Goal: Task Accomplishment & Management: Manage account settings

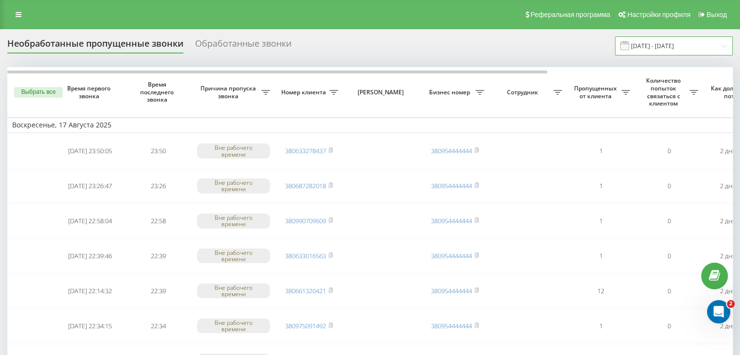
click at [685, 54] on input "[DATE] - [DATE]" at bounding box center [674, 45] width 118 height 19
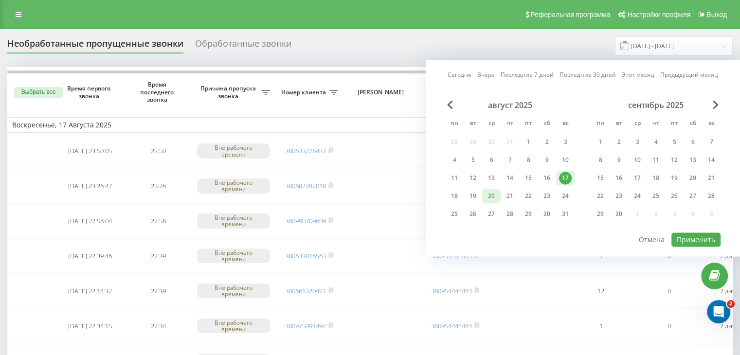
click at [485, 195] on div "20" at bounding box center [491, 196] width 13 height 13
click at [705, 235] on button "Применить" at bounding box center [696, 240] width 49 height 14
type input "[DATE] - [DATE]"
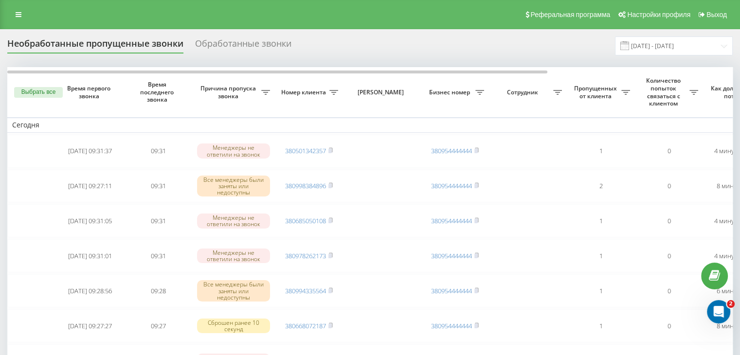
click at [483, 54] on div "Необработанные пропущенные звонки Обработанные звонки [DATE] - [DATE]" at bounding box center [370, 45] width 726 height 19
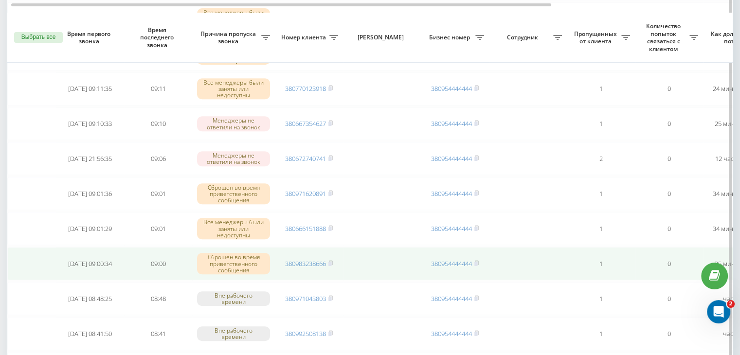
scroll to position [461, 0]
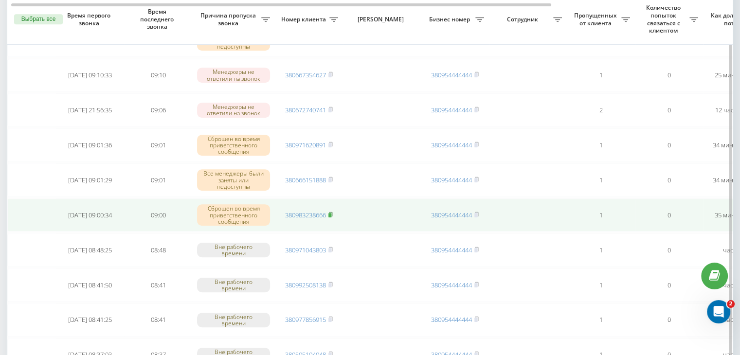
click at [331, 213] on rect at bounding box center [329, 215] width 3 height 4
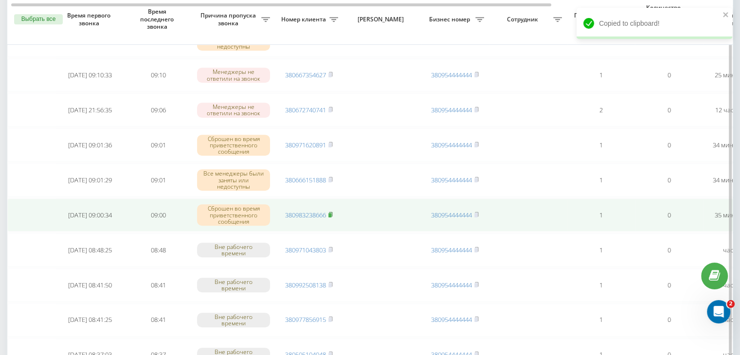
click at [331, 213] on rect at bounding box center [329, 215] width 3 height 4
click at [311, 211] on link "380983238666" at bounding box center [305, 215] width 41 height 9
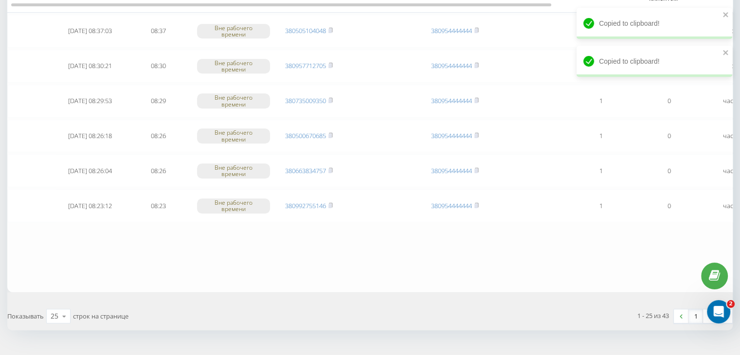
scroll to position [801, 0]
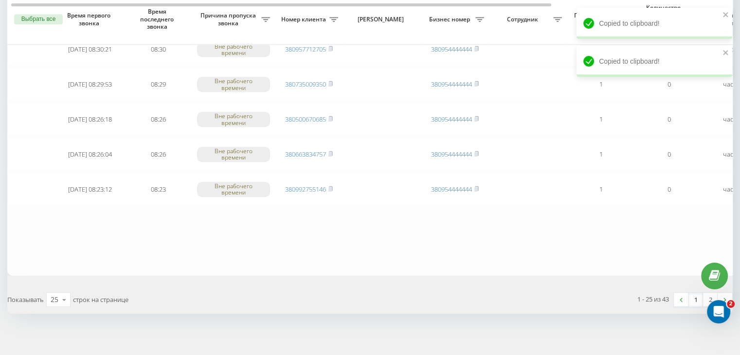
click at [695, 299] on link "1" at bounding box center [696, 300] width 15 height 14
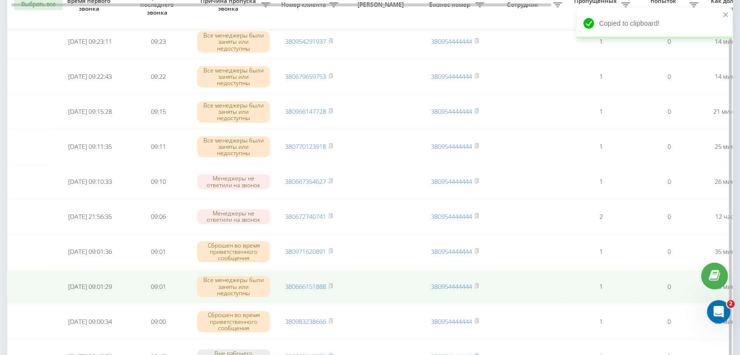
scroll to position [389, 0]
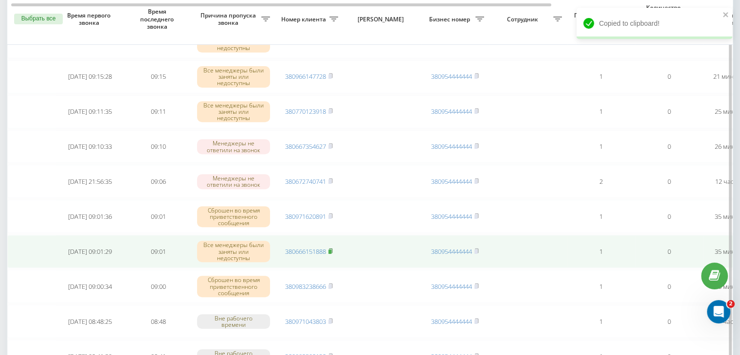
click at [333, 248] on icon at bounding box center [330, 251] width 4 height 6
click at [324, 247] on link "380666151888" at bounding box center [305, 251] width 41 height 9
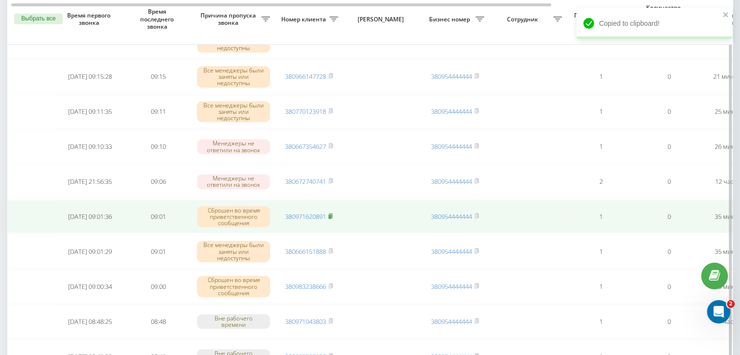
click at [331, 215] on rect at bounding box center [329, 217] width 3 height 4
click at [321, 212] on link "380971620891" at bounding box center [305, 216] width 41 height 9
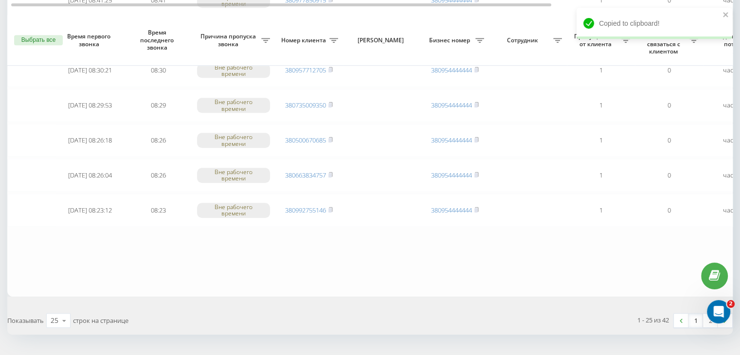
scroll to position [801, 0]
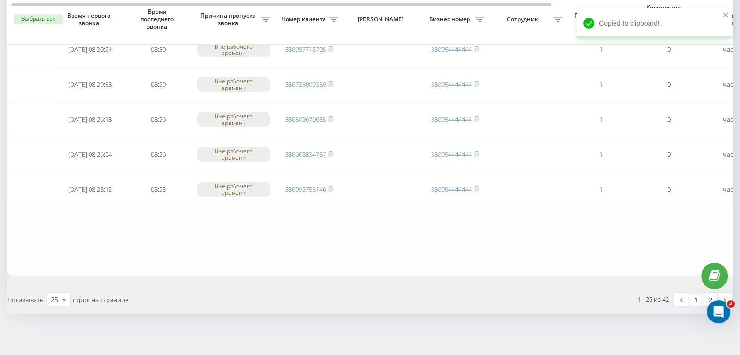
click at [694, 294] on link "1" at bounding box center [696, 300] width 15 height 14
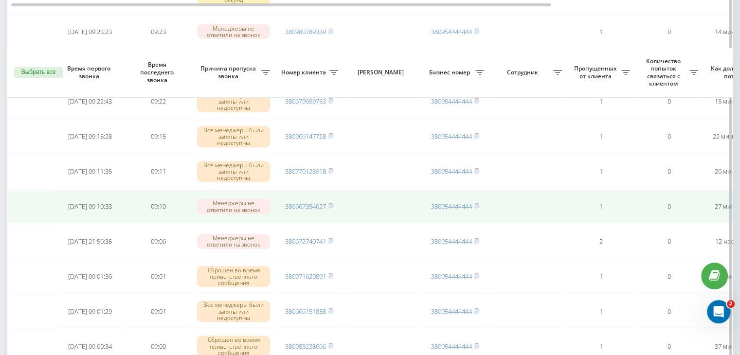
scroll to position [389, 0]
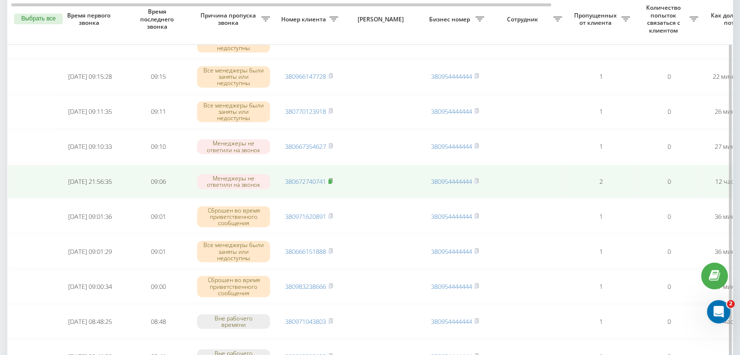
click at [331, 178] on icon at bounding box center [330, 181] width 4 height 6
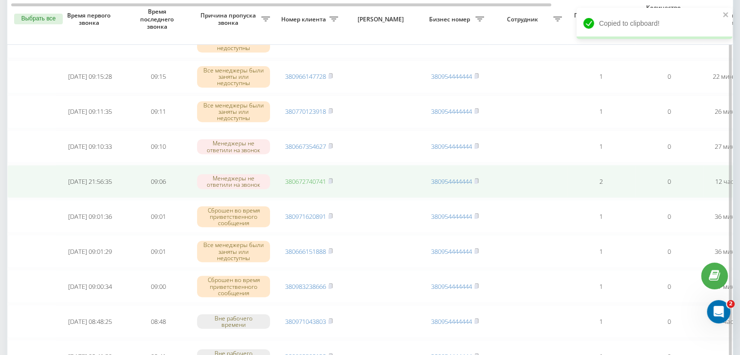
click at [322, 177] on link "380672740741" at bounding box center [305, 181] width 41 height 9
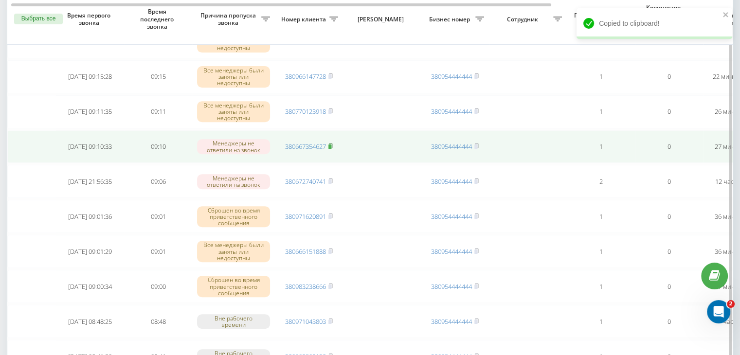
click at [331, 145] on rect at bounding box center [329, 147] width 3 height 4
click at [308, 145] on link "380667354627" at bounding box center [305, 146] width 41 height 9
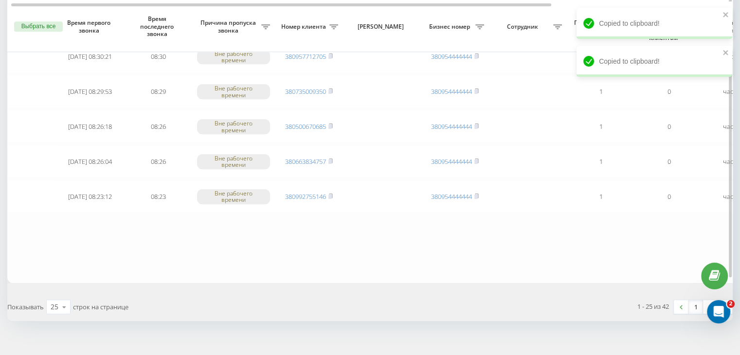
scroll to position [801, 0]
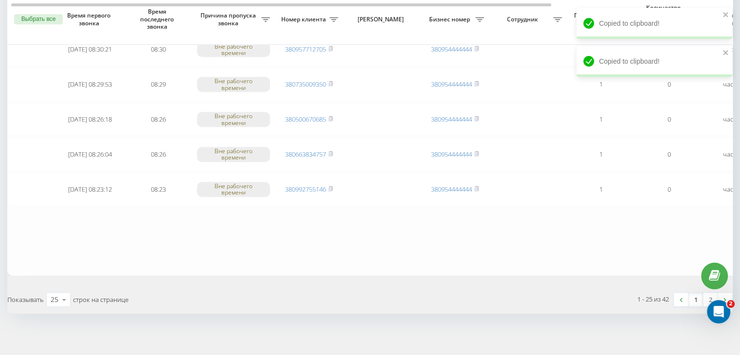
click at [692, 293] on link "1" at bounding box center [696, 300] width 15 height 14
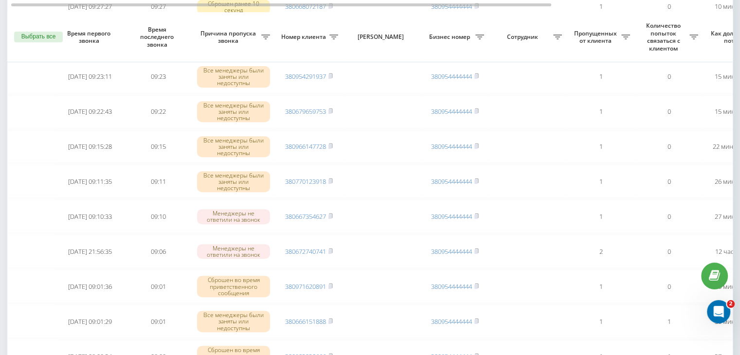
scroll to position [438, 0]
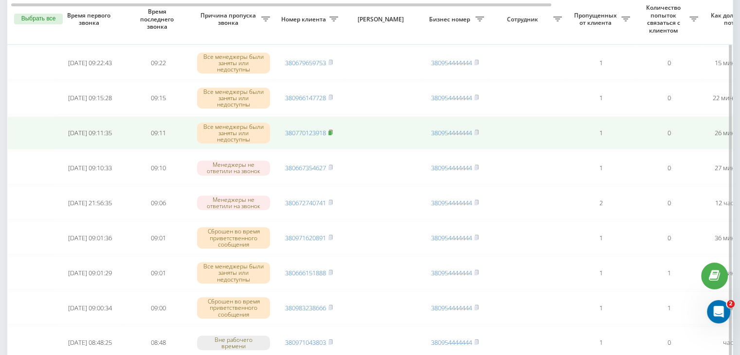
click at [330, 131] on rect at bounding box center [329, 133] width 3 height 4
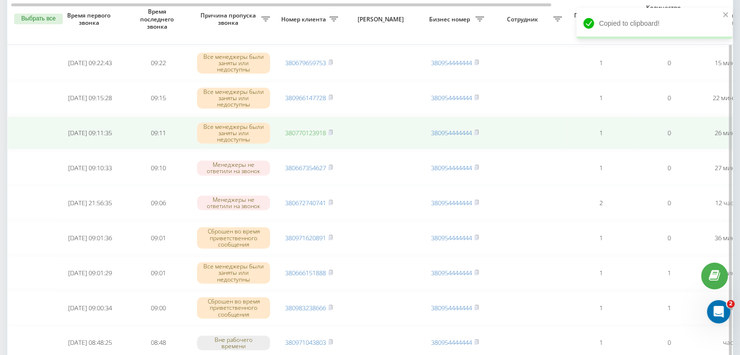
click at [320, 130] on link "380770123918" at bounding box center [305, 132] width 41 height 9
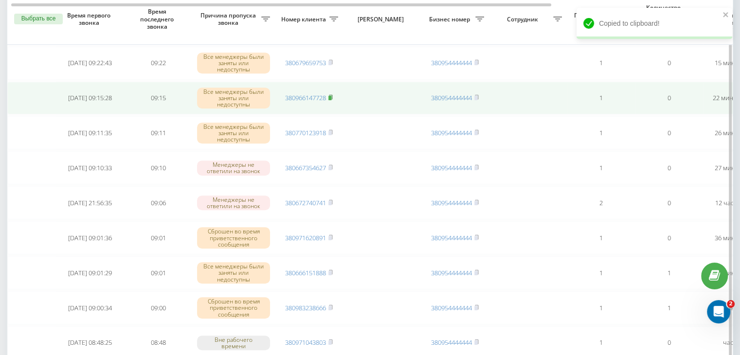
click at [331, 96] on rect at bounding box center [329, 98] width 3 height 4
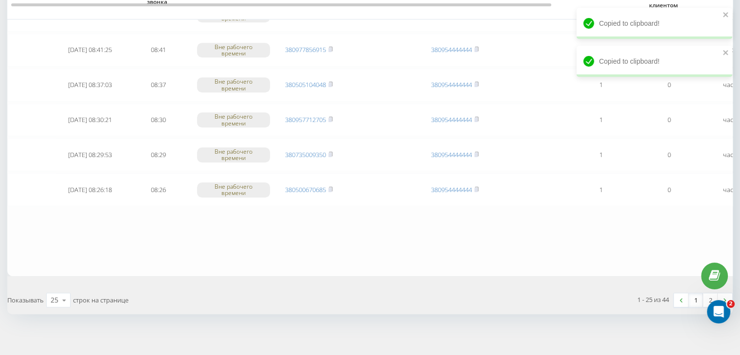
scroll to position [801, 0]
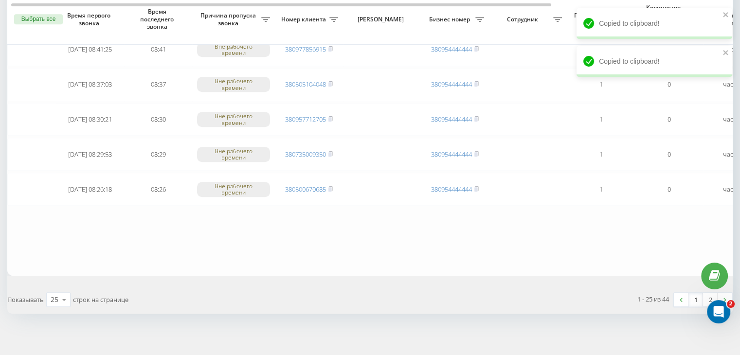
click at [696, 296] on link "1" at bounding box center [696, 300] width 15 height 14
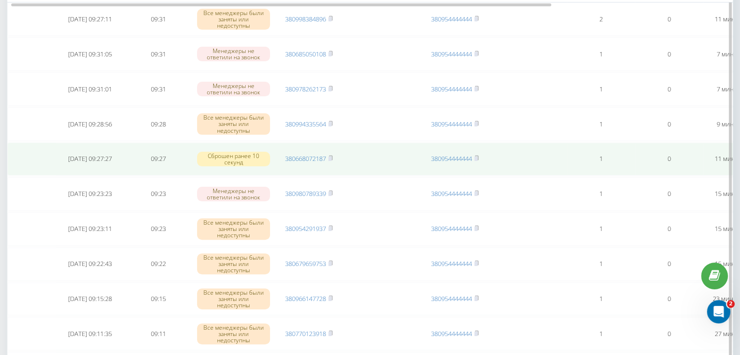
scroll to position [292, 0]
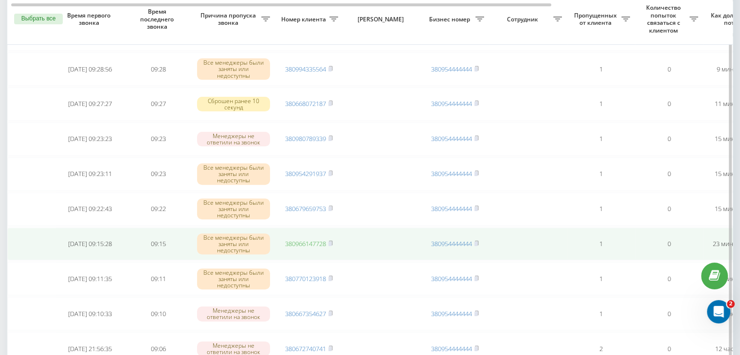
click at [308, 242] on link "380966147728" at bounding box center [305, 243] width 41 height 9
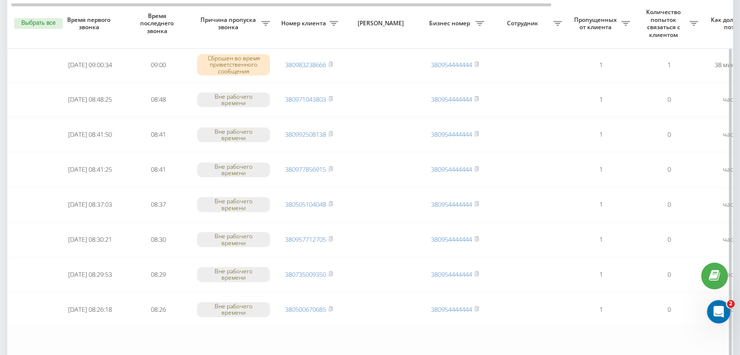
scroll to position [801, 0]
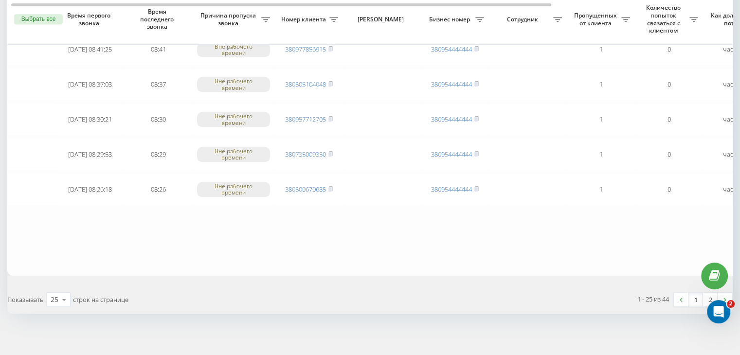
click at [695, 298] on link "1" at bounding box center [696, 300] width 15 height 14
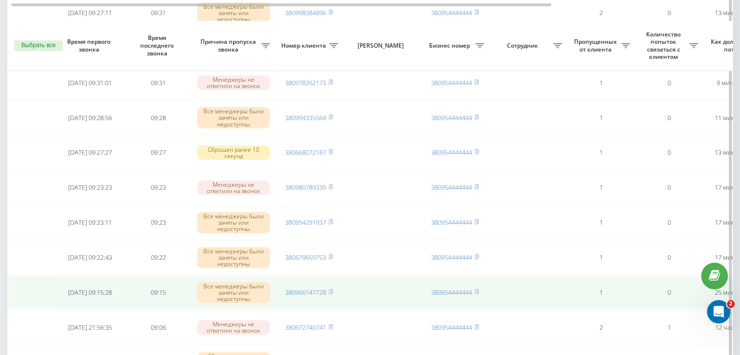
scroll to position [292, 0]
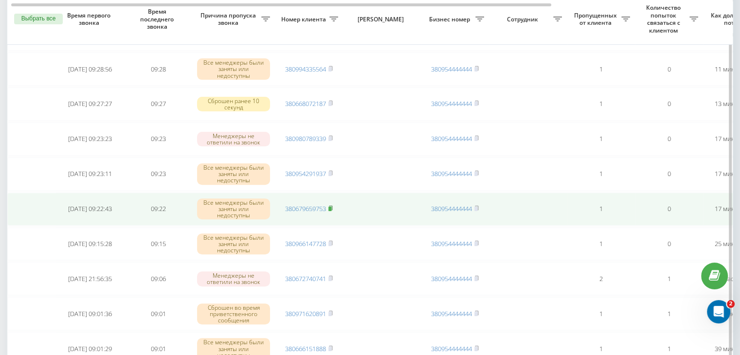
click at [331, 207] on rect at bounding box center [329, 209] width 3 height 4
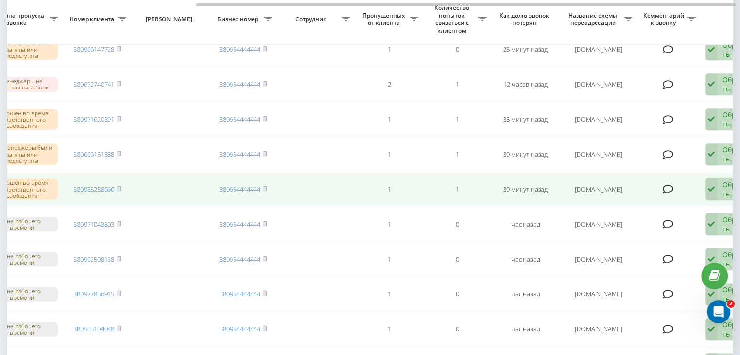
scroll to position [0, 247]
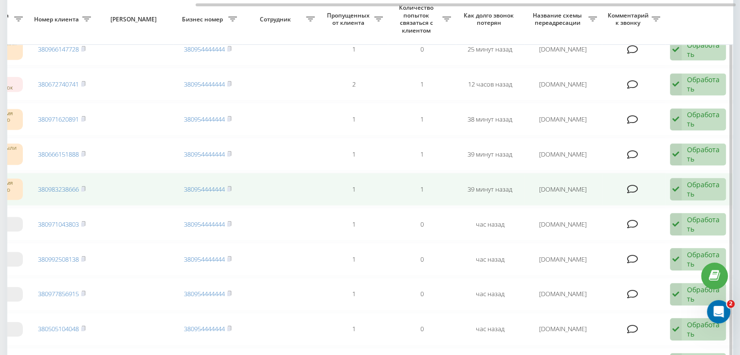
click at [715, 184] on div "Обработать" at bounding box center [704, 189] width 34 height 18
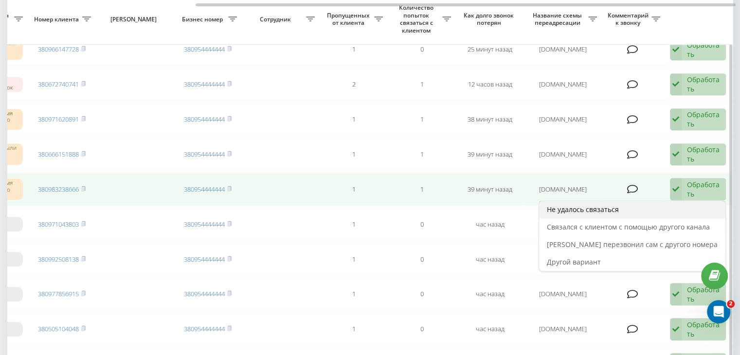
click at [686, 201] on div "Не удалось связаться" at bounding box center [632, 210] width 186 height 18
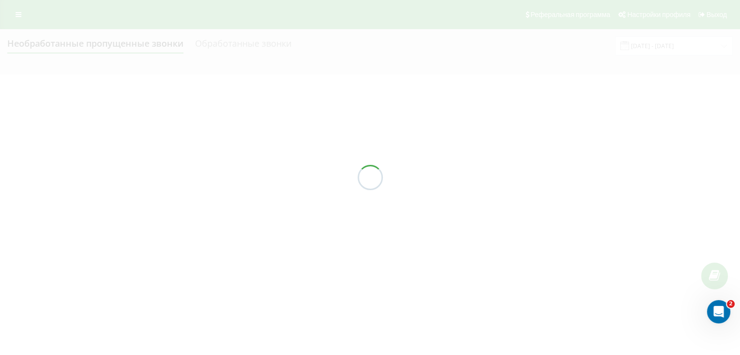
scroll to position [0, 0]
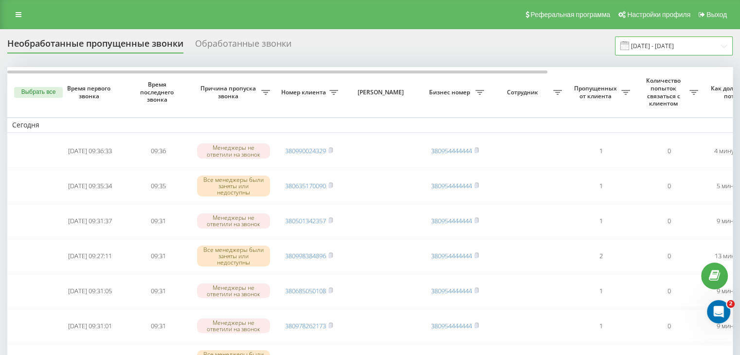
click at [662, 47] on input "[DATE] - [DATE]" at bounding box center [674, 45] width 118 height 19
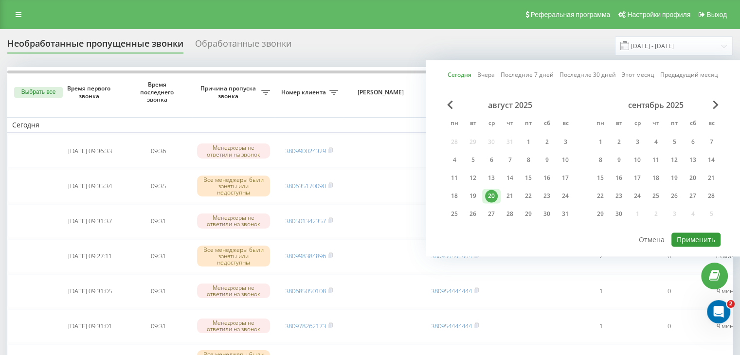
click at [690, 236] on button "Применить" at bounding box center [696, 240] width 49 height 14
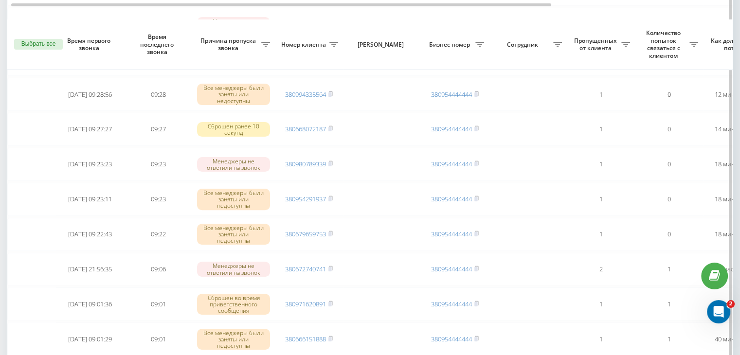
scroll to position [292, 0]
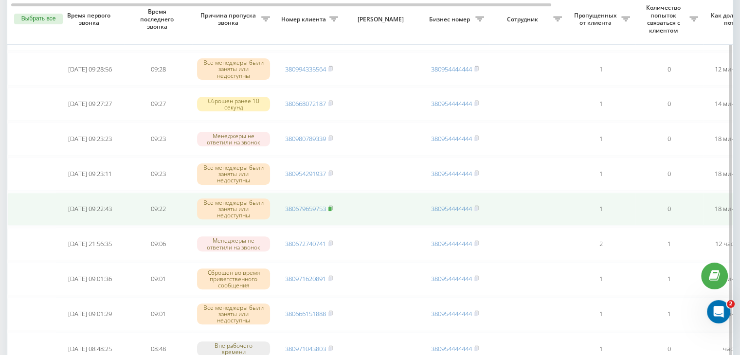
click at [333, 205] on icon at bounding box center [330, 208] width 4 height 6
click at [316, 208] on link "380679659753" at bounding box center [305, 208] width 41 height 9
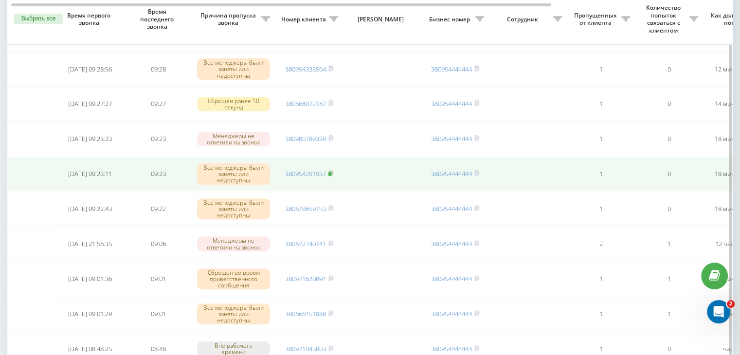
click at [331, 171] on icon at bounding box center [330, 173] width 3 height 4
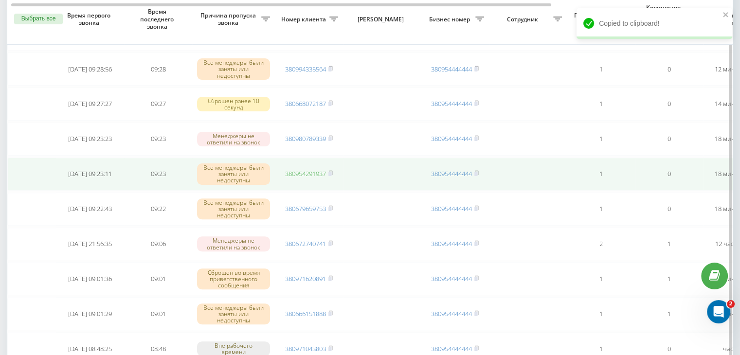
click at [315, 171] on link "380954291937" at bounding box center [305, 173] width 41 height 9
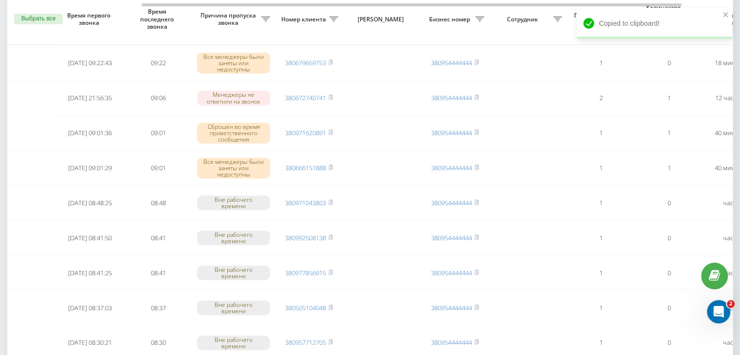
scroll to position [0, 218]
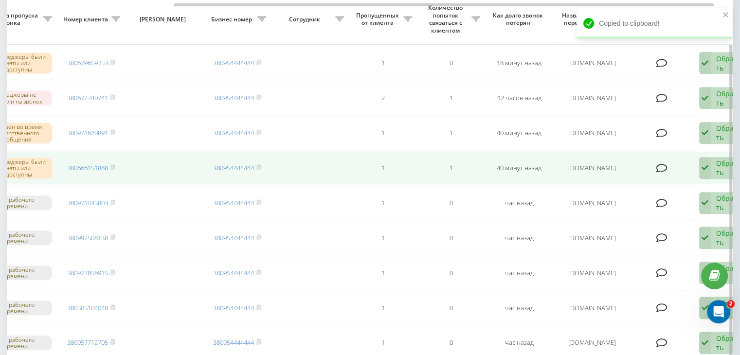
click at [712, 166] on div "Обработать Не удалось связаться Связался с клиентом с помощью другого канала Кл…" at bounding box center [727, 168] width 56 height 22
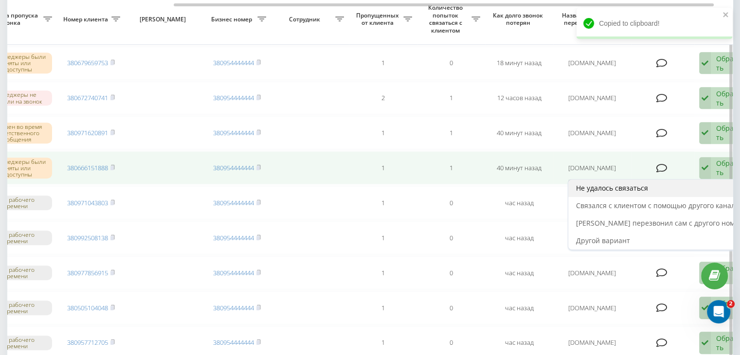
click at [690, 182] on div "Не удалось связаться" at bounding box center [661, 189] width 186 height 18
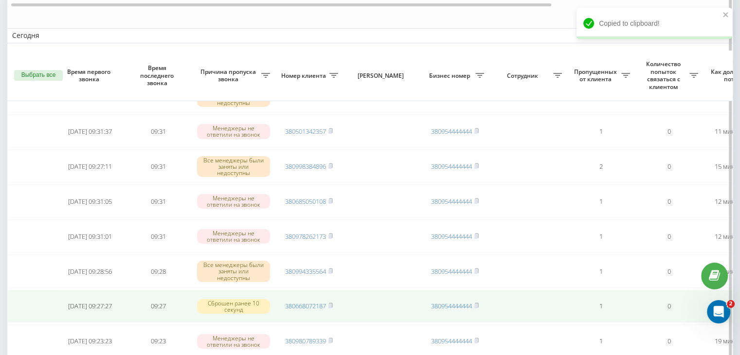
scroll to position [146, 0]
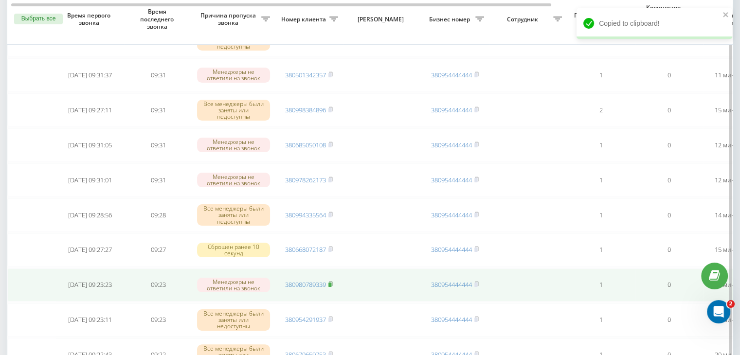
click at [333, 283] on icon at bounding box center [330, 284] width 4 height 6
click at [320, 281] on link "380980789339" at bounding box center [305, 284] width 41 height 9
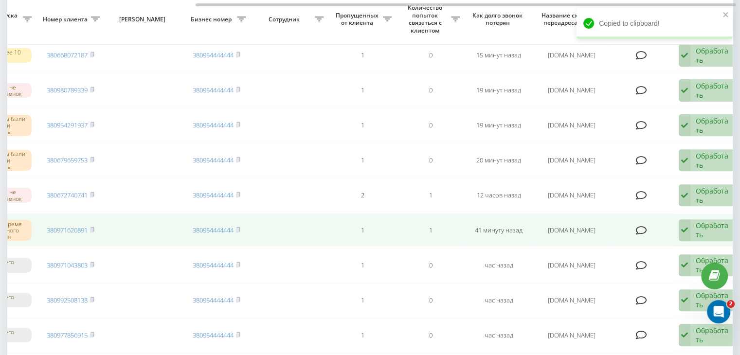
scroll to position [0, 247]
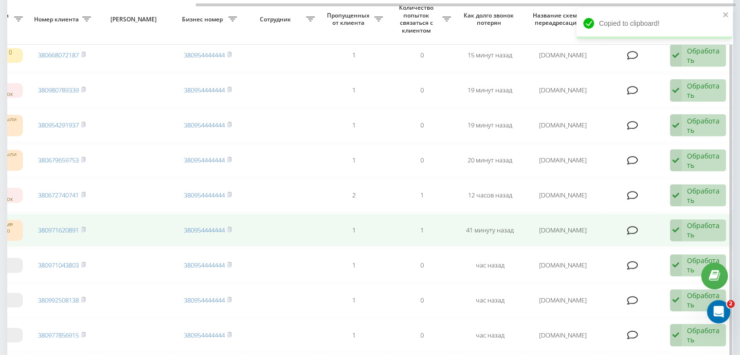
click at [703, 226] on div "Обработать" at bounding box center [704, 230] width 34 height 18
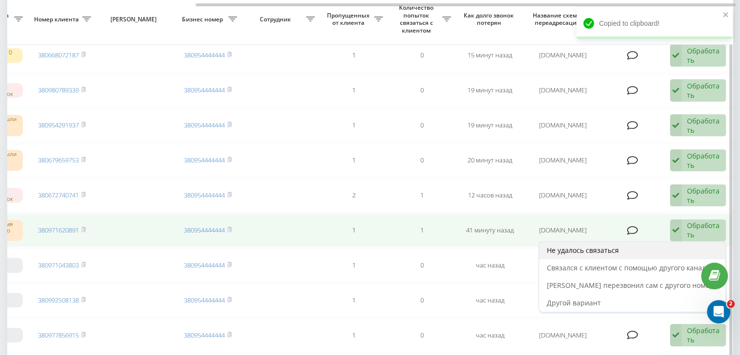
click at [634, 251] on div "Не удалось связаться" at bounding box center [632, 251] width 186 height 18
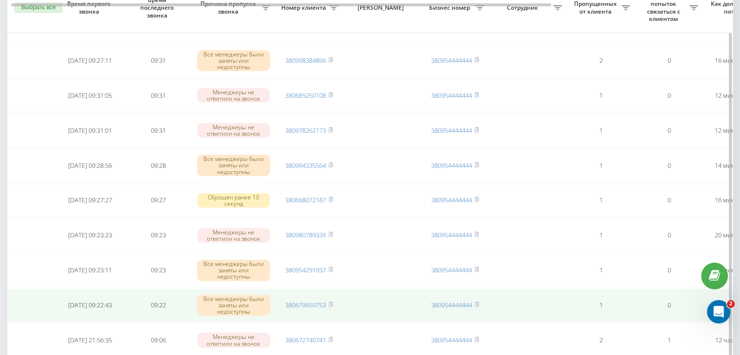
scroll to position [243, 0]
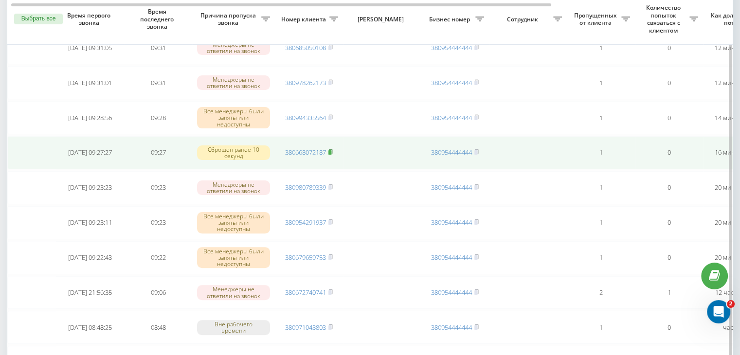
click at [331, 151] on rect at bounding box center [329, 152] width 3 height 4
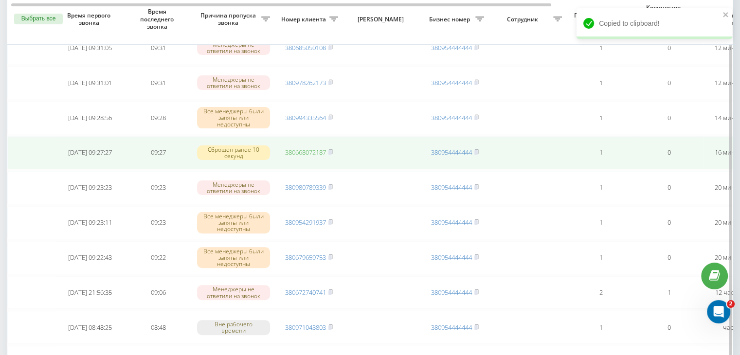
click at [318, 151] on link "380668072187" at bounding box center [305, 152] width 41 height 9
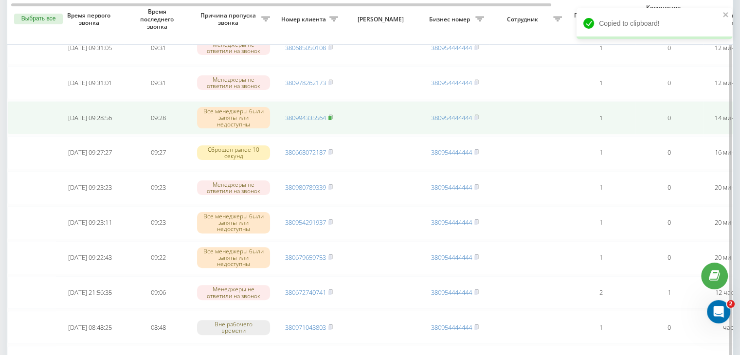
click at [332, 114] on icon at bounding box center [330, 117] width 4 height 6
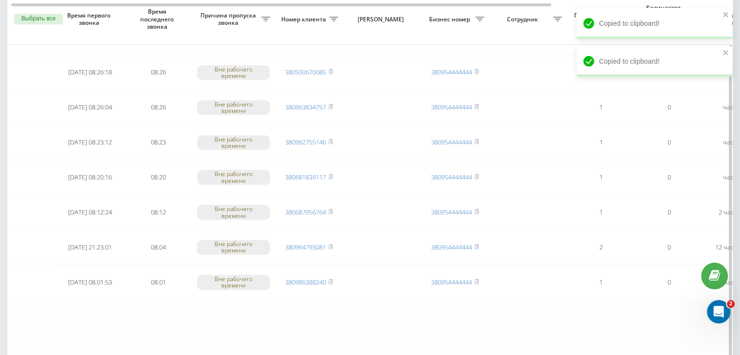
scroll to position [779, 0]
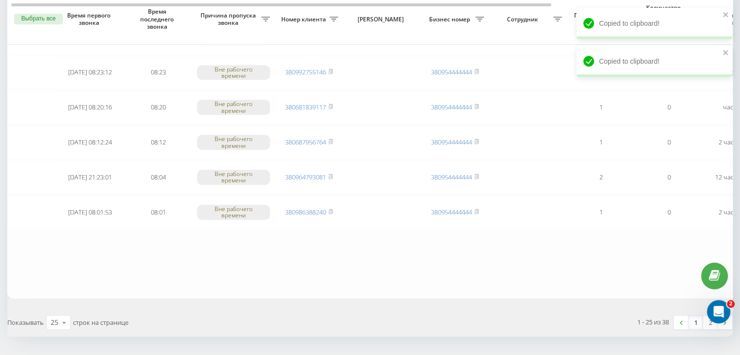
click at [692, 320] on link "1" at bounding box center [696, 323] width 15 height 14
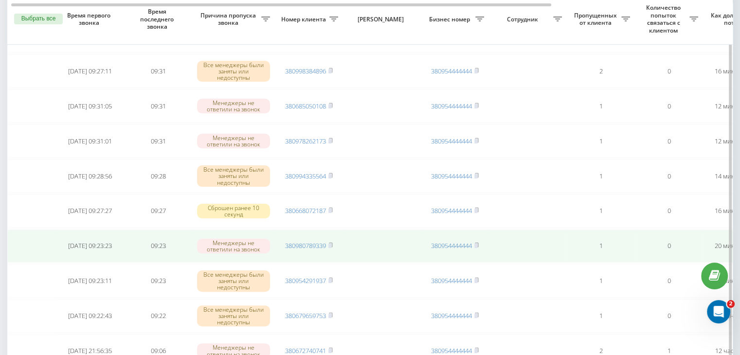
scroll to position [195, 0]
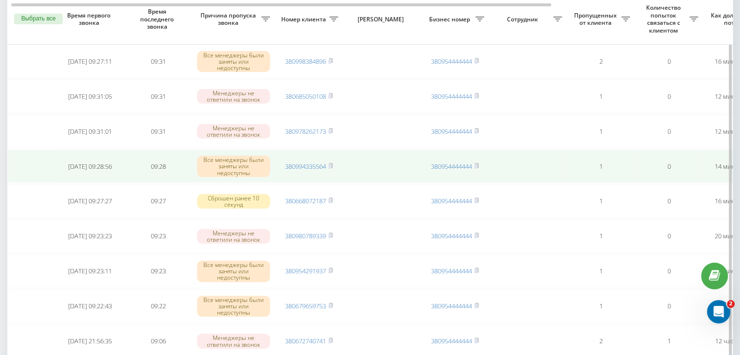
click at [296, 169] on td "380994335564" at bounding box center [309, 166] width 68 height 33
click at [298, 165] on link "380994335564" at bounding box center [305, 166] width 41 height 9
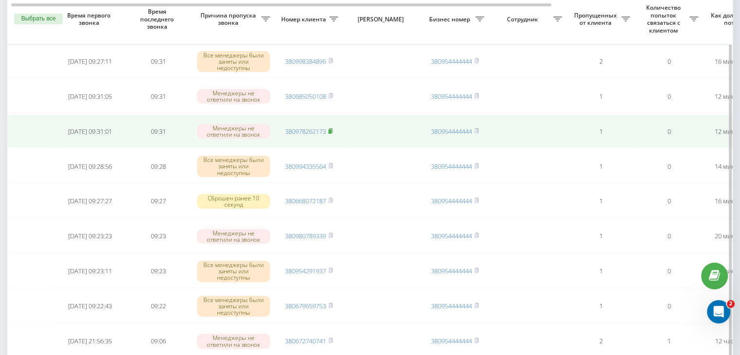
click at [332, 128] on icon at bounding box center [330, 130] width 3 height 4
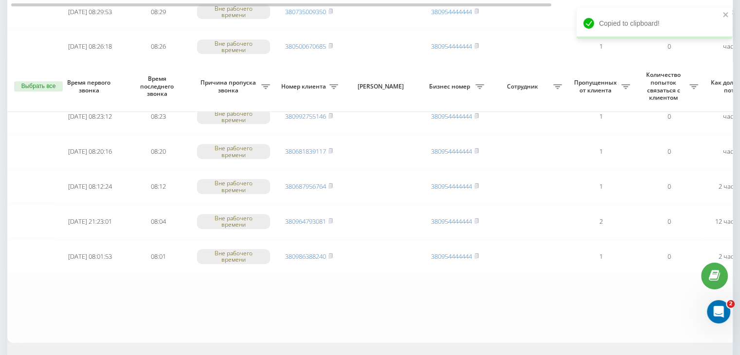
scroll to position [801, 0]
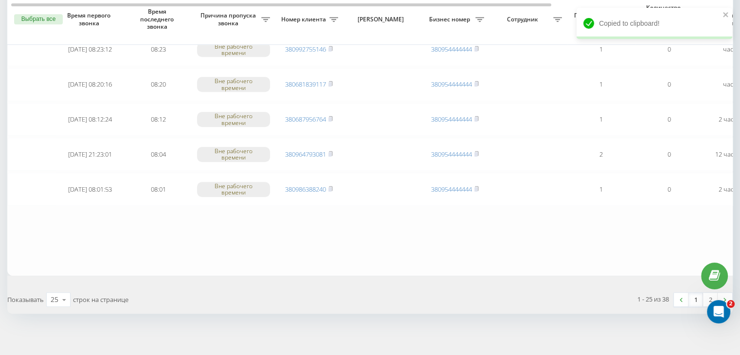
click at [698, 296] on link "1" at bounding box center [696, 300] width 15 height 14
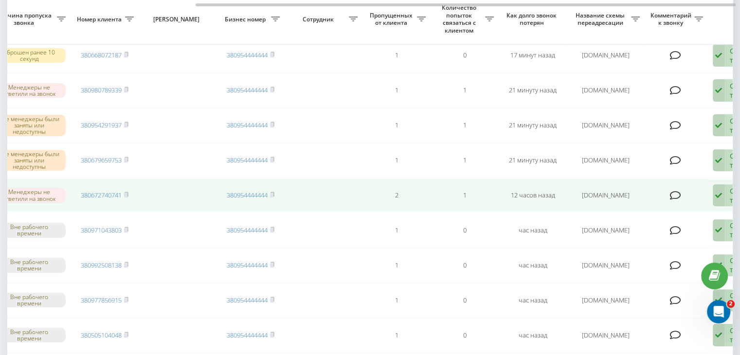
scroll to position [0, 247]
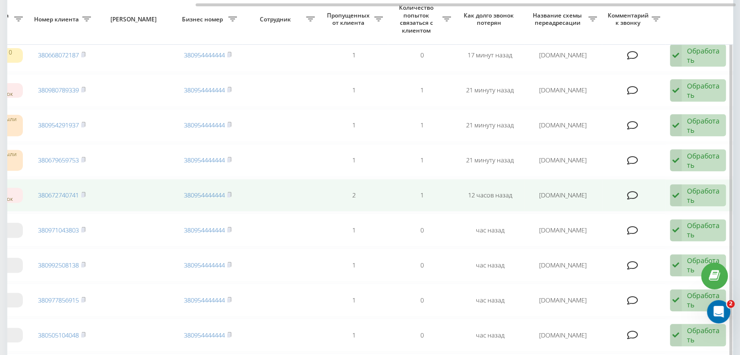
click at [700, 189] on div "Обработать" at bounding box center [704, 195] width 34 height 18
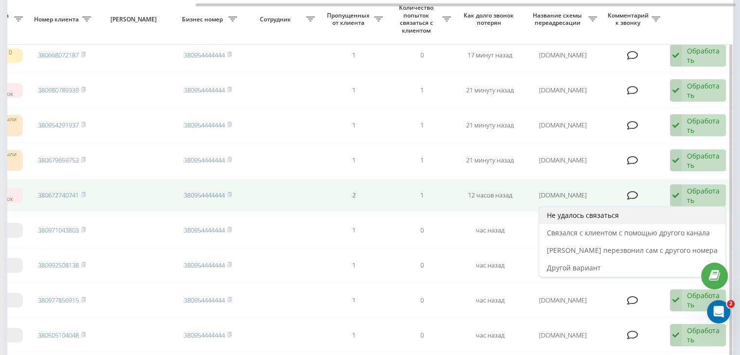
drag, startPoint x: 657, startPoint y: 209, endPoint x: 569, endPoint y: 179, distance: 93.3
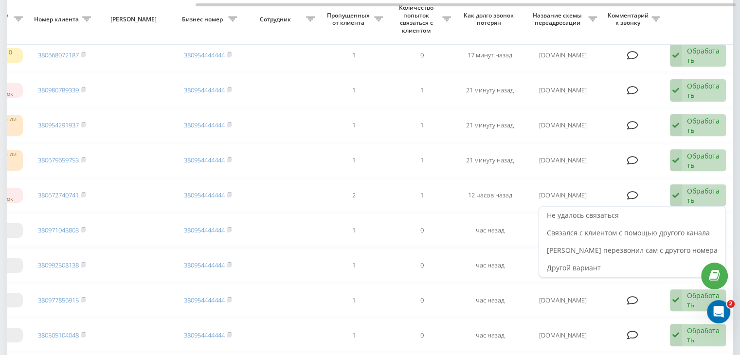
click at [656, 209] on div "Не удалось связаться" at bounding box center [632, 216] width 186 height 18
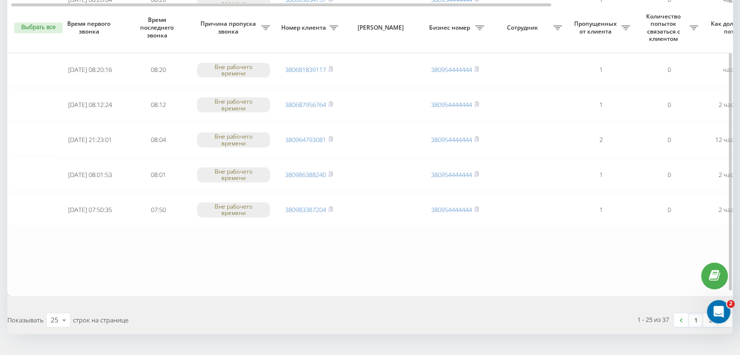
scroll to position [801, 0]
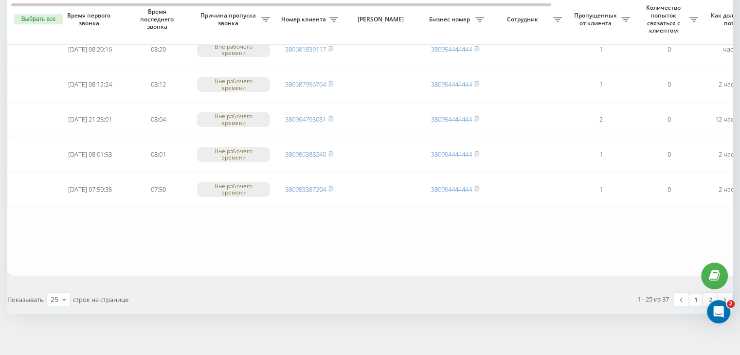
click at [698, 294] on link "1" at bounding box center [696, 300] width 15 height 14
click at [695, 299] on link "1" at bounding box center [696, 300] width 15 height 14
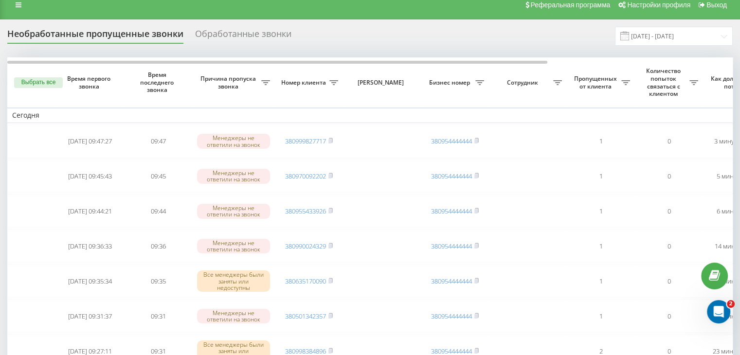
scroll to position [0, 0]
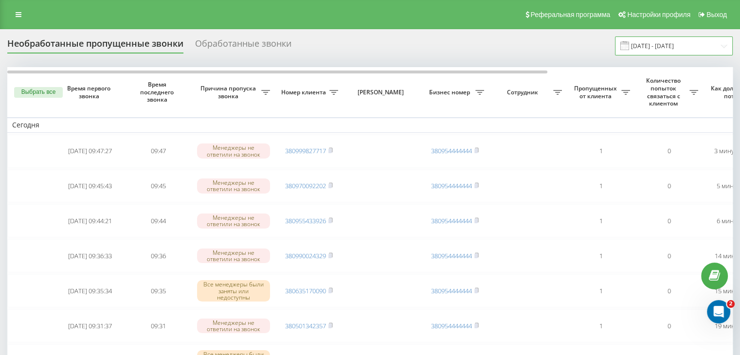
click at [695, 39] on input "[DATE] - [DATE]" at bounding box center [674, 45] width 118 height 19
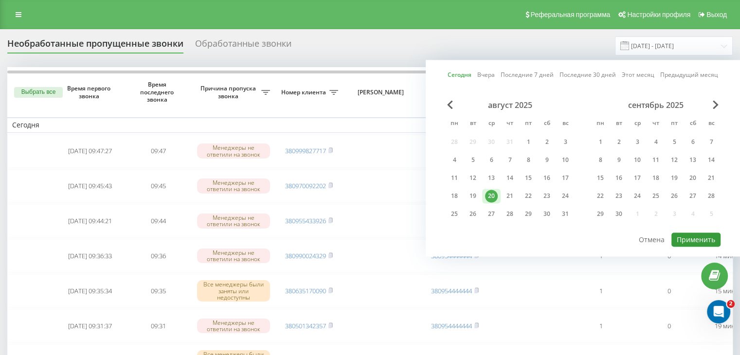
click at [700, 237] on button "Применить" at bounding box center [696, 240] width 49 height 14
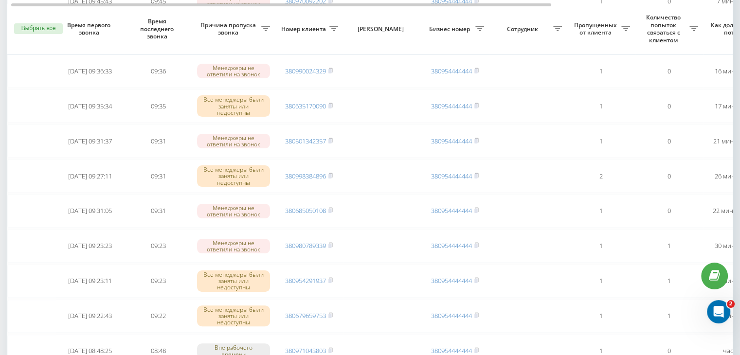
scroll to position [195, 0]
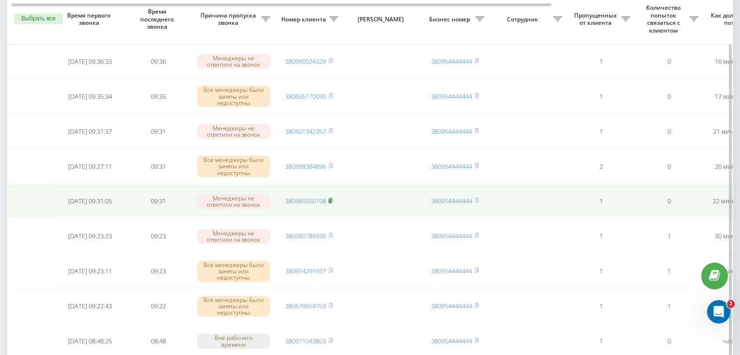
click at [330, 199] on rect at bounding box center [329, 201] width 3 height 4
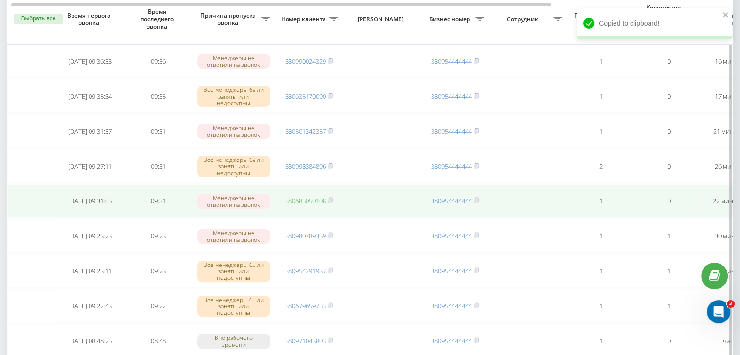
click at [323, 197] on link "380685050108" at bounding box center [305, 201] width 41 height 9
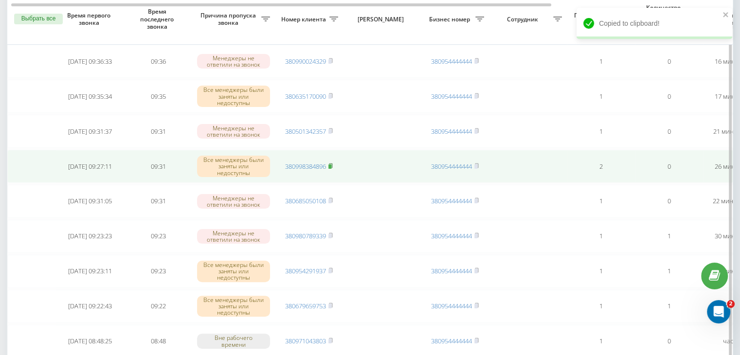
click at [333, 165] on icon at bounding box center [330, 166] width 4 height 6
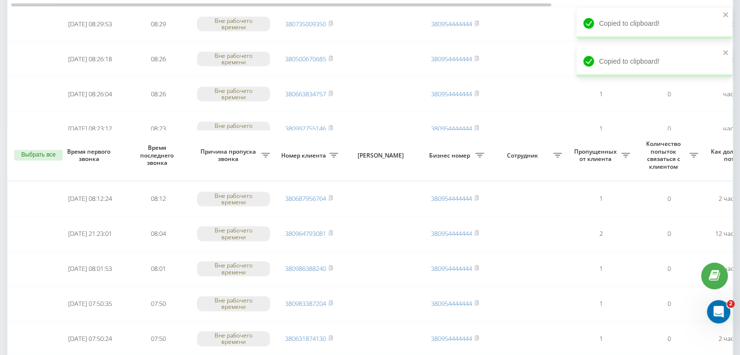
scroll to position [801, 0]
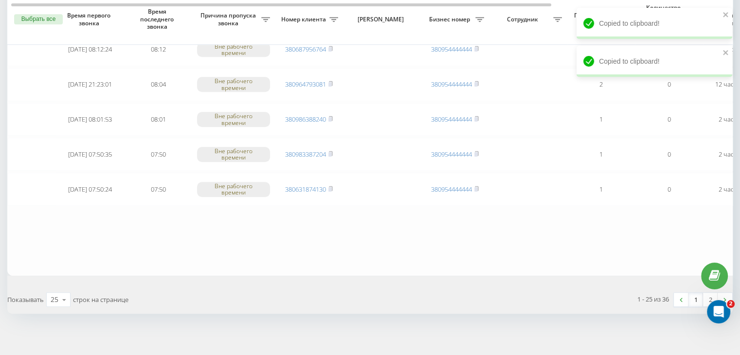
click at [689, 297] on link "1" at bounding box center [696, 300] width 15 height 14
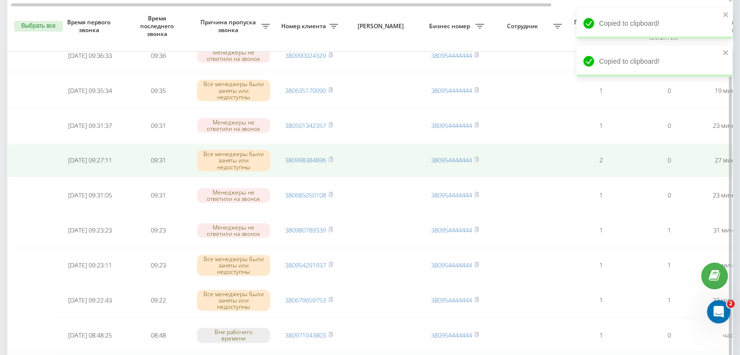
scroll to position [243, 0]
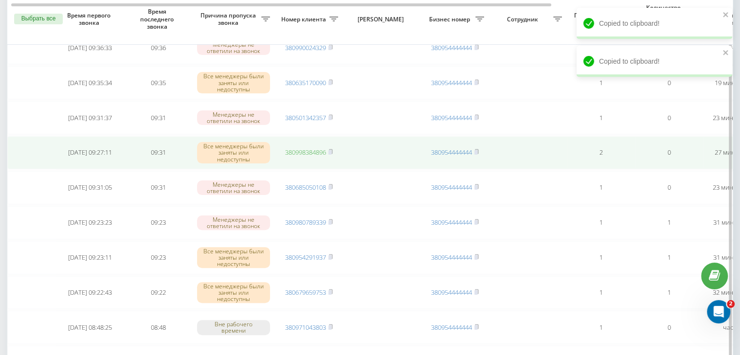
click at [301, 150] on link "380998384896" at bounding box center [305, 152] width 41 height 9
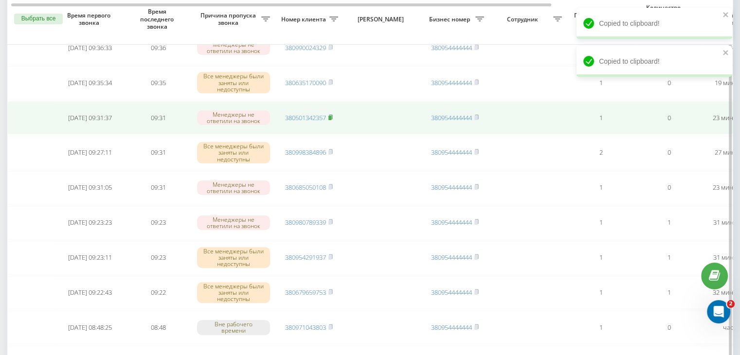
click at [330, 116] on rect at bounding box center [329, 118] width 3 height 4
click at [321, 114] on link "380501342357" at bounding box center [305, 117] width 41 height 9
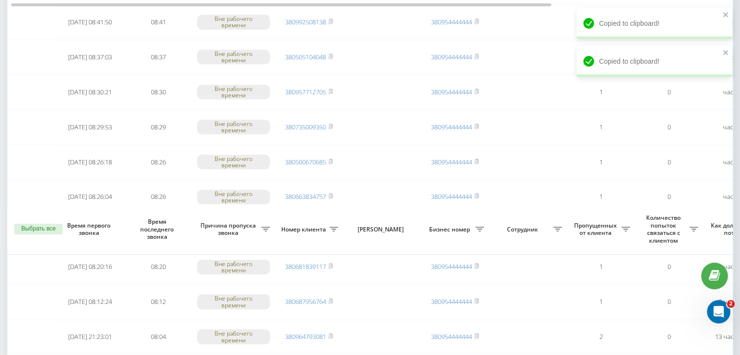
scroll to position [801, 0]
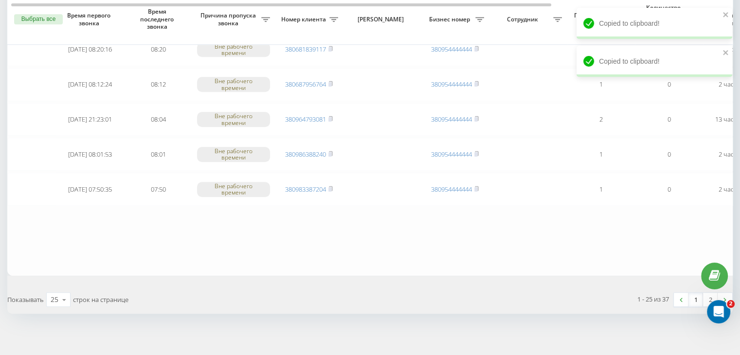
click at [694, 293] on link "1" at bounding box center [696, 300] width 15 height 14
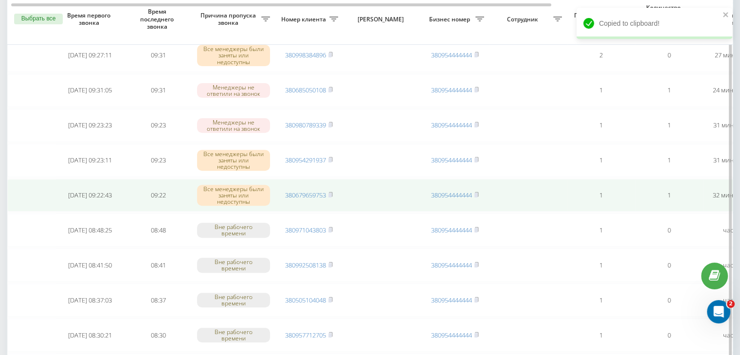
scroll to position [0, 247]
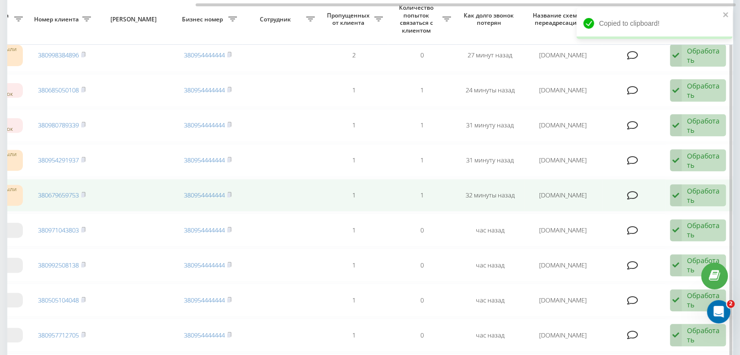
click at [701, 189] on div "Обработать" at bounding box center [704, 195] width 34 height 18
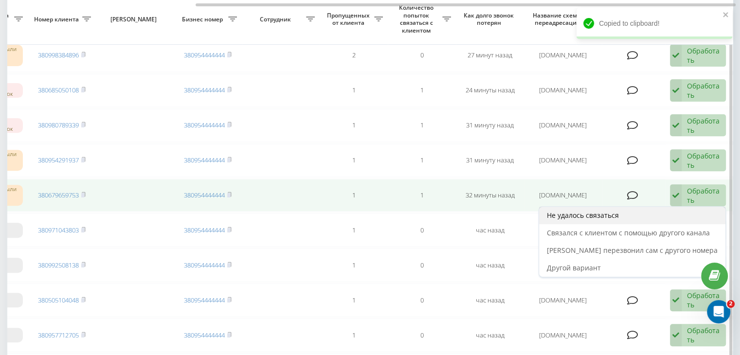
click at [679, 211] on div "Не удалось связаться" at bounding box center [632, 216] width 186 height 18
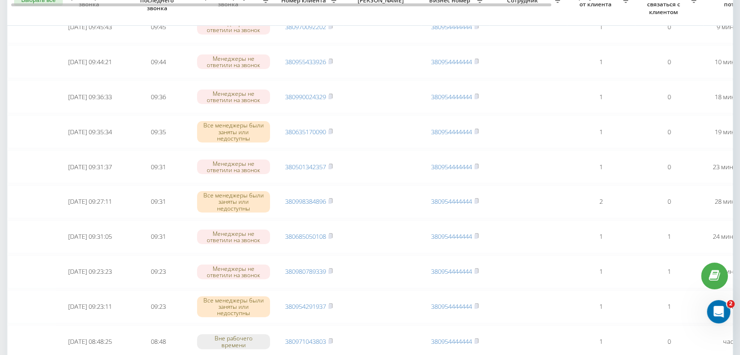
scroll to position [195, 0]
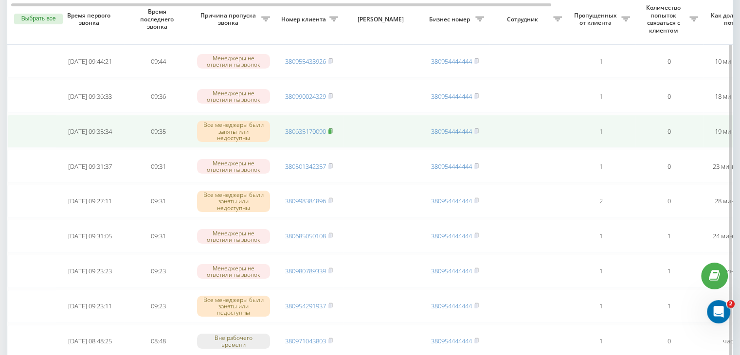
click at [329, 128] on icon at bounding box center [330, 131] width 4 height 6
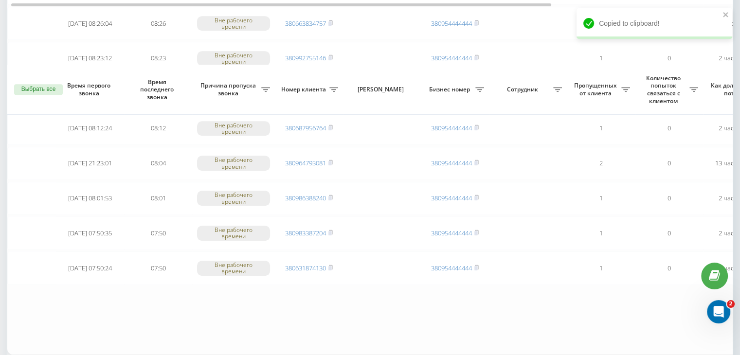
scroll to position [801, 0]
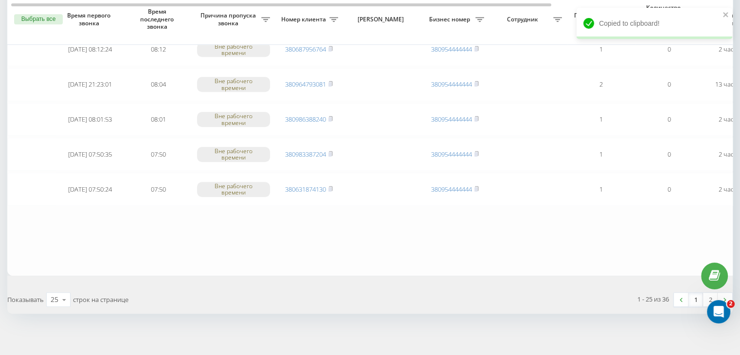
click at [695, 297] on link "1" at bounding box center [696, 300] width 15 height 14
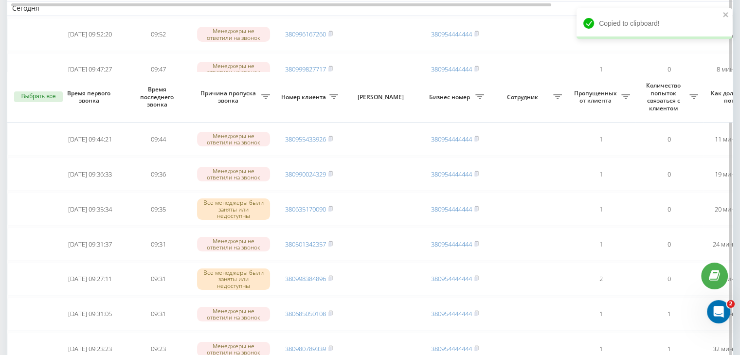
scroll to position [195, 0]
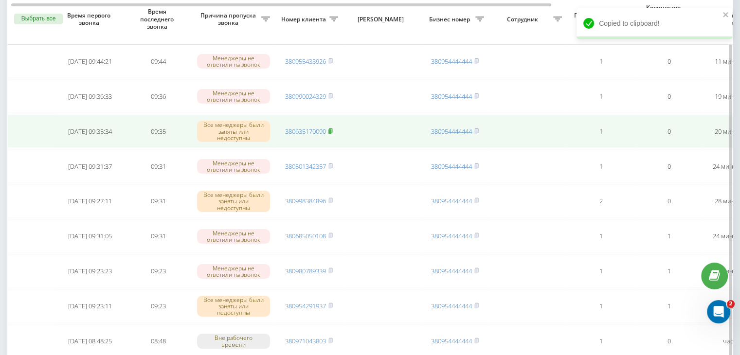
click at [331, 128] on icon at bounding box center [330, 130] width 3 height 4
click at [323, 131] on link "380635170090" at bounding box center [305, 131] width 41 height 9
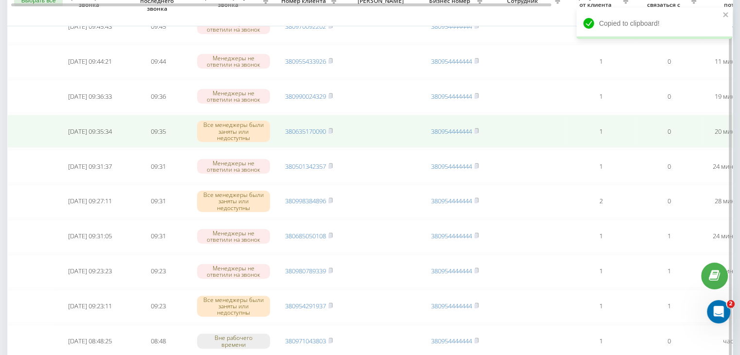
scroll to position [146, 0]
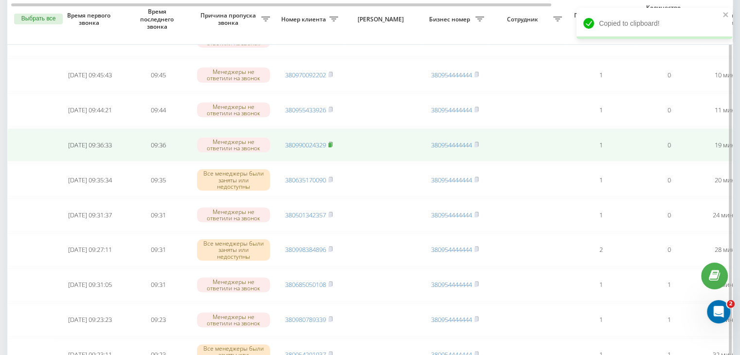
click at [331, 143] on rect at bounding box center [329, 145] width 3 height 4
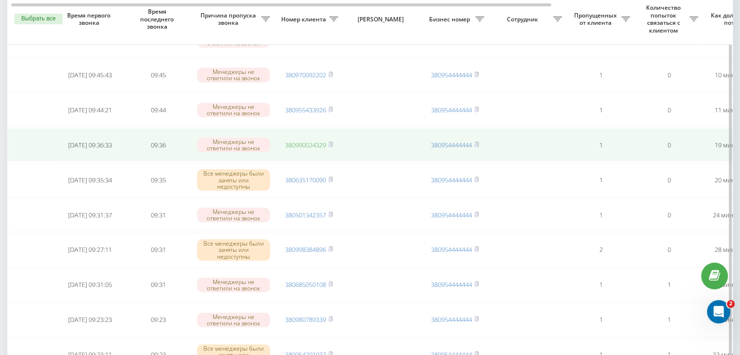
click at [314, 144] on link "380990024329" at bounding box center [305, 145] width 41 height 9
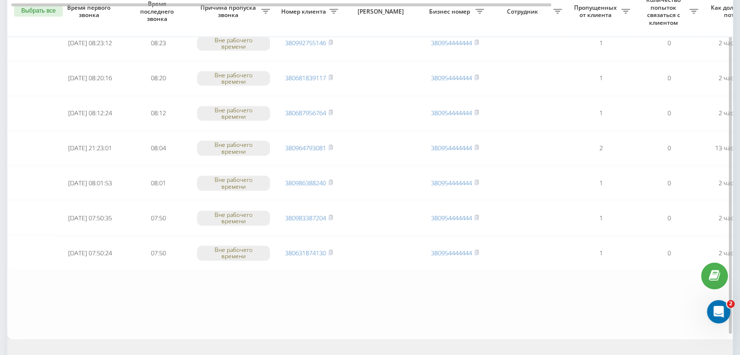
scroll to position [801, 0]
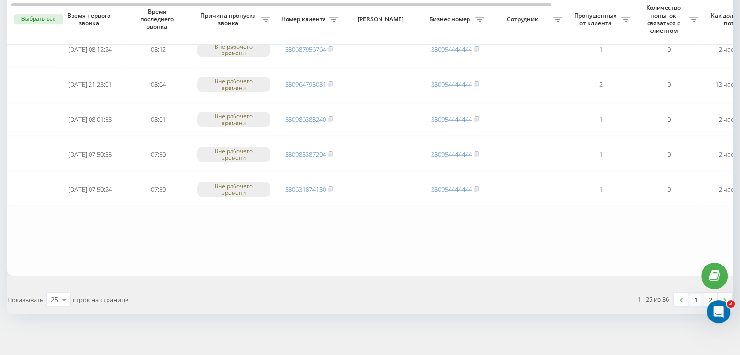
click at [689, 296] on link "1" at bounding box center [696, 300] width 15 height 14
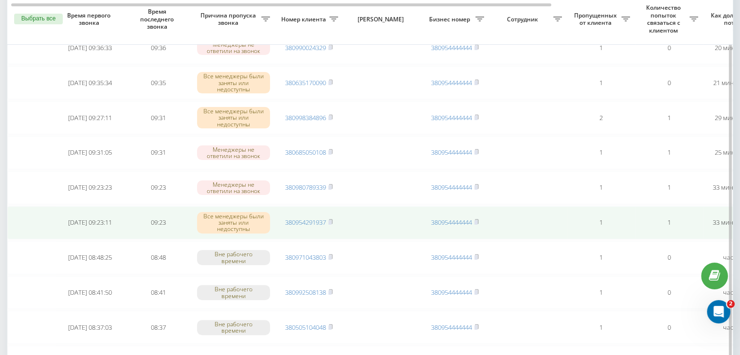
scroll to position [0, 247]
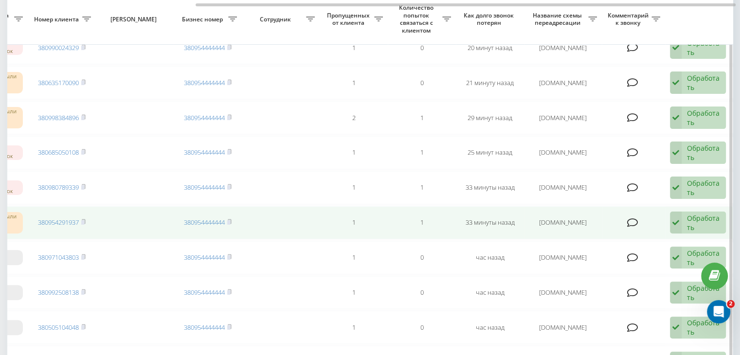
click at [705, 223] on div "Обработать" at bounding box center [704, 223] width 34 height 18
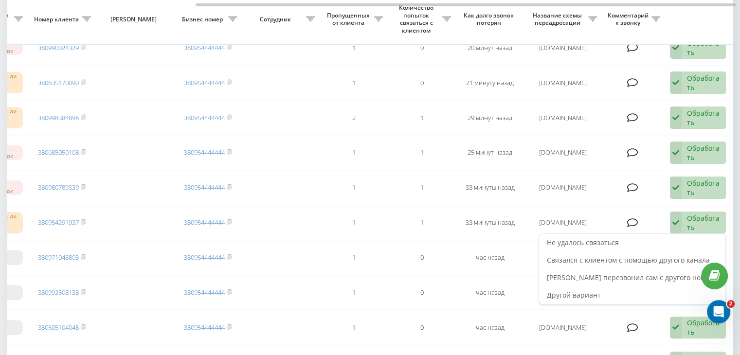
click at [685, 238] on div "Не удалось связаться" at bounding box center [632, 243] width 186 height 18
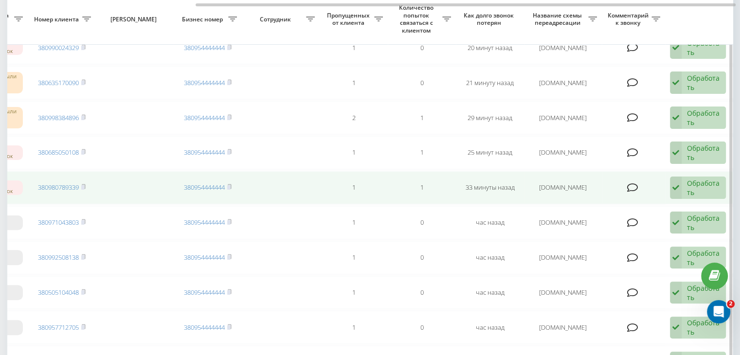
click at [703, 182] on div "Обработать" at bounding box center [704, 188] width 34 height 18
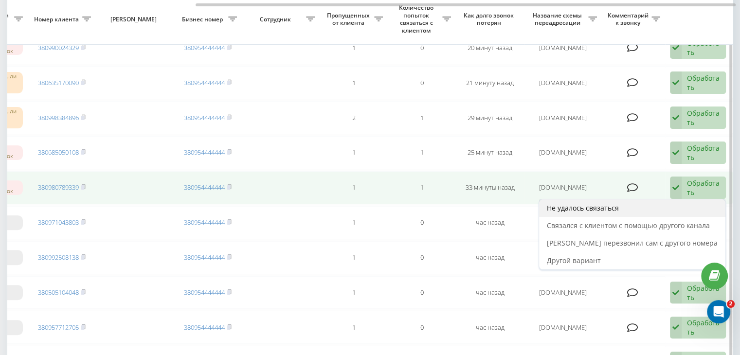
click at [685, 203] on div "Не удалось связаться" at bounding box center [632, 209] width 186 height 18
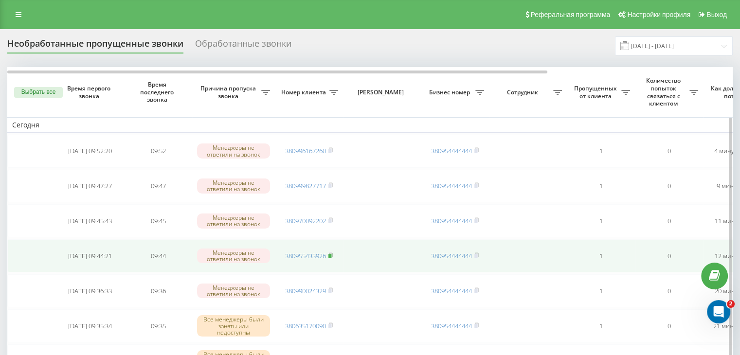
click at [331, 254] on rect at bounding box center [329, 256] width 3 height 4
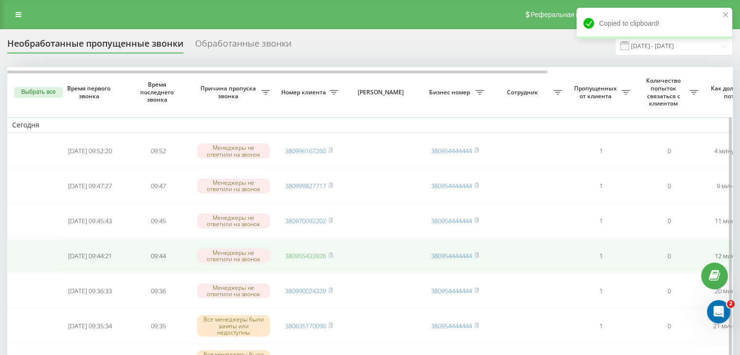
click at [319, 254] on link "380955433926" at bounding box center [305, 256] width 41 height 9
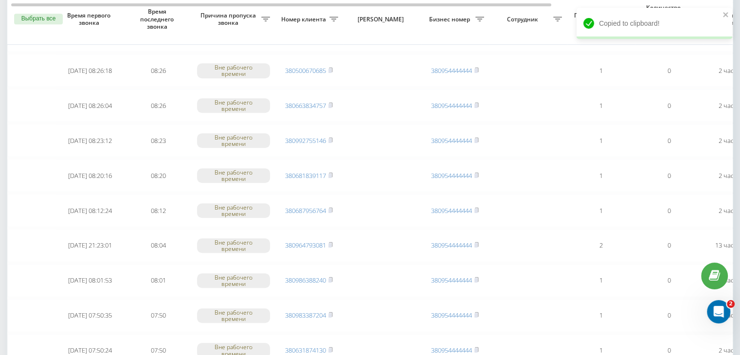
scroll to position [801, 0]
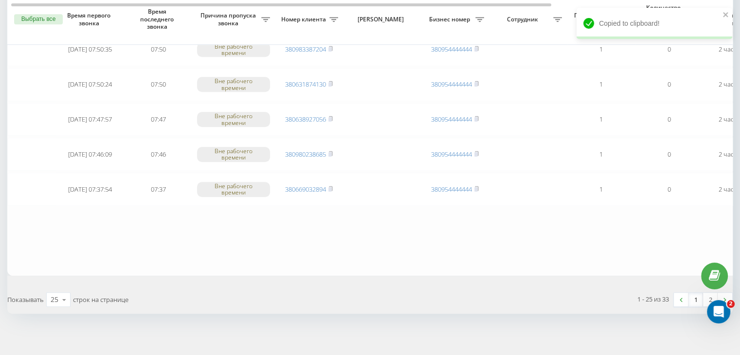
click at [691, 293] on link "1" at bounding box center [696, 300] width 15 height 14
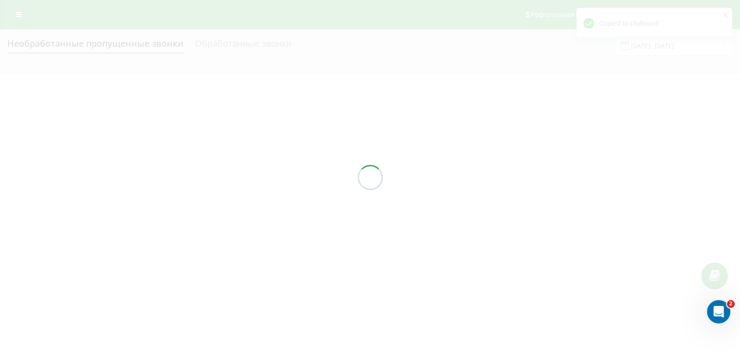
scroll to position [0, 0]
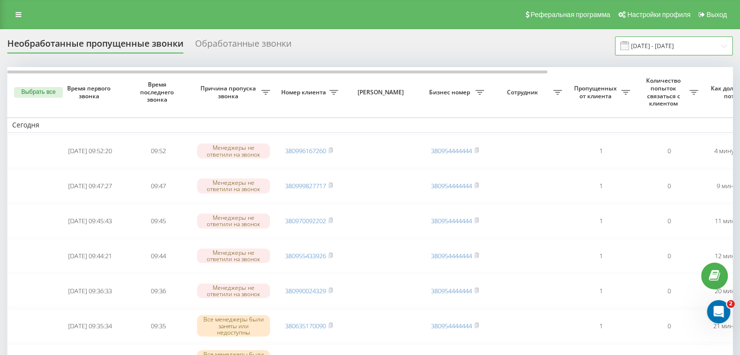
click at [676, 47] on input "[DATE] - [DATE]" at bounding box center [674, 45] width 118 height 19
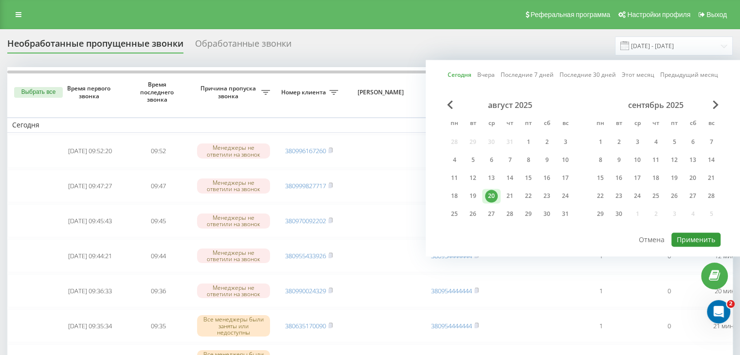
click at [686, 233] on button "Применить" at bounding box center [696, 240] width 49 height 14
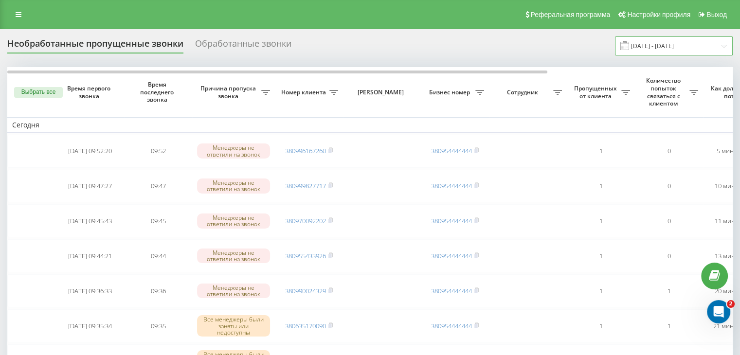
click at [672, 45] on input "[DATE] - [DATE]" at bounding box center [674, 45] width 118 height 19
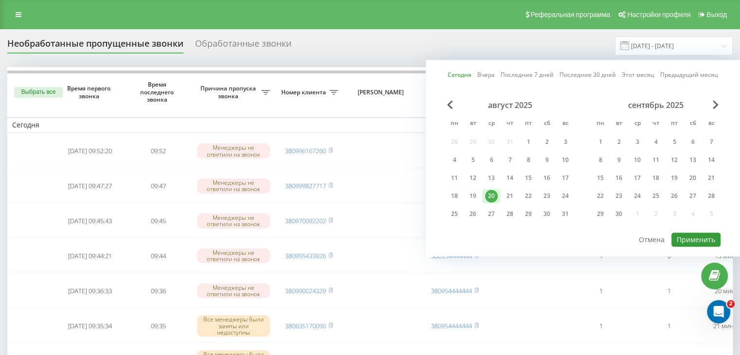
click at [701, 233] on button "Применить" at bounding box center [696, 240] width 49 height 14
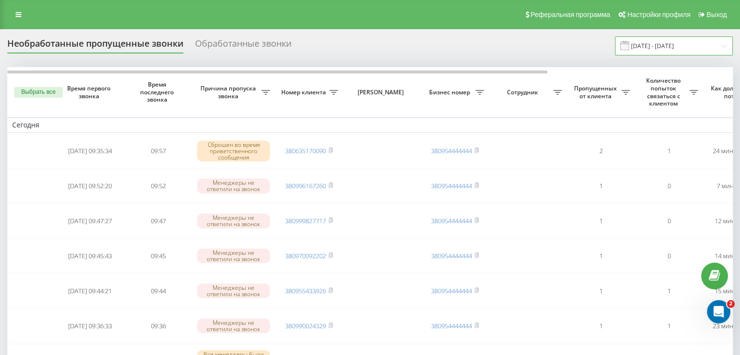
click at [715, 44] on input "[DATE] - [DATE]" at bounding box center [674, 45] width 118 height 19
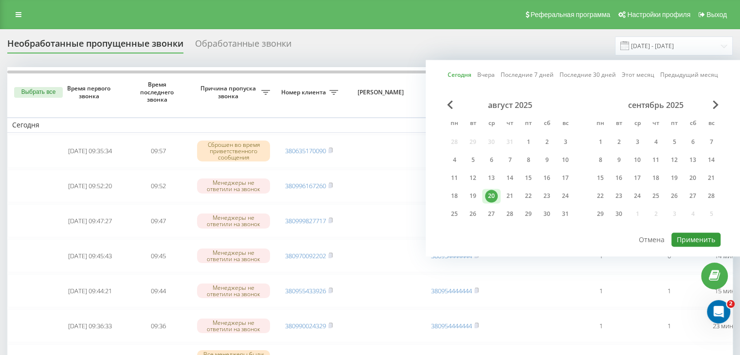
click at [693, 234] on button "Применить" at bounding box center [696, 240] width 49 height 14
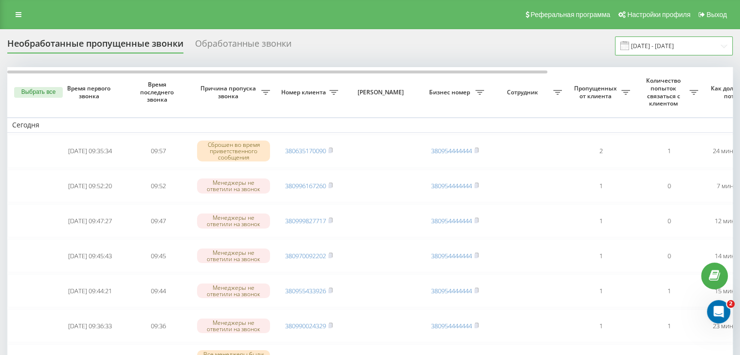
click at [666, 52] on input "[DATE] - [DATE]" at bounding box center [674, 45] width 118 height 19
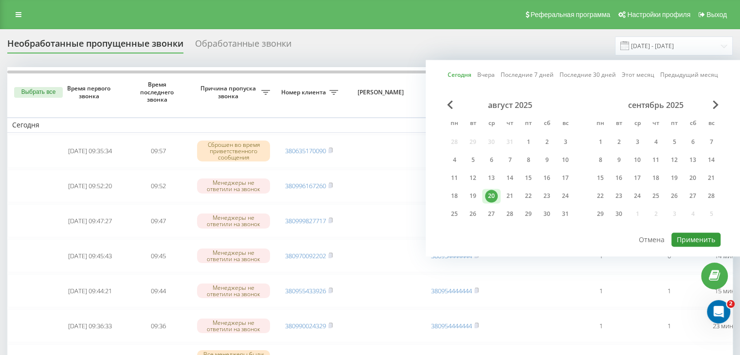
click at [700, 236] on button "Применить" at bounding box center [696, 240] width 49 height 14
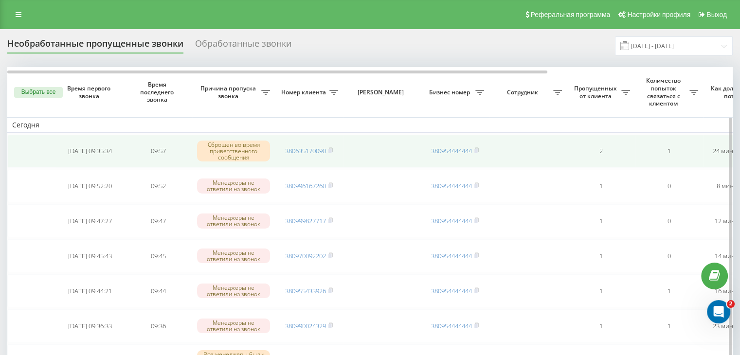
scroll to position [0, 247]
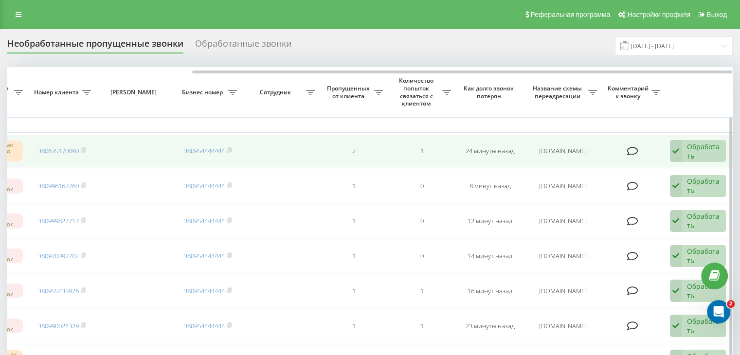
click at [683, 148] on div "Обработать Не удалось связаться Связался с клиентом с помощью другого канала Кл…" at bounding box center [698, 151] width 56 height 22
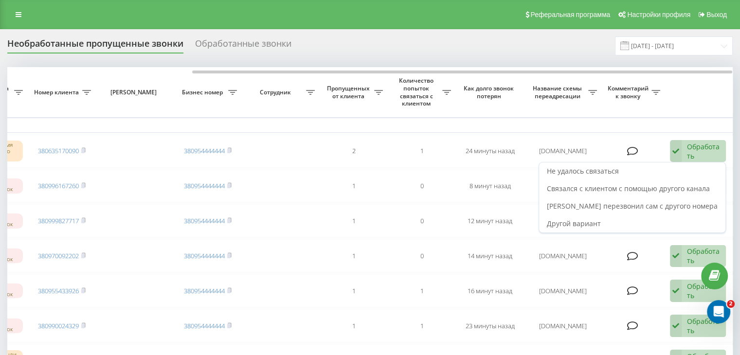
click at [663, 163] on div "Не удалось связаться" at bounding box center [632, 172] width 186 height 18
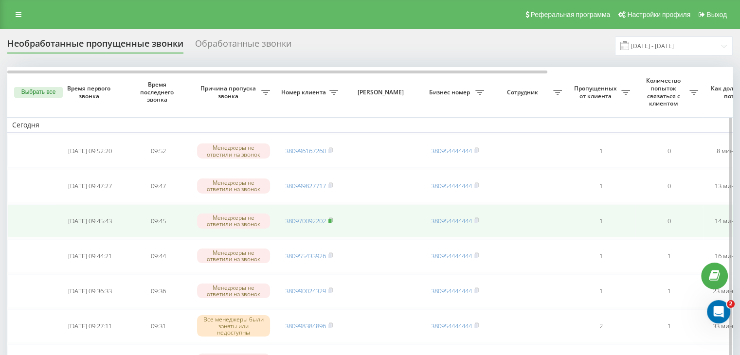
click at [331, 220] on rect at bounding box center [329, 221] width 3 height 4
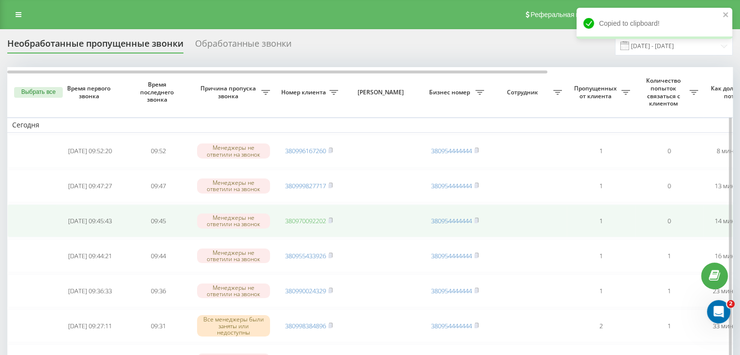
click at [319, 217] on link "380970092202" at bounding box center [305, 221] width 41 height 9
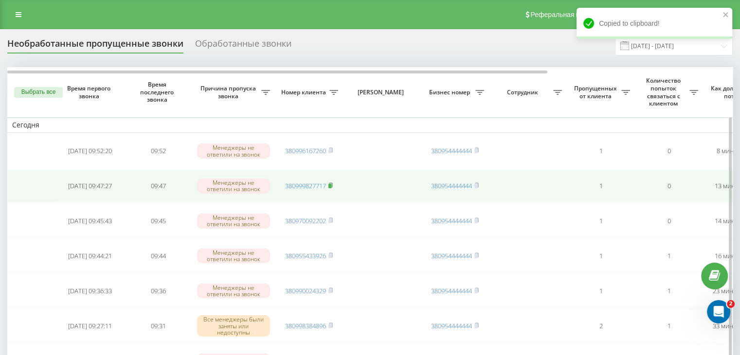
click at [333, 184] on icon at bounding box center [330, 185] width 4 height 6
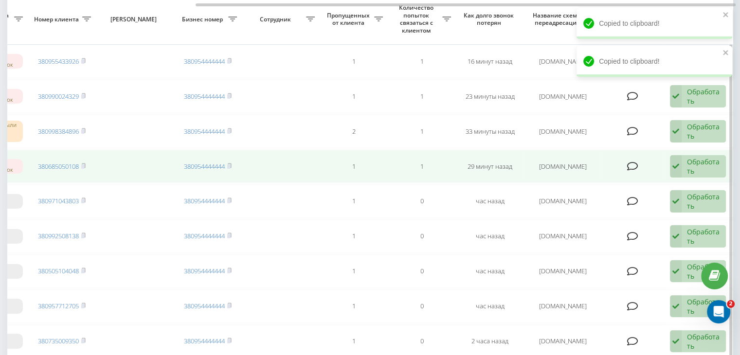
click at [688, 171] on div "Обработать" at bounding box center [704, 166] width 34 height 18
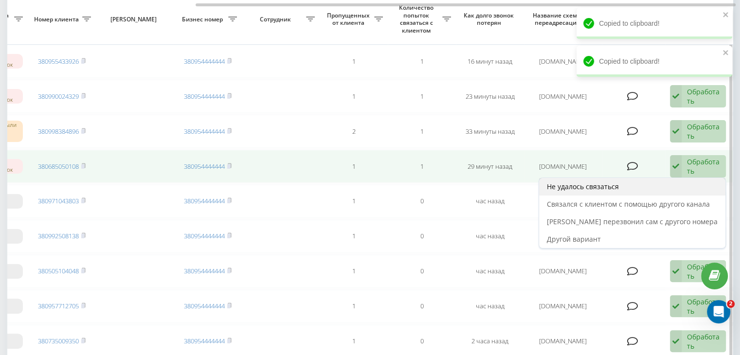
click at [669, 185] on div "Не удалось связаться" at bounding box center [632, 187] width 186 height 18
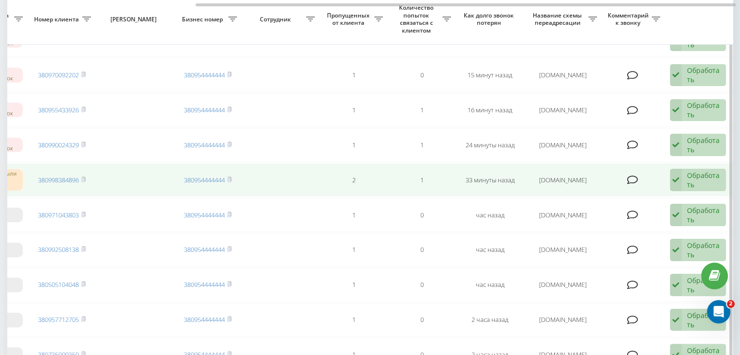
click at [689, 182] on div "Обработать" at bounding box center [704, 180] width 34 height 18
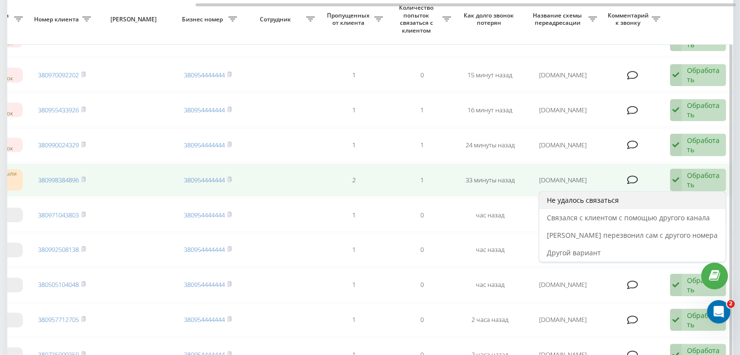
click at [672, 196] on div "Не удалось связаться" at bounding box center [632, 201] width 186 height 18
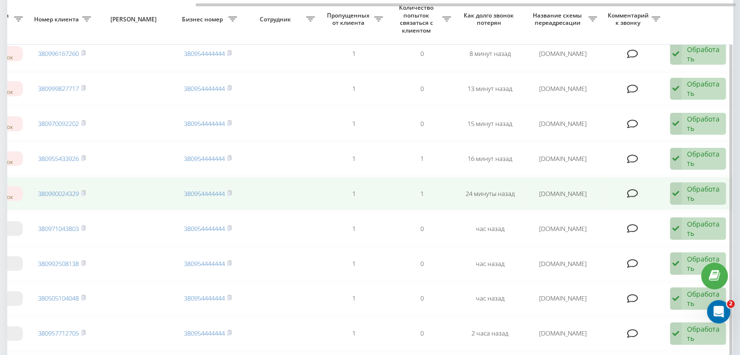
click at [690, 198] on div "Обработать" at bounding box center [704, 193] width 34 height 18
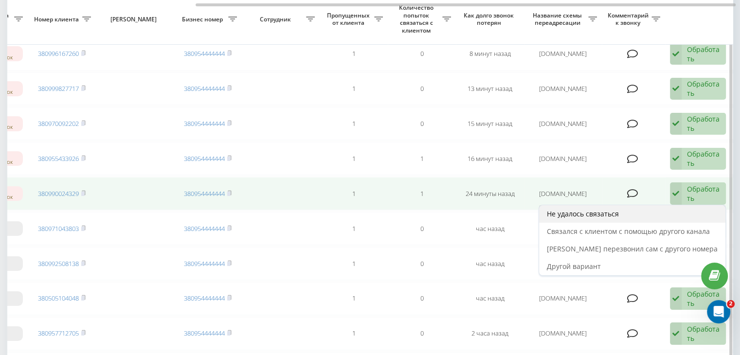
click at [673, 211] on div "Не удалось связаться" at bounding box center [632, 214] width 186 height 18
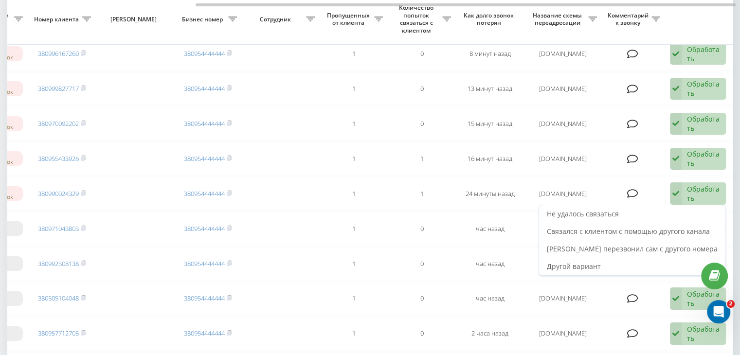
scroll to position [0, 0]
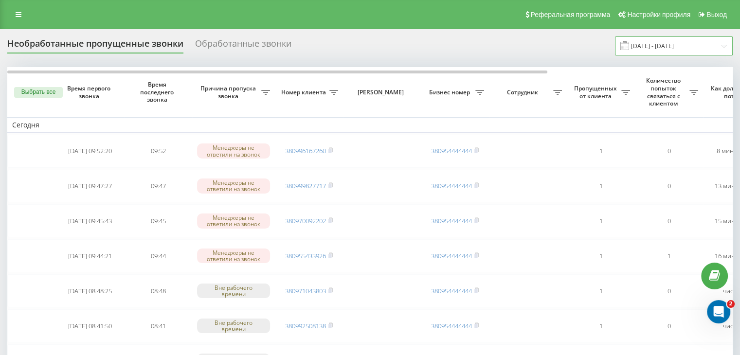
click at [669, 54] on input "[DATE] - [DATE]" at bounding box center [674, 45] width 118 height 19
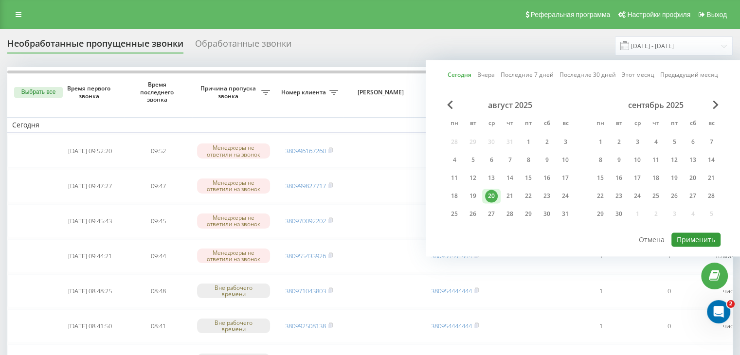
click at [702, 233] on button "Применить" at bounding box center [696, 240] width 49 height 14
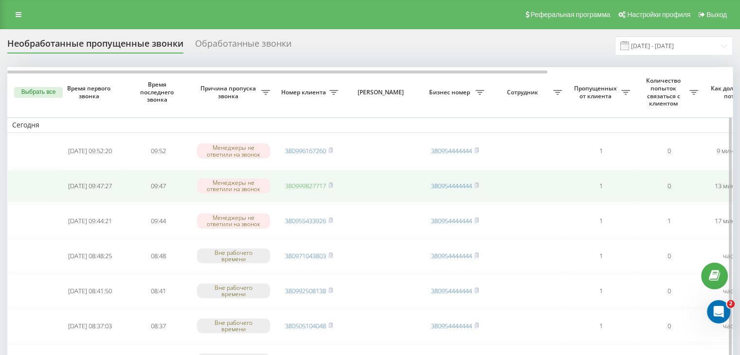
click at [313, 185] on link "380999827717" at bounding box center [305, 186] width 41 height 9
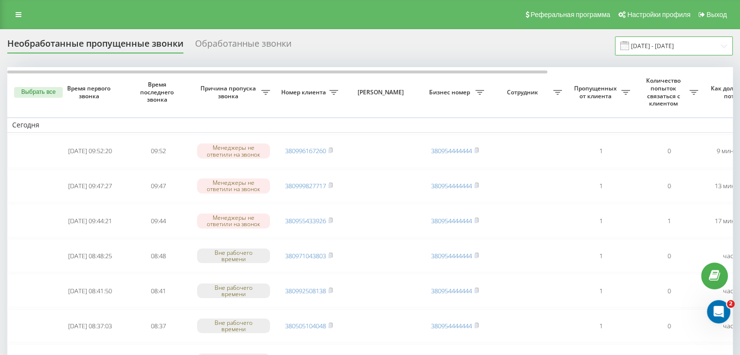
click at [677, 43] on input "[DATE] - [DATE]" at bounding box center [674, 45] width 118 height 19
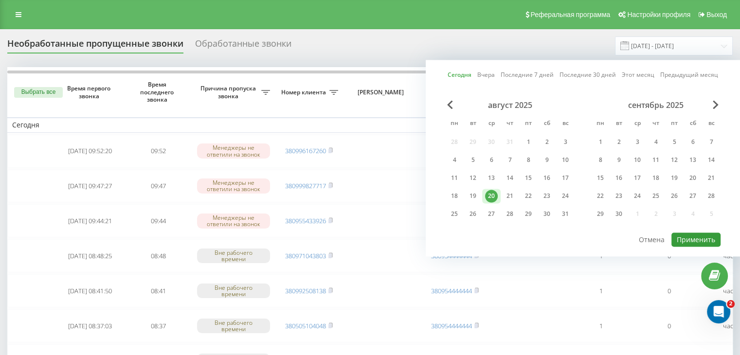
click at [689, 241] on button "Применить" at bounding box center [696, 240] width 49 height 14
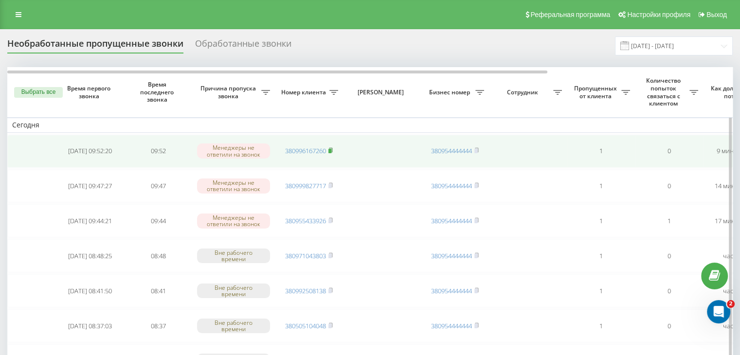
click at [331, 147] on icon at bounding box center [330, 150] width 4 height 6
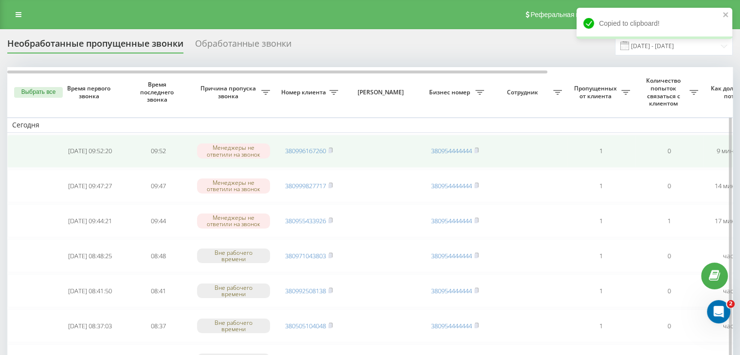
click at [308, 154] on td "380996167260" at bounding box center [309, 151] width 68 height 33
click at [309, 151] on link "380996167260" at bounding box center [305, 150] width 41 height 9
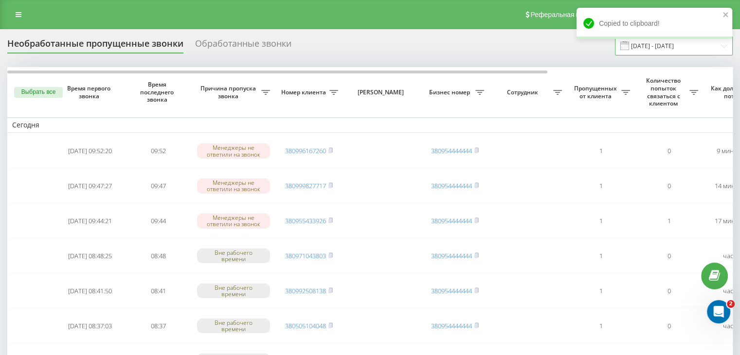
click at [690, 49] on input "[DATE] - [DATE]" at bounding box center [674, 45] width 118 height 19
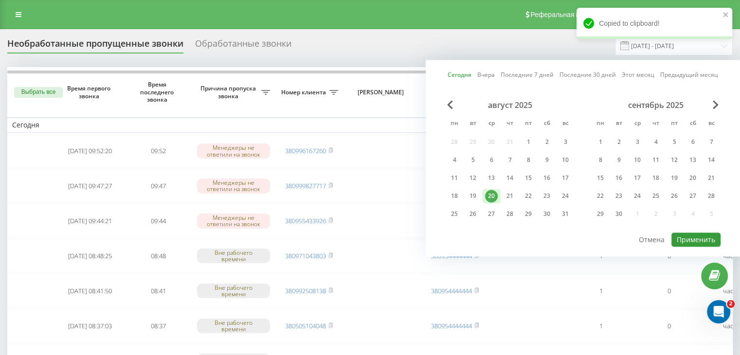
click at [705, 236] on button "Применить" at bounding box center [696, 240] width 49 height 14
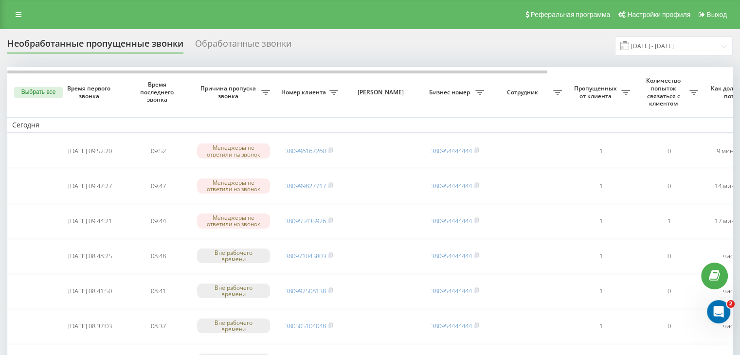
click at [355, 17] on div "Реферальная программа Настройки профиля Выход" at bounding box center [370, 14] width 740 height 29
click at [660, 51] on input "[DATE] - [DATE]" at bounding box center [674, 45] width 118 height 19
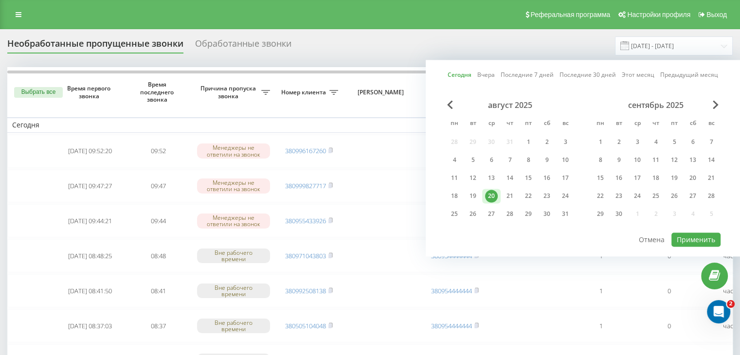
click at [693, 245] on div "Сегодня Вчера Последние 7 дней Последние 30 дней Этот месяц Предыдущий месяц ав…" at bounding box center [583, 158] width 314 height 197
drag, startPoint x: 692, startPoint y: 241, endPoint x: 664, endPoint y: 255, distance: 31.8
click at [691, 241] on button "Применить" at bounding box center [696, 240] width 49 height 14
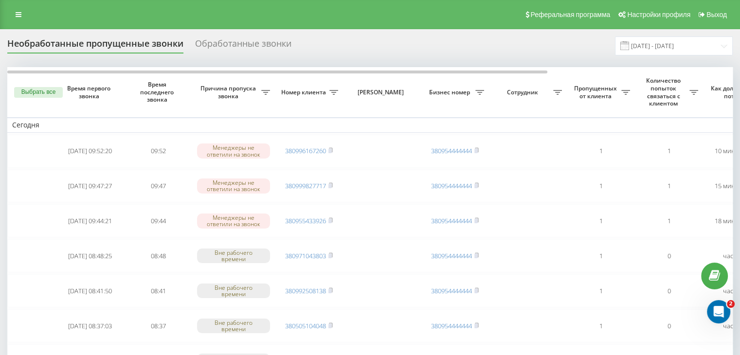
click at [344, 42] on div "Необработанные пропущенные звонки Обработанные звонки [DATE] - [DATE]" at bounding box center [370, 45] width 726 height 19
click at [701, 38] on input "[DATE] - [DATE]" at bounding box center [674, 45] width 118 height 19
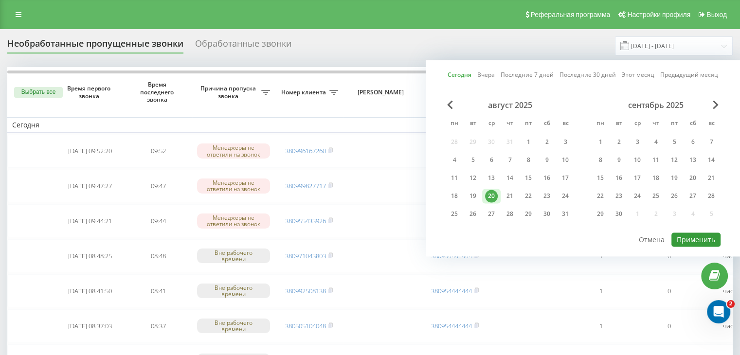
click at [696, 238] on button "Применить" at bounding box center [696, 240] width 49 height 14
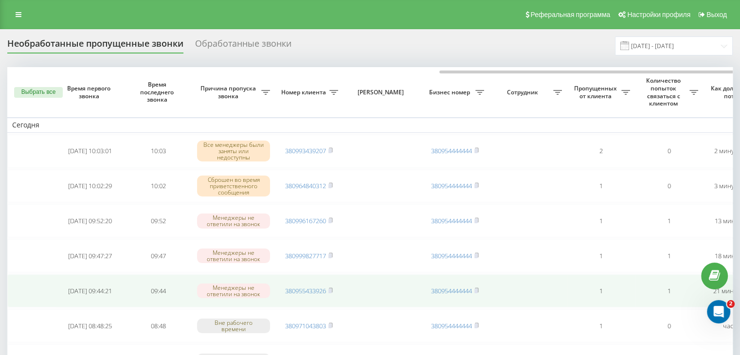
scroll to position [0, 247]
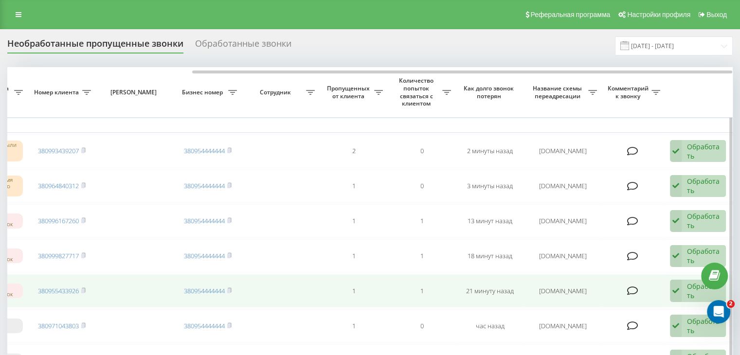
click at [681, 291] on icon at bounding box center [676, 291] width 12 height 22
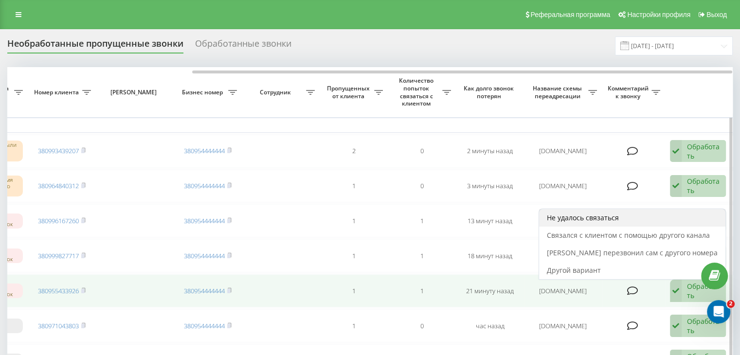
click at [630, 218] on div "Не удалось связаться" at bounding box center [632, 218] width 186 height 18
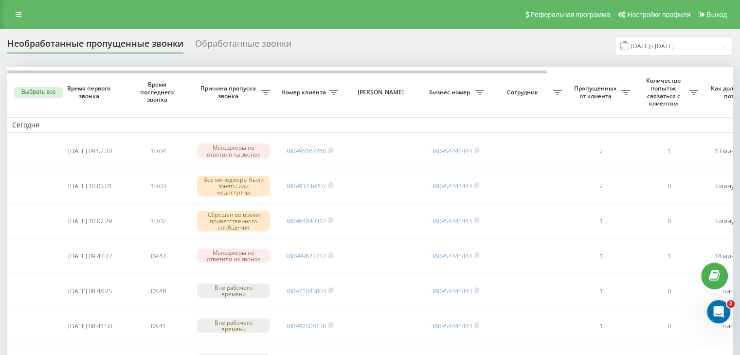
click at [705, 43] on input "[DATE] - [DATE]" at bounding box center [674, 45] width 118 height 19
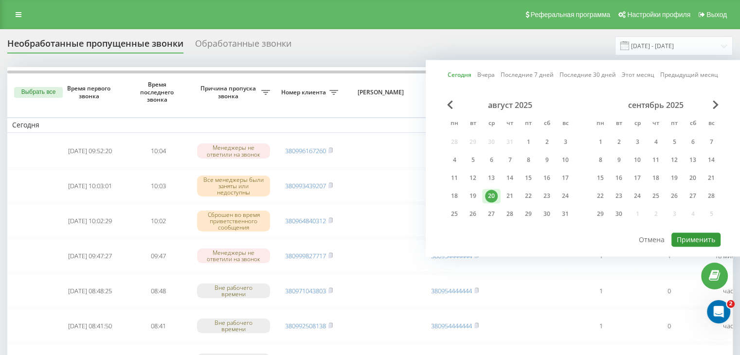
click at [697, 238] on button "Применить" at bounding box center [696, 240] width 49 height 14
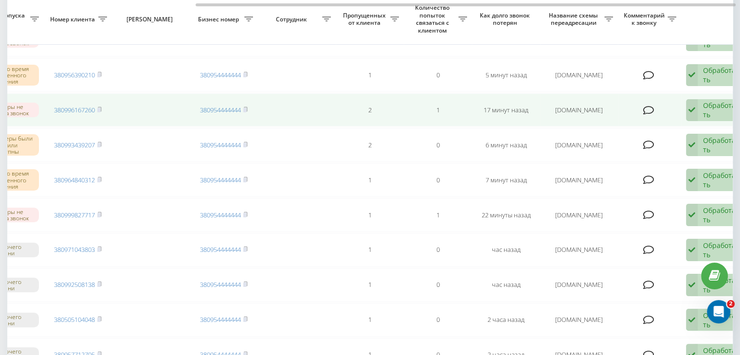
scroll to position [0, 247]
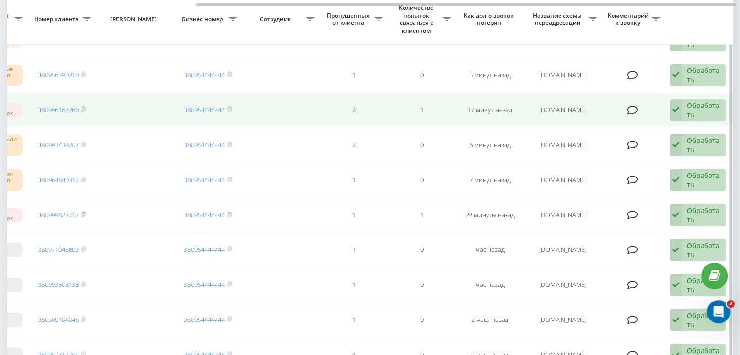
click at [699, 111] on div "Обработать" at bounding box center [704, 110] width 34 height 18
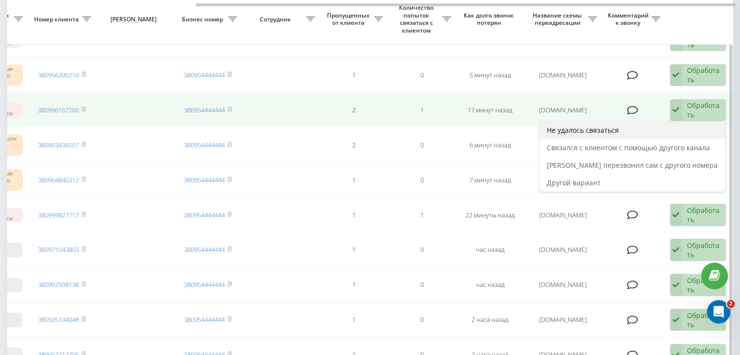
click at [688, 131] on div "Не удалось связаться" at bounding box center [632, 131] width 186 height 18
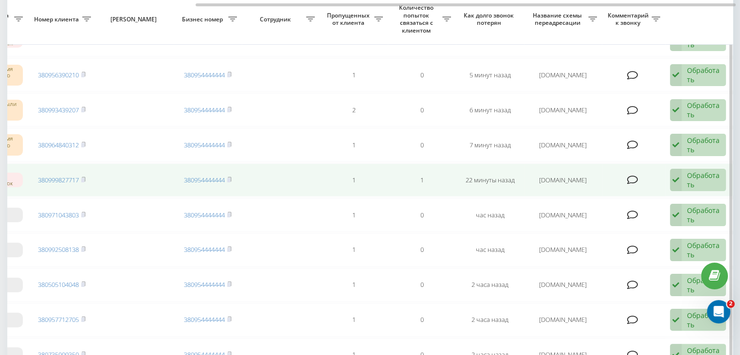
click at [703, 177] on div "Обработать" at bounding box center [704, 180] width 34 height 18
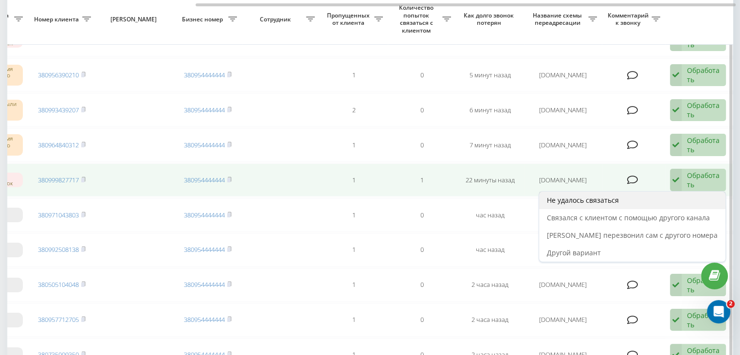
click at [669, 194] on div "Не удалось связаться" at bounding box center [632, 201] width 186 height 18
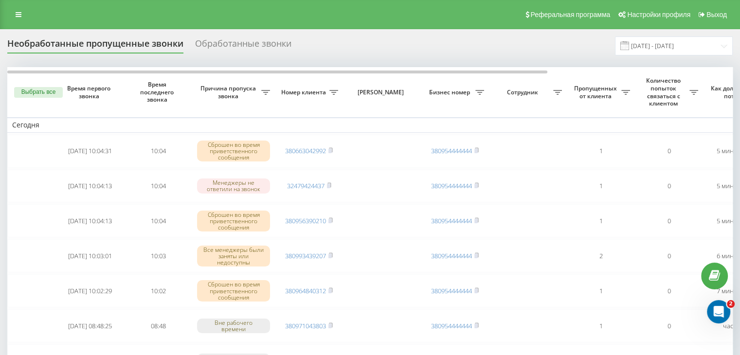
click at [673, 43] on input "[DATE] - [DATE]" at bounding box center [674, 45] width 118 height 19
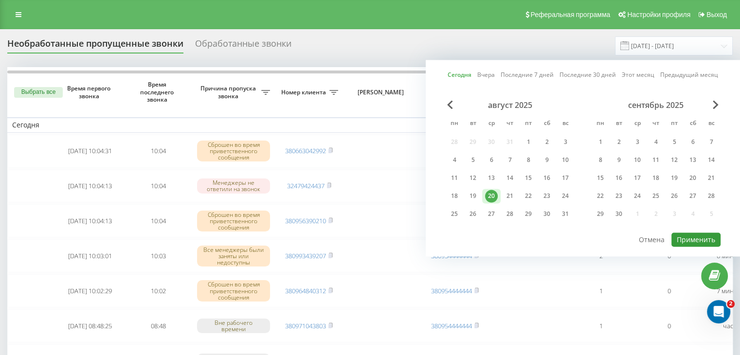
click at [692, 240] on button "Применить" at bounding box center [696, 240] width 49 height 14
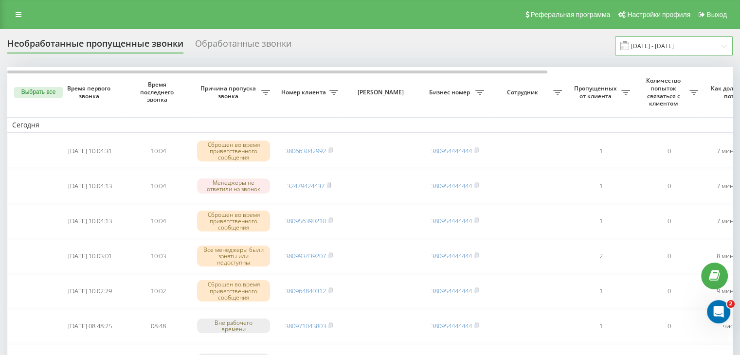
click at [653, 47] on input "[DATE] - [DATE]" at bounding box center [674, 45] width 118 height 19
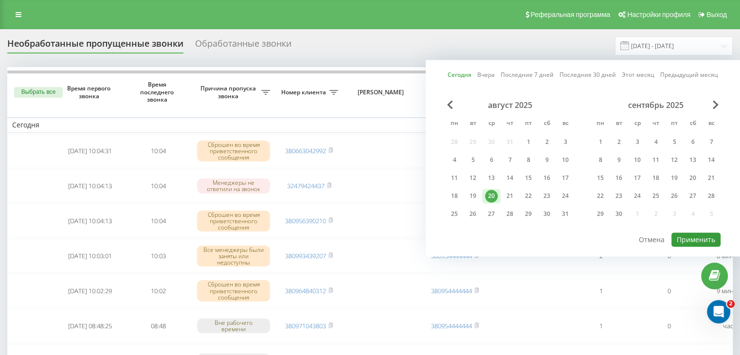
click at [701, 233] on button "Применить" at bounding box center [696, 240] width 49 height 14
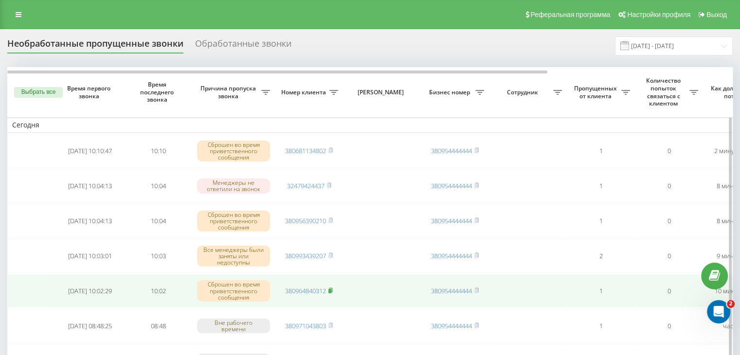
click at [331, 291] on rect at bounding box center [329, 291] width 3 height 4
click at [321, 291] on link "380964840312" at bounding box center [305, 291] width 41 height 9
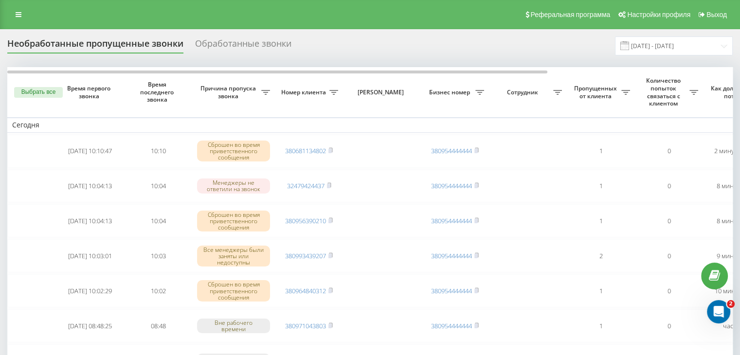
drag, startPoint x: 352, startPoint y: 41, endPoint x: 391, endPoint y: 45, distance: 38.6
click at [352, 41] on div "Необработанные пропущенные звонки Обработанные звонки [DATE] - [DATE]" at bounding box center [370, 45] width 726 height 19
click at [701, 47] on input "[DATE] - [DATE]" at bounding box center [674, 45] width 118 height 19
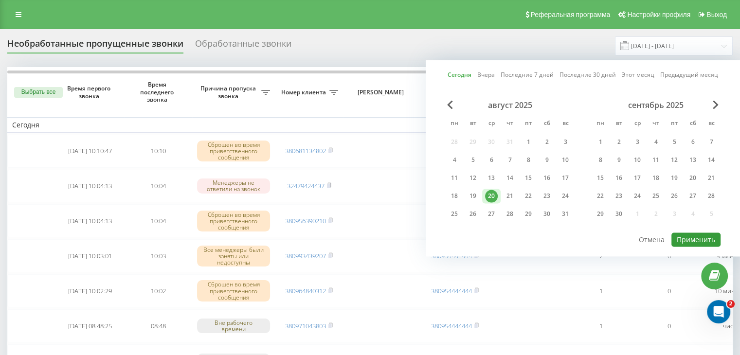
click at [695, 244] on button "Применить" at bounding box center [696, 240] width 49 height 14
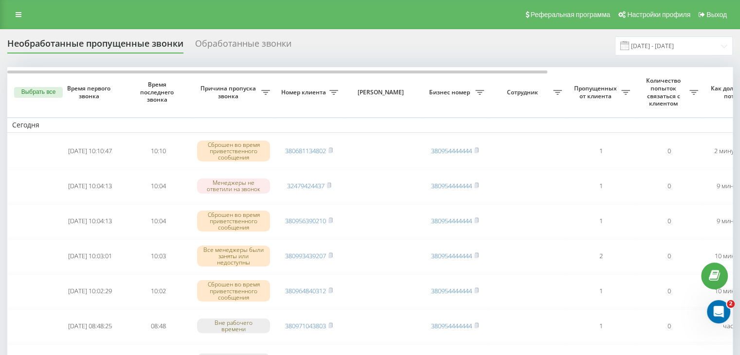
click at [509, 47] on div "Необработанные пропущенные звонки Обработанные звонки [DATE] - [DATE]" at bounding box center [370, 45] width 726 height 19
click at [664, 54] on input "[DATE] - [DATE]" at bounding box center [674, 45] width 118 height 19
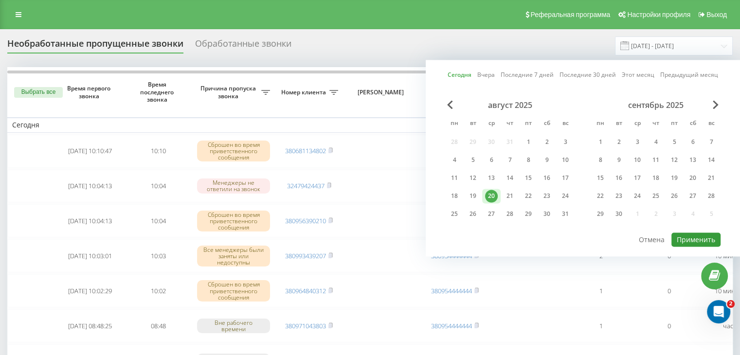
click at [698, 237] on button "Применить" at bounding box center [696, 240] width 49 height 14
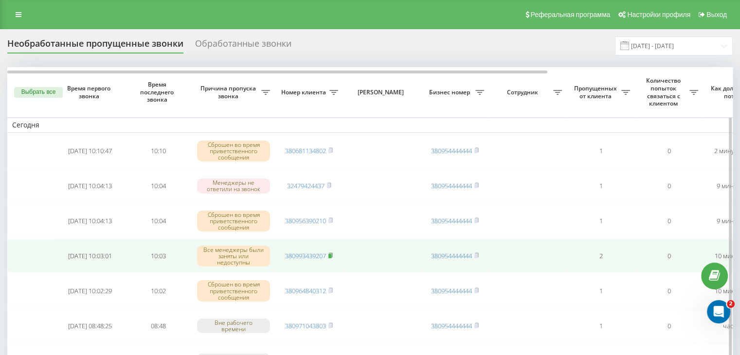
click at [331, 253] on icon at bounding box center [330, 256] width 4 height 6
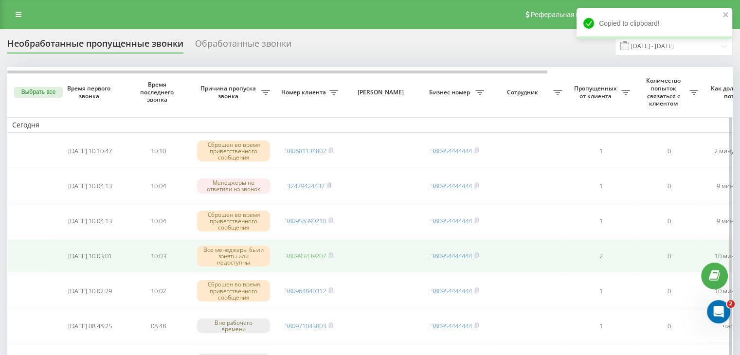
click at [322, 254] on link "380993439207" at bounding box center [305, 256] width 41 height 9
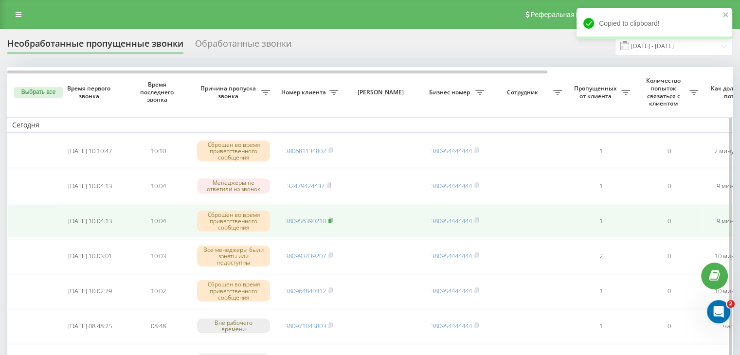
click at [332, 220] on icon at bounding box center [330, 220] width 3 height 4
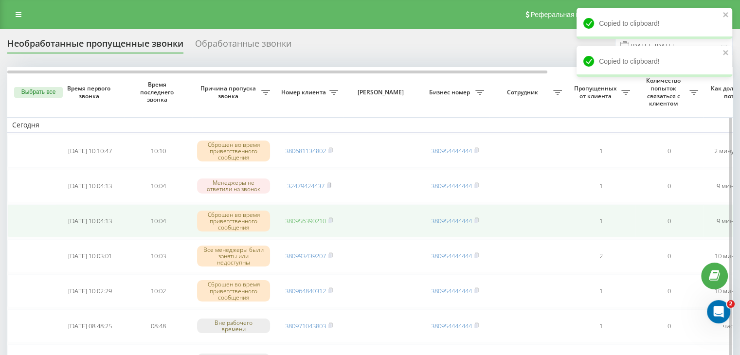
click at [317, 219] on link "380956390210" at bounding box center [305, 221] width 41 height 9
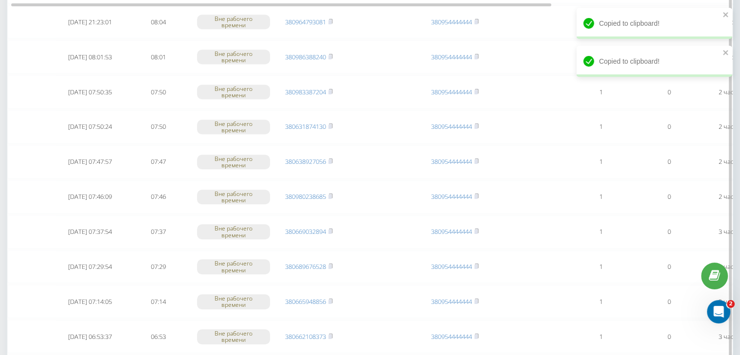
scroll to position [779, 0]
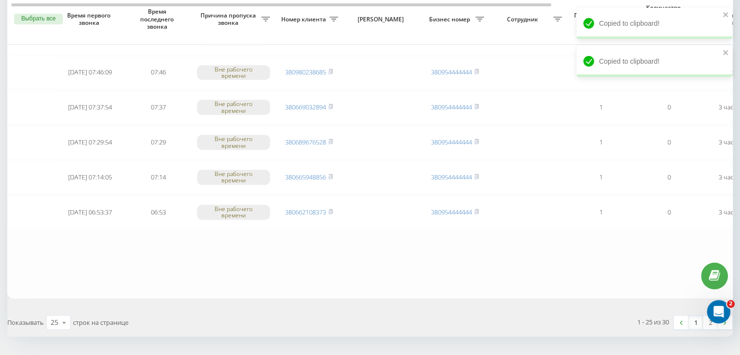
click at [692, 316] on link "1" at bounding box center [696, 323] width 15 height 14
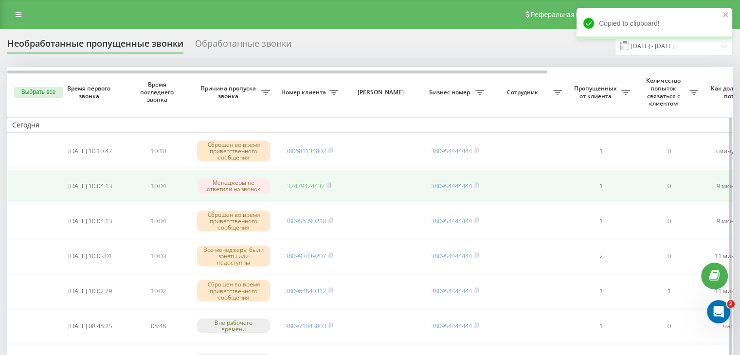
click at [321, 184] on link "32479424437" at bounding box center [305, 186] width 37 height 9
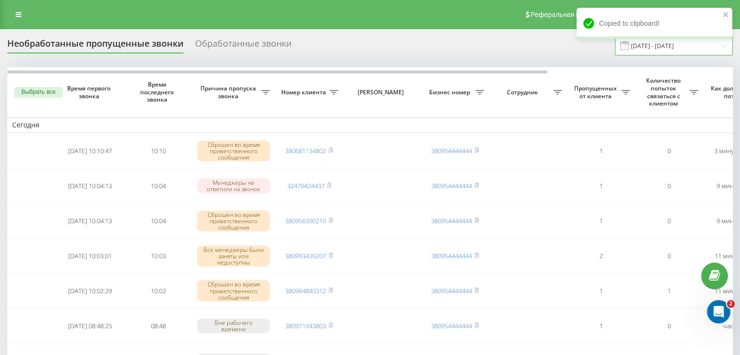
click at [653, 47] on input "[DATE] - [DATE]" at bounding box center [674, 45] width 118 height 19
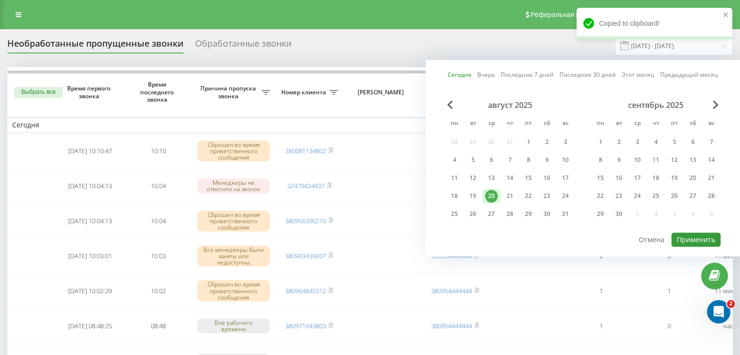
click at [680, 233] on button "Применить" at bounding box center [696, 240] width 49 height 14
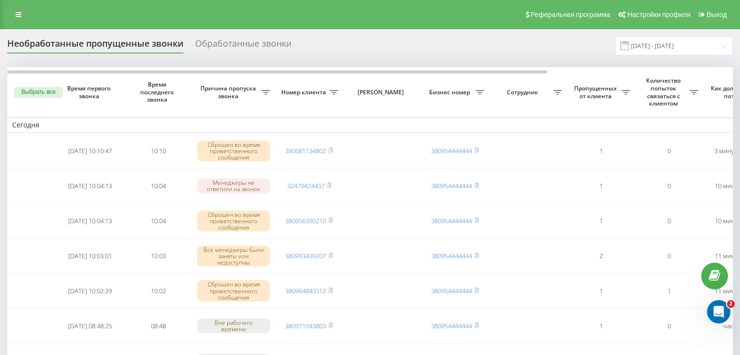
drag, startPoint x: 357, startPoint y: 41, endPoint x: 414, endPoint y: 49, distance: 57.5
click at [357, 41] on div "Необработанные пропущенные звонки Обработанные звонки [DATE] - [DATE]" at bounding box center [370, 45] width 726 height 19
click at [658, 49] on input "[DATE] - [DATE]" at bounding box center [674, 45] width 118 height 19
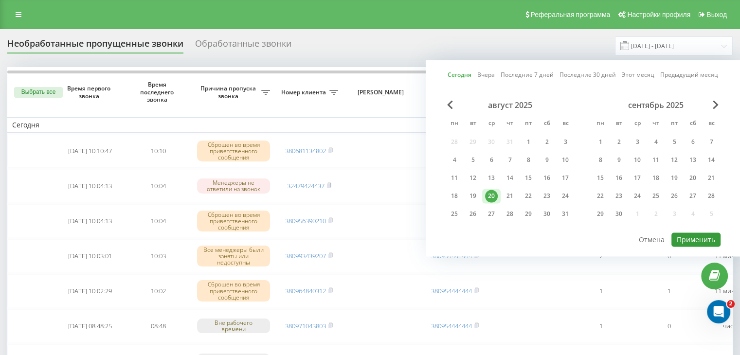
click at [696, 234] on button "Применить" at bounding box center [696, 240] width 49 height 14
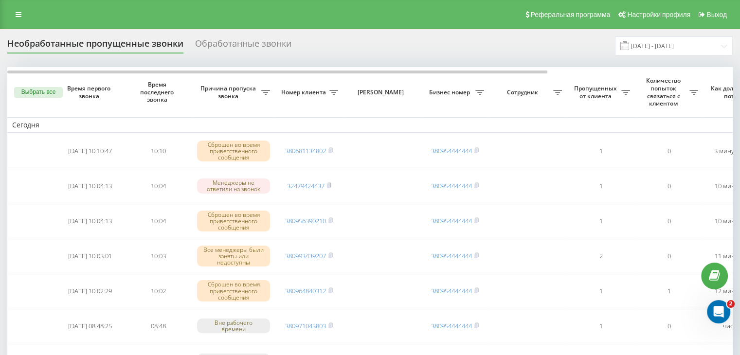
click at [192, 14] on div "Реферальная программа Настройки профиля Выход" at bounding box center [370, 14] width 740 height 29
click at [708, 47] on input "[DATE] - [DATE]" at bounding box center [674, 45] width 118 height 19
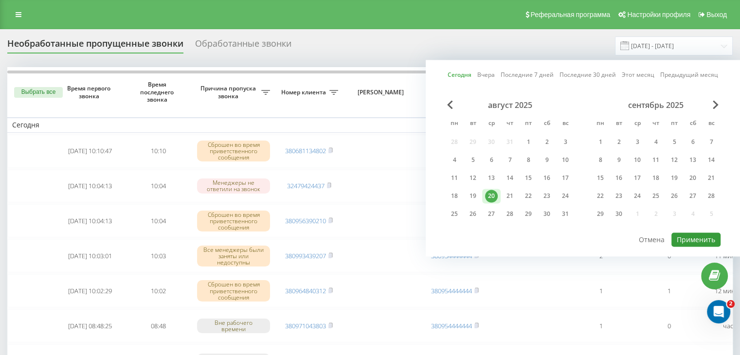
click at [692, 241] on button "Применить" at bounding box center [696, 240] width 49 height 14
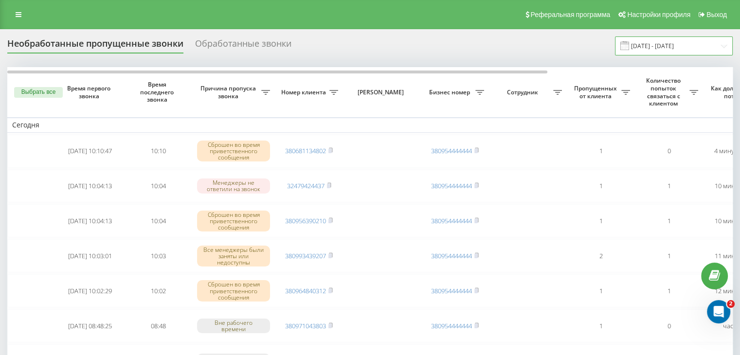
click at [694, 47] on input "[DATE] - [DATE]" at bounding box center [674, 45] width 118 height 19
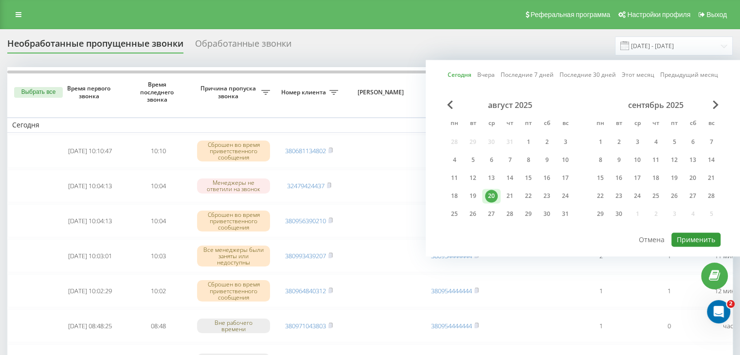
click at [684, 233] on button "Применить" at bounding box center [696, 240] width 49 height 14
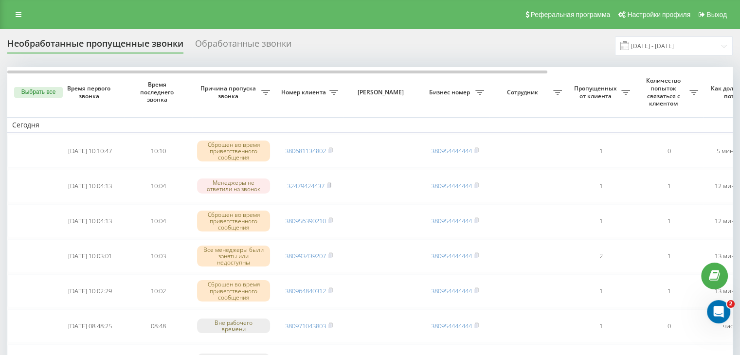
click at [357, 28] on div "Реферальная программа Настройки профиля Выход" at bounding box center [370, 14] width 740 height 29
click at [664, 48] on input "[DATE] - [DATE]" at bounding box center [674, 45] width 118 height 19
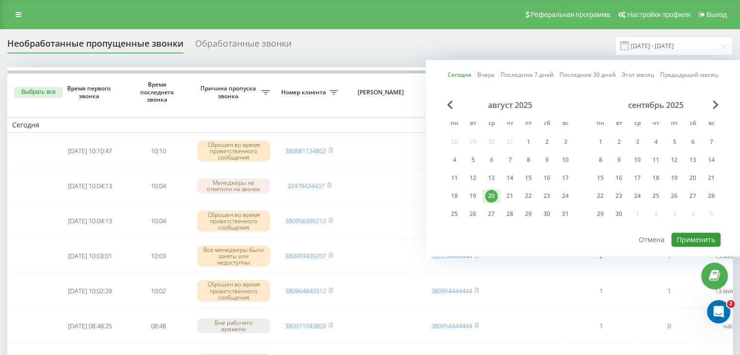
click at [702, 240] on button "Применить" at bounding box center [696, 240] width 49 height 14
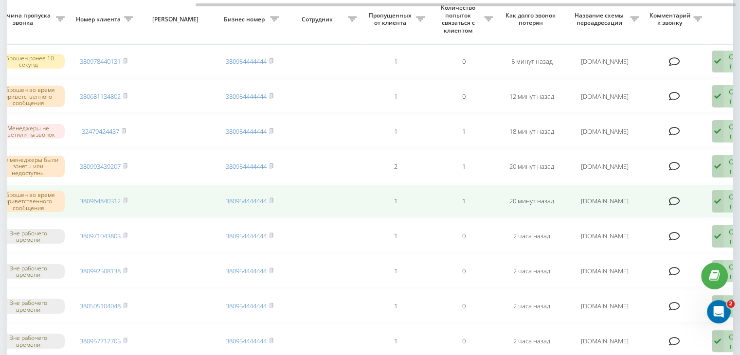
scroll to position [0, 247]
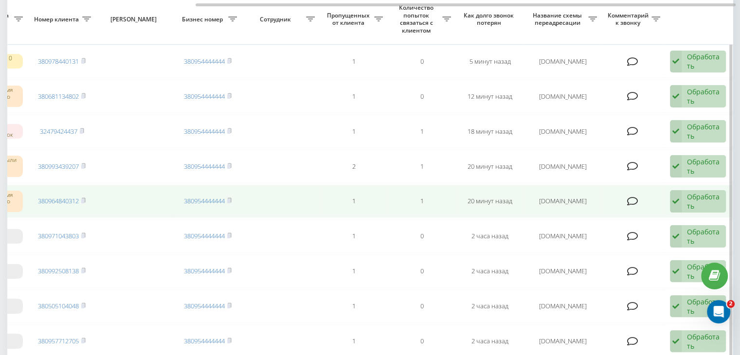
click at [691, 200] on div "Обработать" at bounding box center [704, 201] width 34 height 18
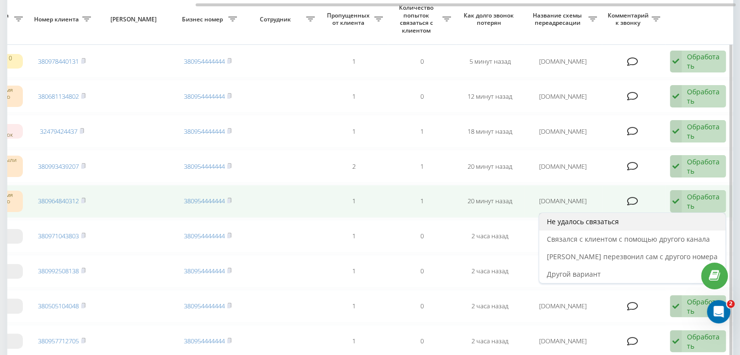
click at [665, 218] on div "Не удалось связаться" at bounding box center [632, 222] width 186 height 18
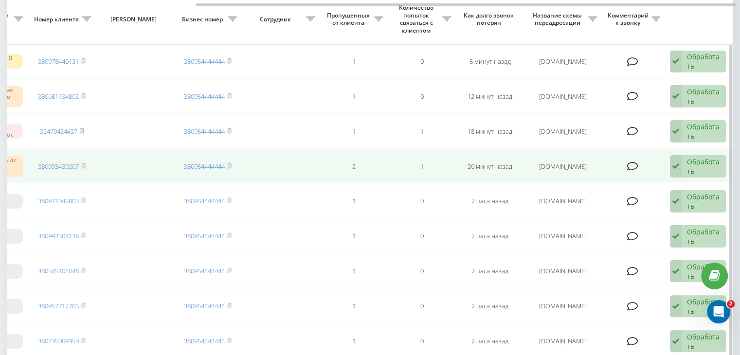
click at [685, 170] on div "Обработать Не удалось связаться Связался с клиентом с помощью другого канала Кл…" at bounding box center [698, 166] width 56 height 22
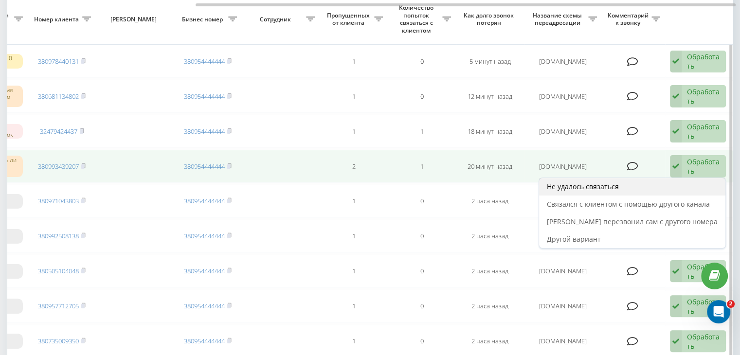
click at [671, 188] on div "Не удалось связаться" at bounding box center [632, 187] width 186 height 18
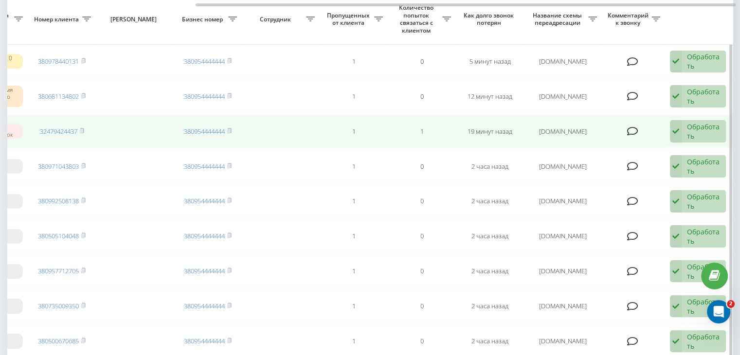
click at [698, 132] on div "Обработать" at bounding box center [704, 131] width 34 height 18
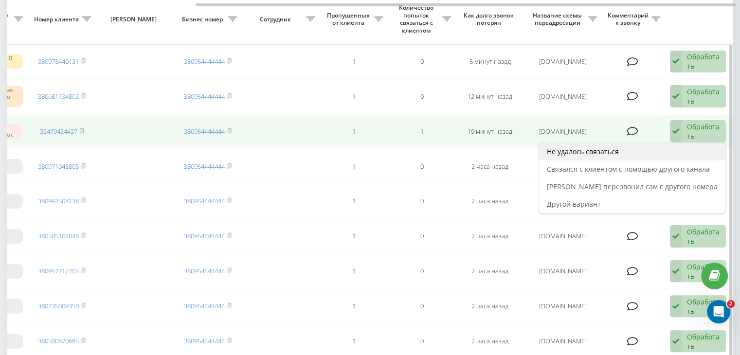
click at [678, 152] on div "Не удалось связаться" at bounding box center [632, 152] width 186 height 18
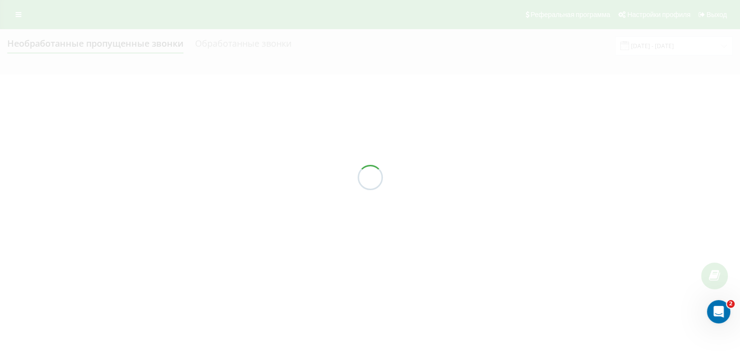
scroll to position [0, 0]
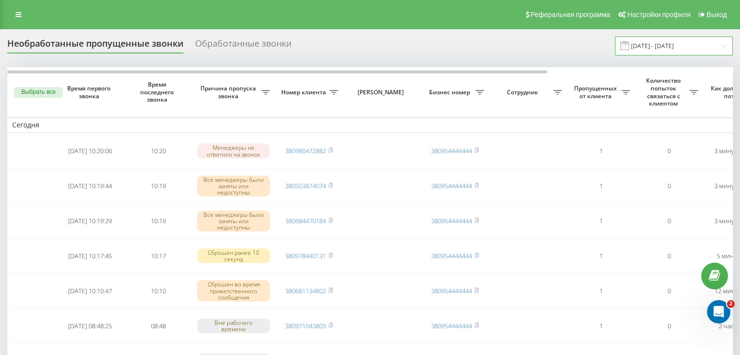
click at [666, 46] on input "[DATE] - [DATE]" at bounding box center [674, 45] width 118 height 19
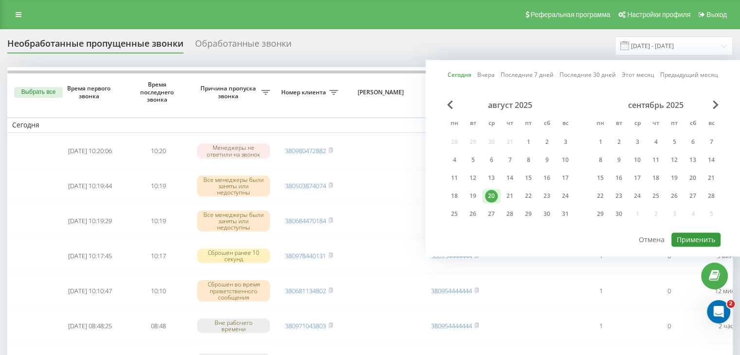
click at [694, 242] on button "Применить" at bounding box center [696, 240] width 49 height 14
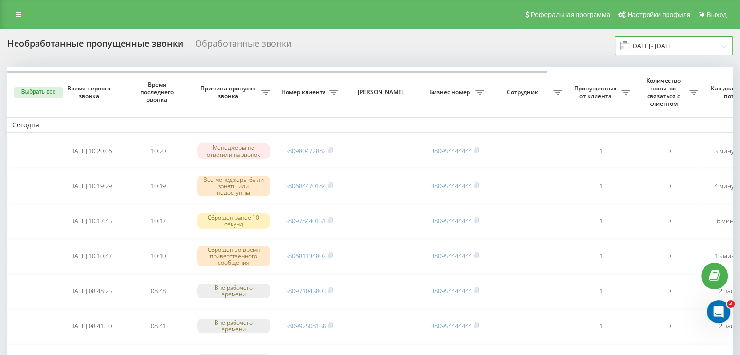
click at [672, 49] on input "[DATE] - [DATE]" at bounding box center [674, 45] width 118 height 19
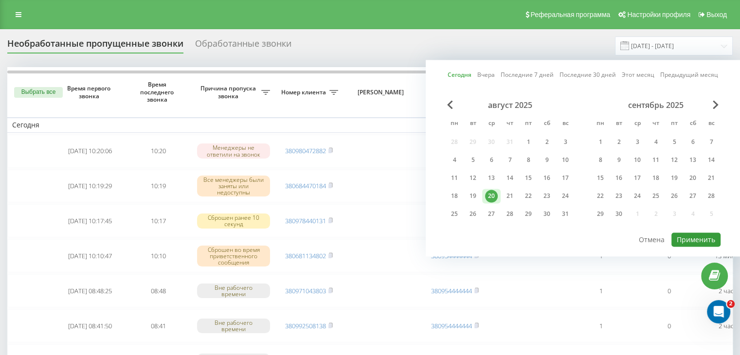
click at [703, 241] on button "Применить" at bounding box center [696, 240] width 49 height 14
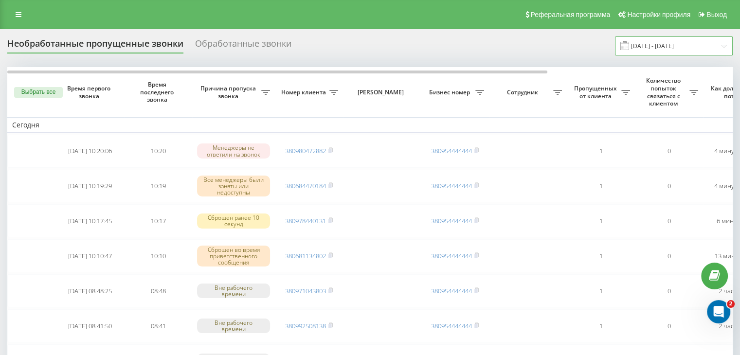
click at [660, 52] on input "[DATE] - [DATE]" at bounding box center [674, 45] width 118 height 19
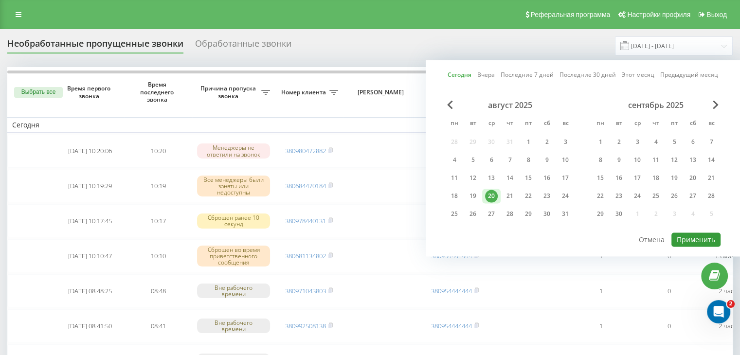
click at [698, 236] on button "Применить" at bounding box center [696, 240] width 49 height 14
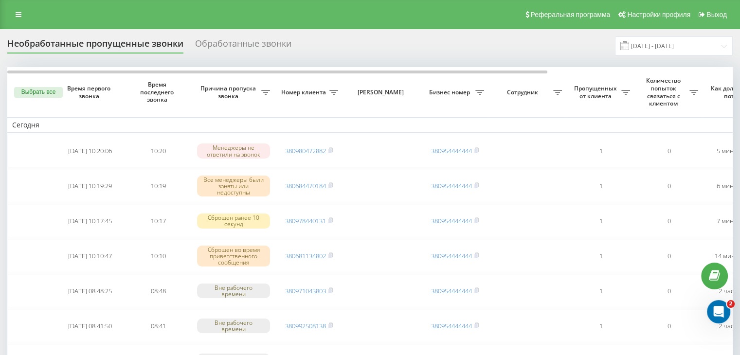
click at [358, 37] on div "Необработанные пропущенные звонки Обработанные звонки [DATE] - [DATE]" at bounding box center [370, 45] width 726 height 19
click at [668, 51] on input "[DATE] - [DATE]" at bounding box center [674, 45] width 118 height 19
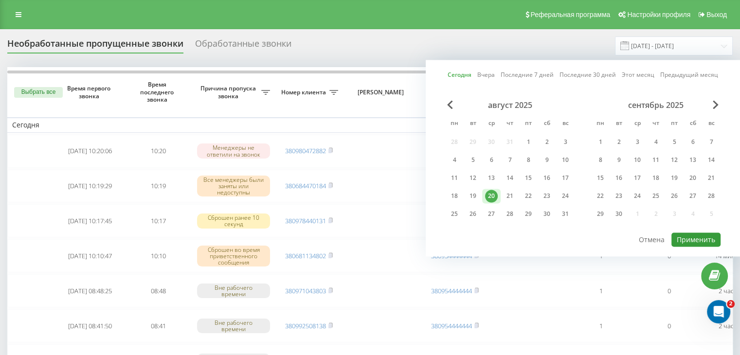
click at [693, 234] on button "Применить" at bounding box center [696, 240] width 49 height 14
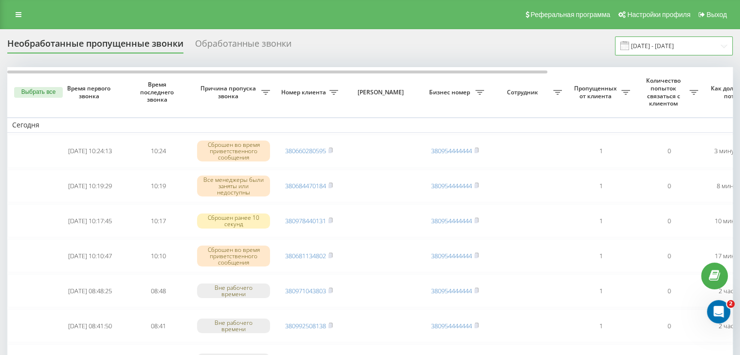
click at [689, 51] on input "[DATE] - [DATE]" at bounding box center [674, 45] width 118 height 19
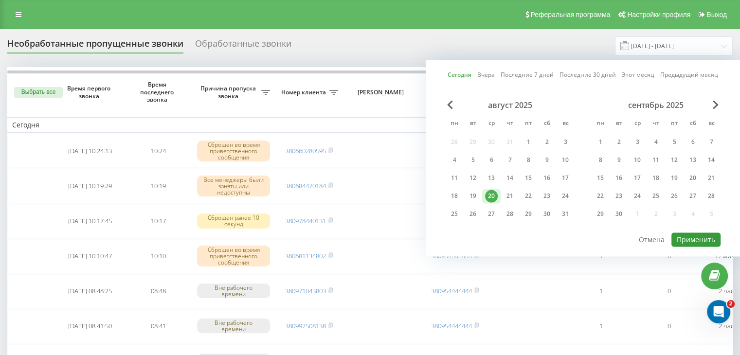
click at [690, 236] on button "Применить" at bounding box center [696, 240] width 49 height 14
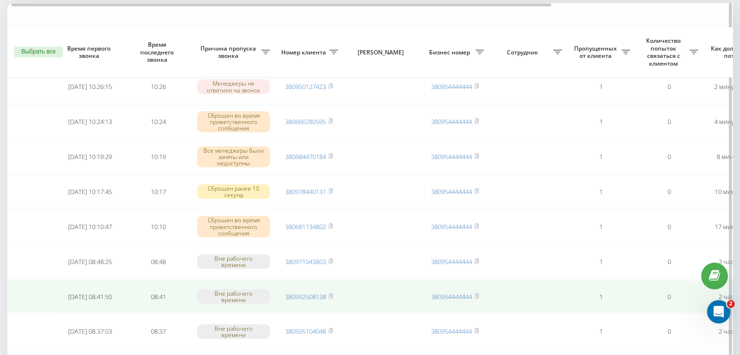
scroll to position [97, 0]
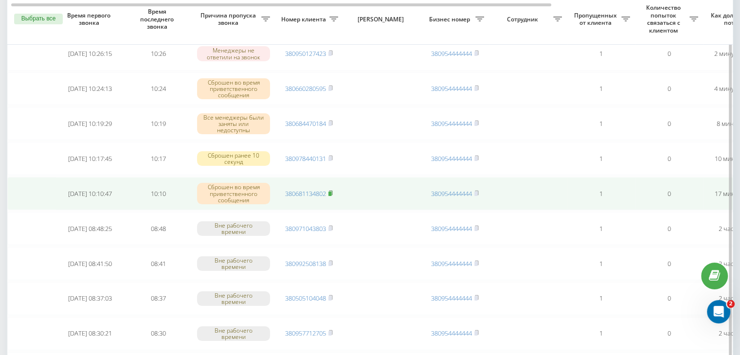
click at [331, 190] on icon at bounding box center [330, 193] width 4 height 6
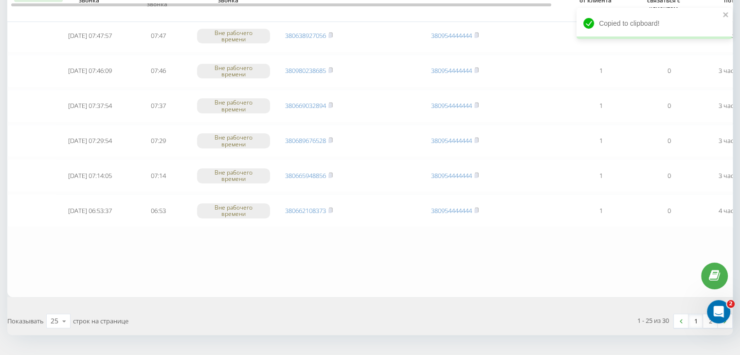
scroll to position [801, 0]
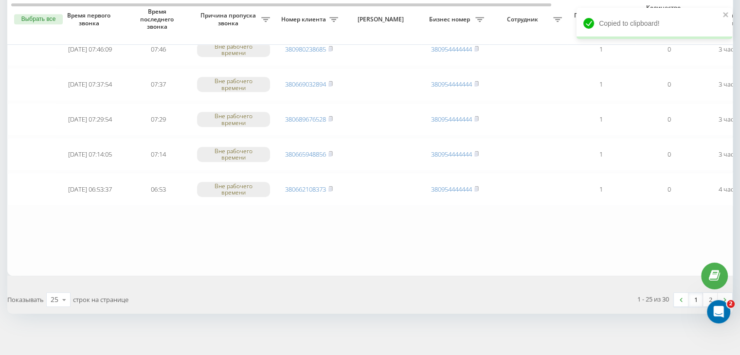
click at [695, 293] on link "1" at bounding box center [696, 300] width 15 height 14
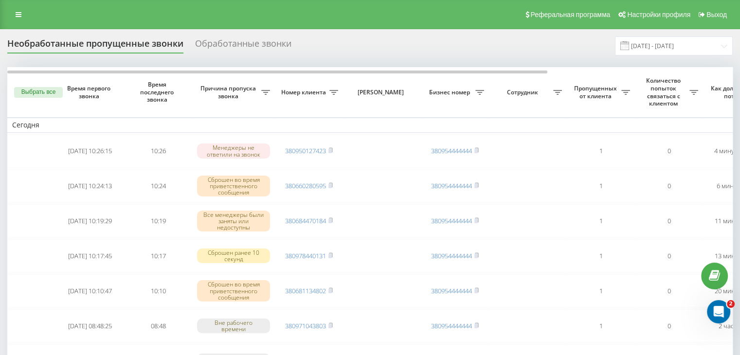
click at [317, 36] on div "Необработанные пропущенные звонки Обработанные звонки [DATE] - [DATE]" at bounding box center [370, 45] width 726 height 19
click at [639, 50] on input "[DATE] - [DATE]" at bounding box center [674, 45] width 118 height 19
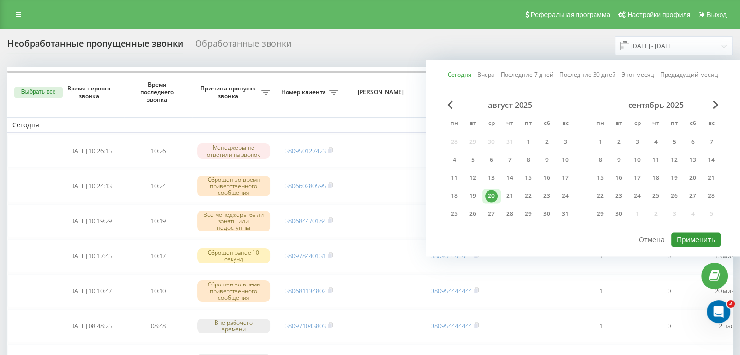
click at [679, 236] on button "Применить" at bounding box center [696, 240] width 49 height 14
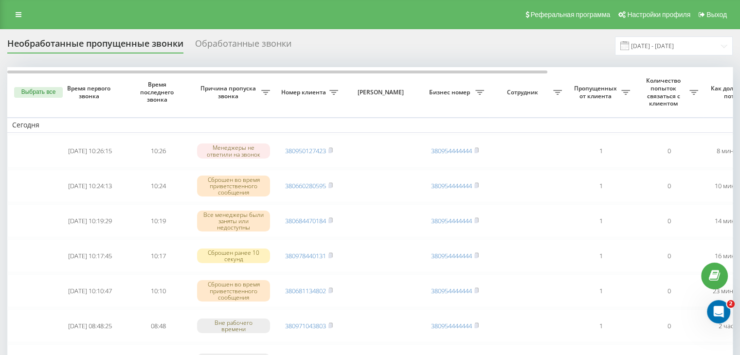
click at [340, 45] on div "Необработанные пропущенные звонки Обработанные звонки [DATE] - [DATE]" at bounding box center [370, 45] width 726 height 19
click at [658, 46] on input "[DATE] - [DATE]" at bounding box center [674, 45] width 118 height 19
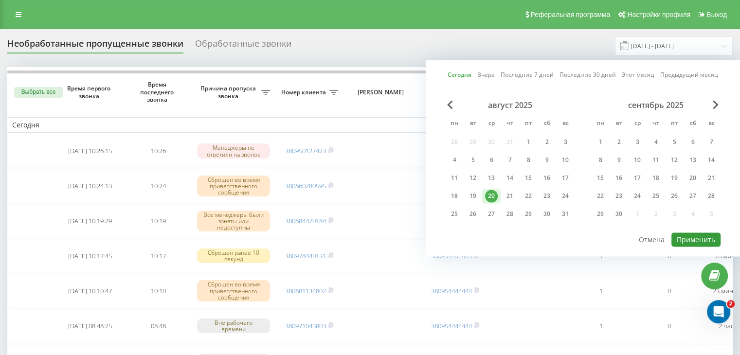
click at [691, 239] on button "Применить" at bounding box center [696, 240] width 49 height 14
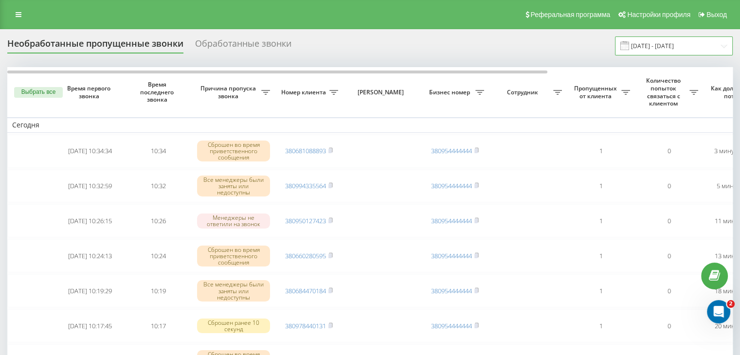
click at [683, 53] on input "[DATE] - [DATE]" at bounding box center [674, 45] width 118 height 19
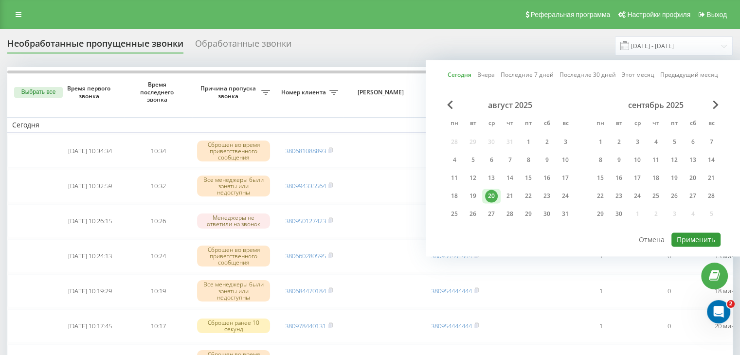
click at [692, 233] on button "Применить" at bounding box center [696, 240] width 49 height 14
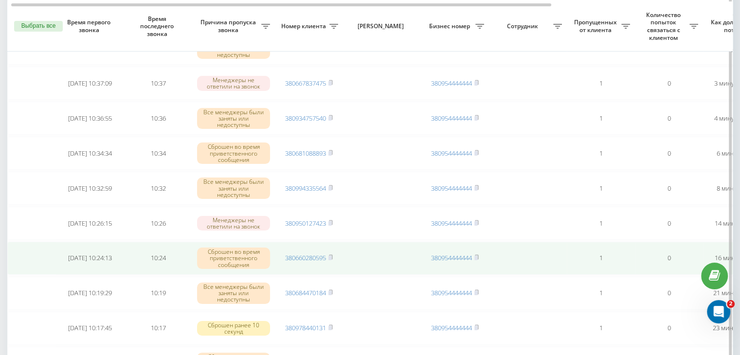
scroll to position [146, 0]
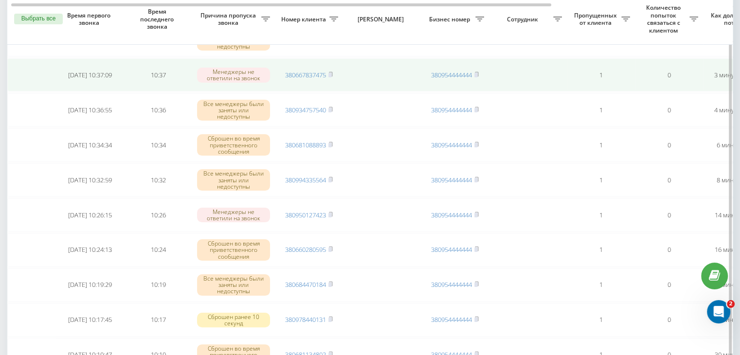
drag, startPoint x: 0, startPoint y: 66, endPoint x: 9, endPoint y: 75, distance: 12.7
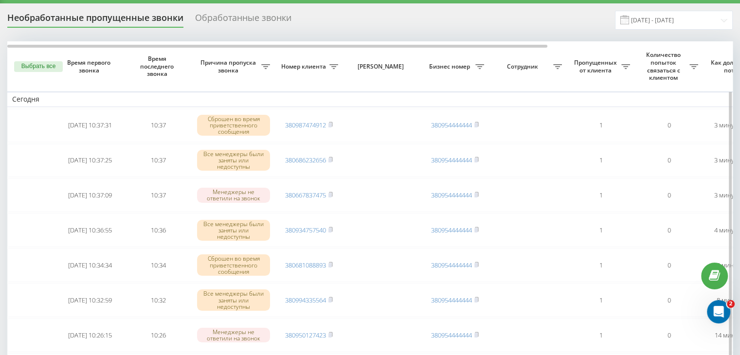
scroll to position [0, 0]
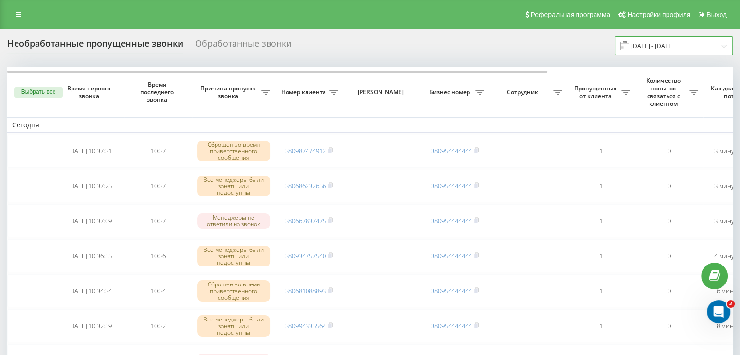
click at [681, 41] on input "[DATE] - [DATE]" at bounding box center [674, 45] width 118 height 19
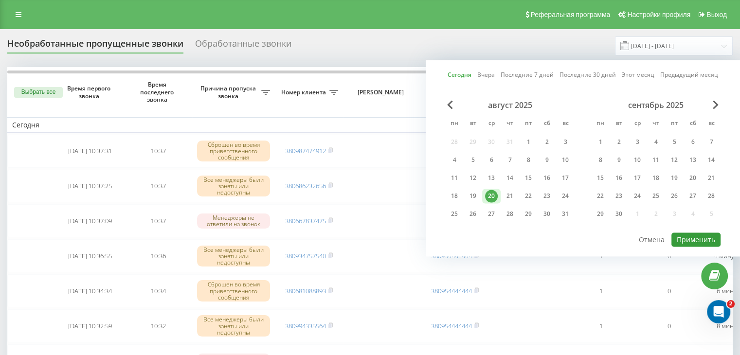
click at [680, 237] on button "Применить" at bounding box center [696, 240] width 49 height 14
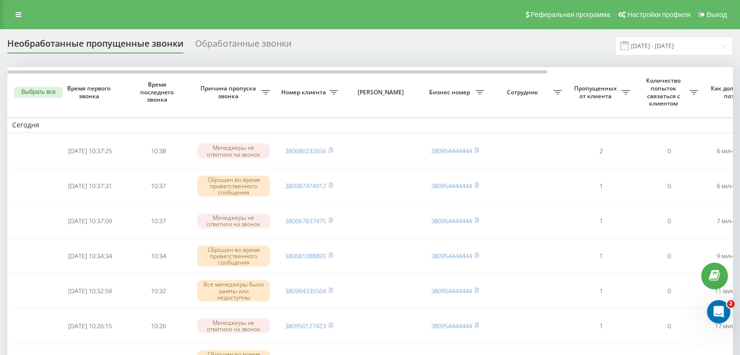
click at [337, 41] on div "Необработанные пропущенные звонки Обработанные звонки [DATE] - [DATE]" at bounding box center [370, 45] width 726 height 19
click at [687, 42] on input "[DATE] - [DATE]" at bounding box center [674, 45] width 118 height 19
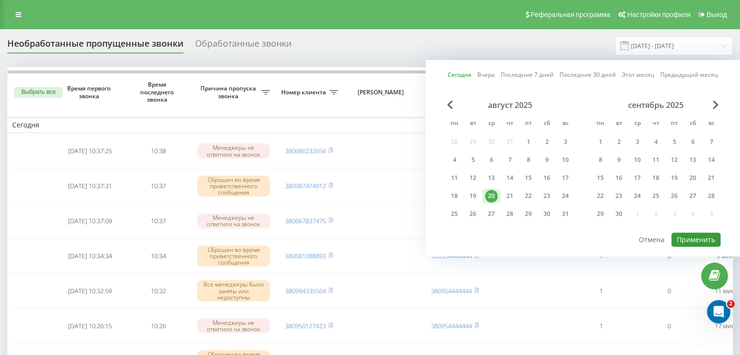
click at [673, 233] on button "Применить" at bounding box center [696, 240] width 49 height 14
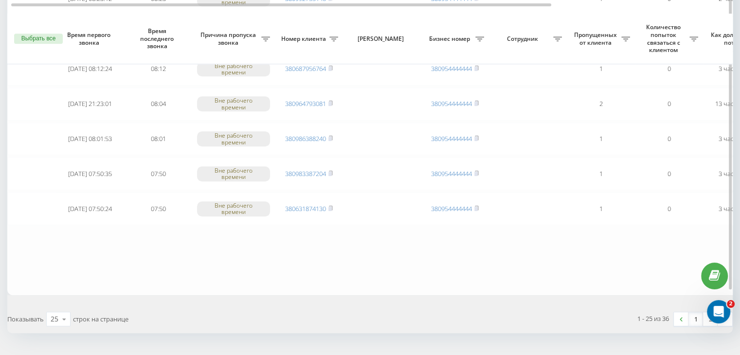
scroll to position [801, 0]
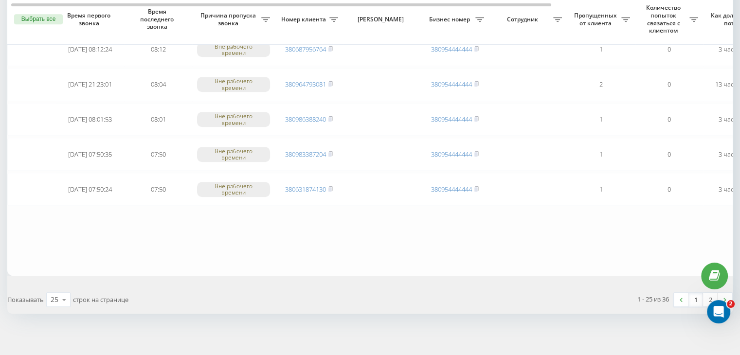
click at [696, 296] on link "1" at bounding box center [696, 300] width 15 height 14
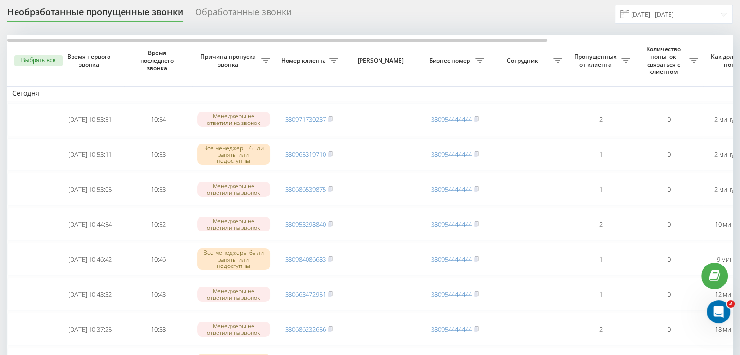
scroll to position [49, 0]
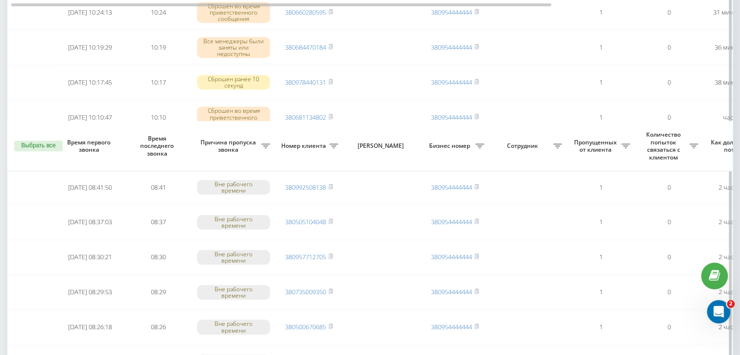
scroll to position [558, 0]
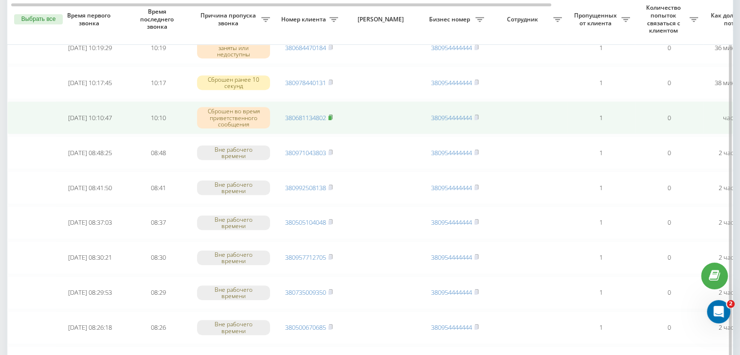
click at [333, 115] on icon at bounding box center [330, 117] width 4 height 6
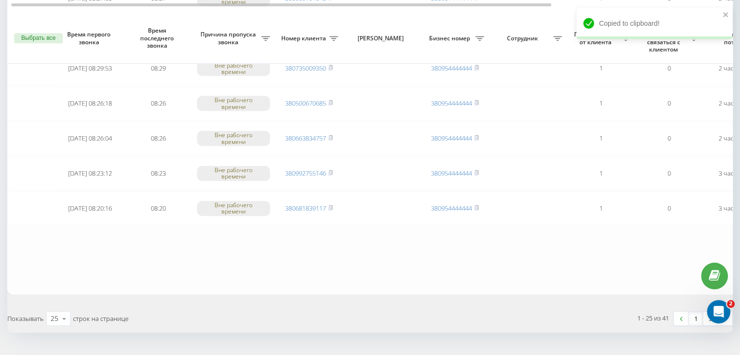
scroll to position [801, 0]
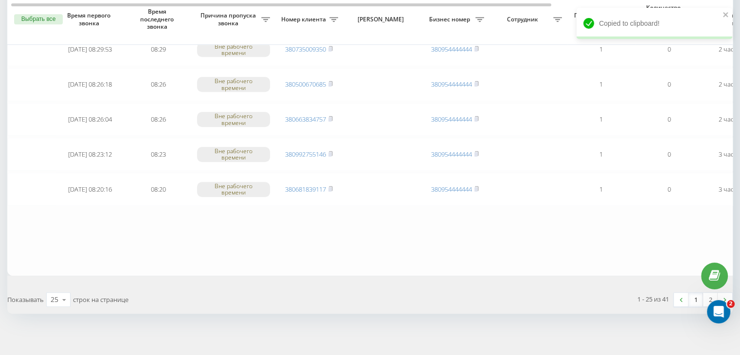
click at [697, 296] on link "1" at bounding box center [696, 300] width 15 height 14
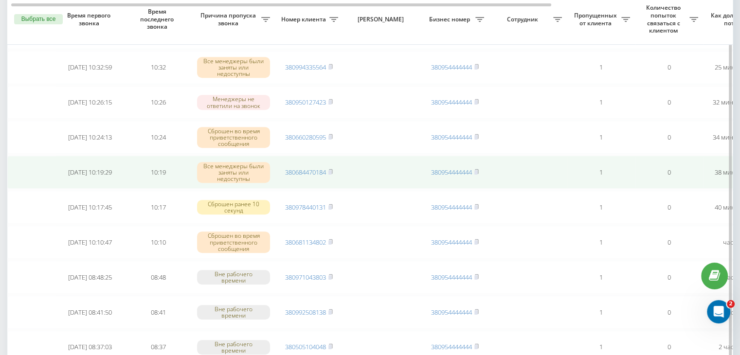
scroll to position [584, 0]
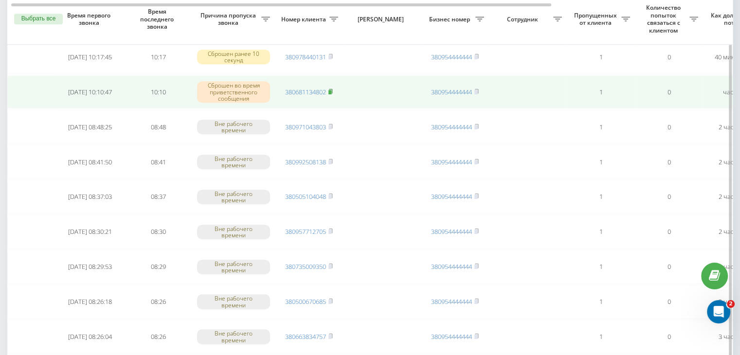
click at [332, 89] on icon at bounding box center [330, 91] width 3 height 4
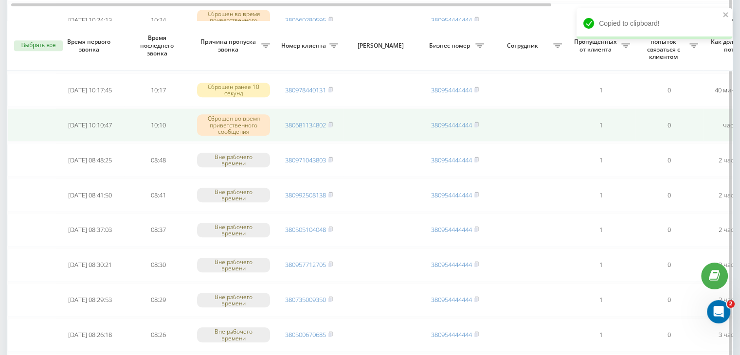
scroll to position [535, 0]
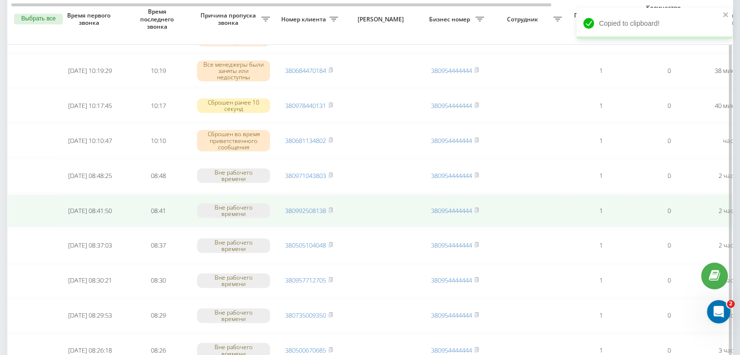
drag, startPoint x: 0, startPoint y: 196, endPoint x: 108, endPoint y: 197, distance: 107.5
click at [0, 196] on div "Необработанные пропущенные звонки Обработанные звонки [DATE] - [DATE] Выбрать в…" at bounding box center [370, 60] width 740 height 1132
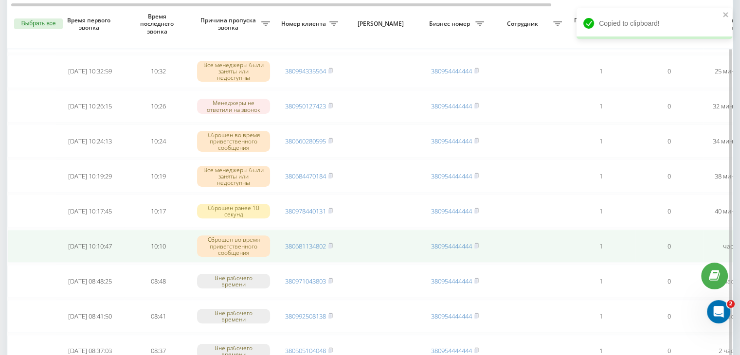
scroll to position [438, 0]
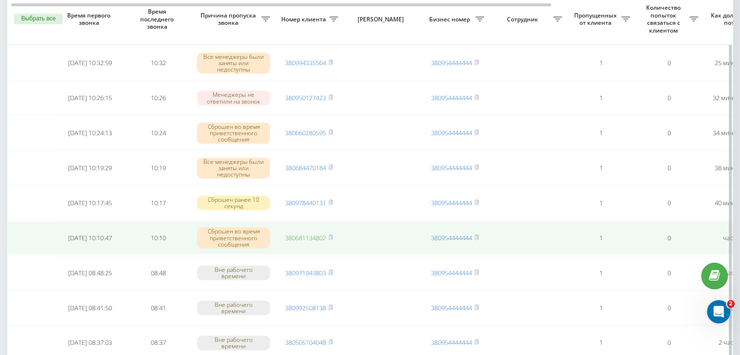
click at [315, 234] on link "380681134802" at bounding box center [305, 238] width 41 height 9
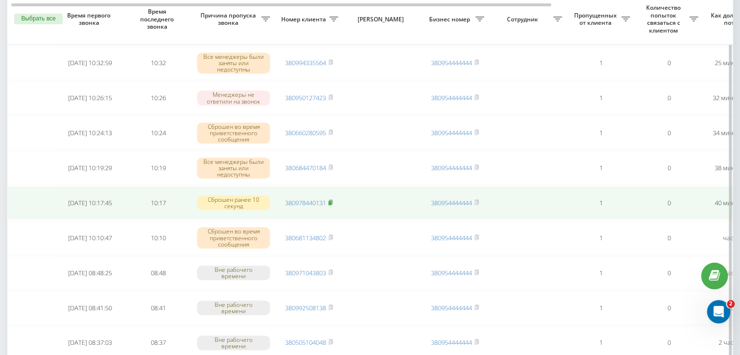
click at [331, 201] on rect at bounding box center [329, 203] width 3 height 4
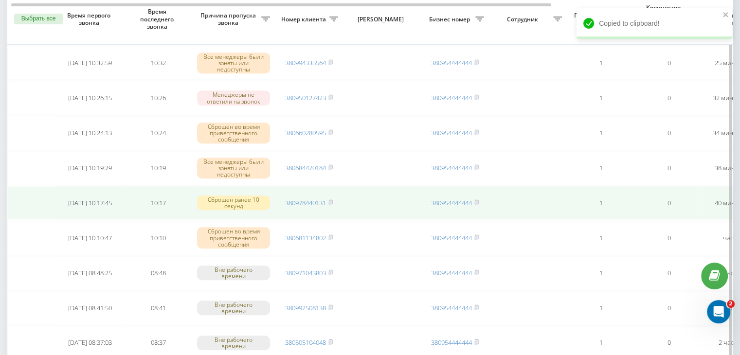
drag, startPoint x: 316, startPoint y: 198, endPoint x: 322, endPoint y: 194, distance: 7.2
click at [316, 199] on link "380978440131" at bounding box center [305, 203] width 41 height 9
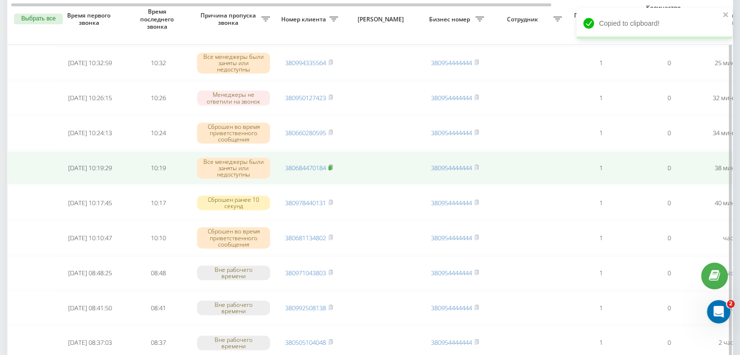
click at [331, 166] on rect at bounding box center [329, 168] width 3 height 4
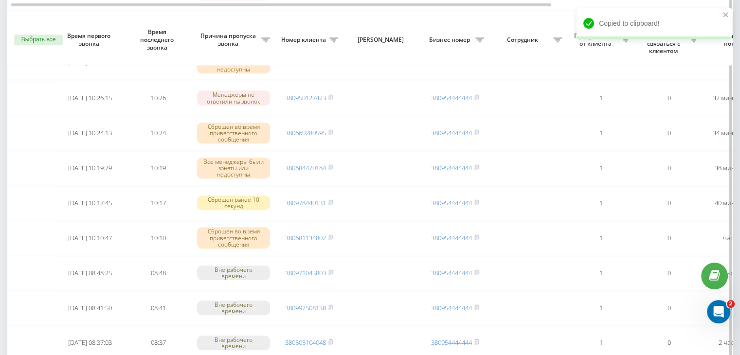
scroll to position [801, 0]
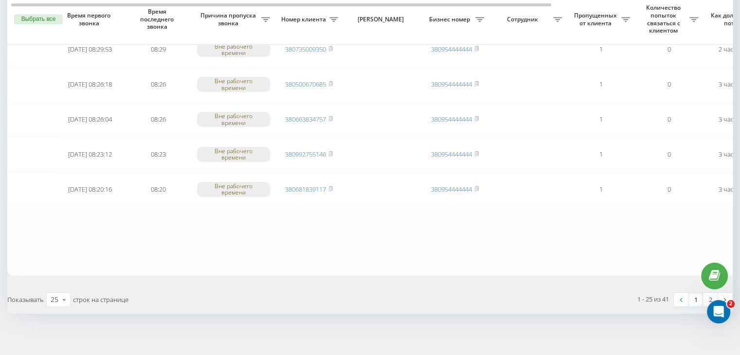
click at [694, 296] on link "1" at bounding box center [696, 300] width 15 height 14
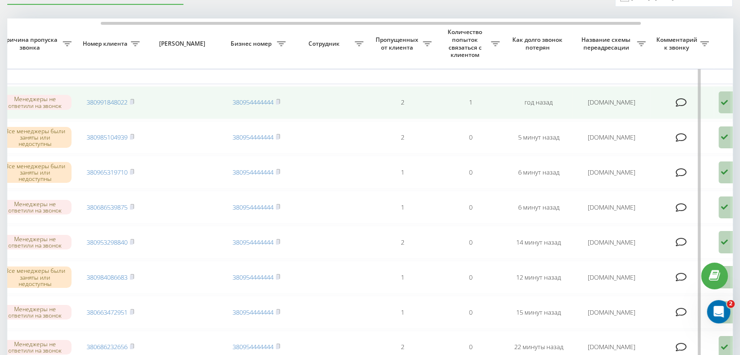
scroll to position [0, 247]
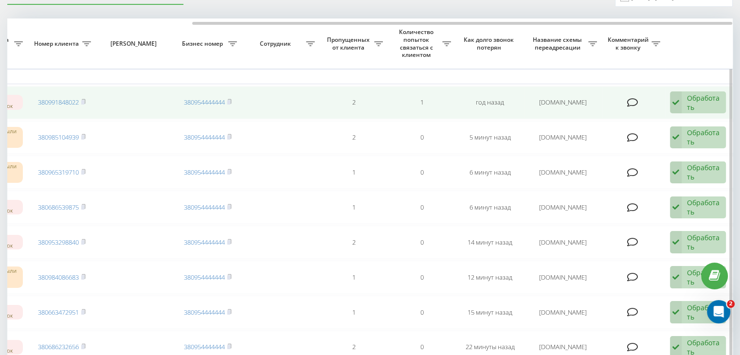
drag, startPoint x: 704, startPoint y: 99, endPoint x: 668, endPoint y: 116, distance: 39.4
click at [704, 99] on div "Обработать" at bounding box center [704, 102] width 34 height 18
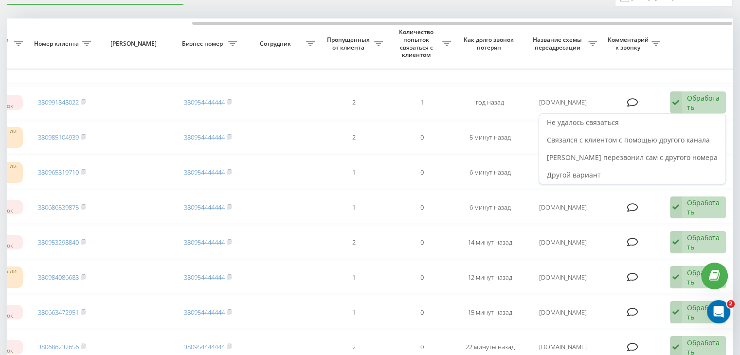
click at [668, 115] on div "Не удалось связаться" at bounding box center [632, 123] width 186 height 18
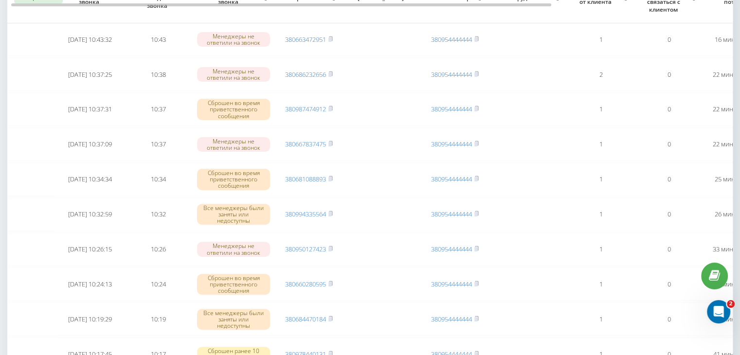
scroll to position [292, 0]
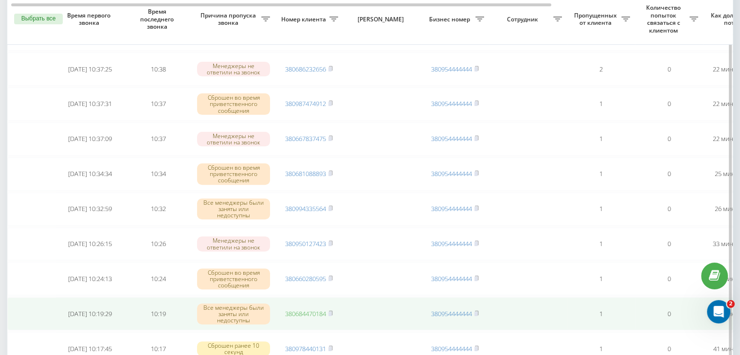
click at [321, 309] on link "380684470184" at bounding box center [305, 313] width 41 height 9
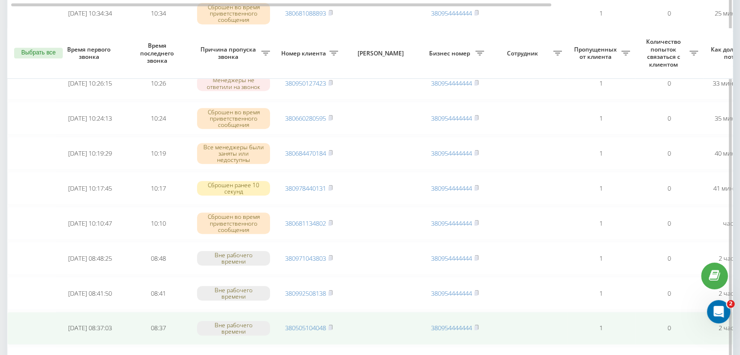
scroll to position [438, 0]
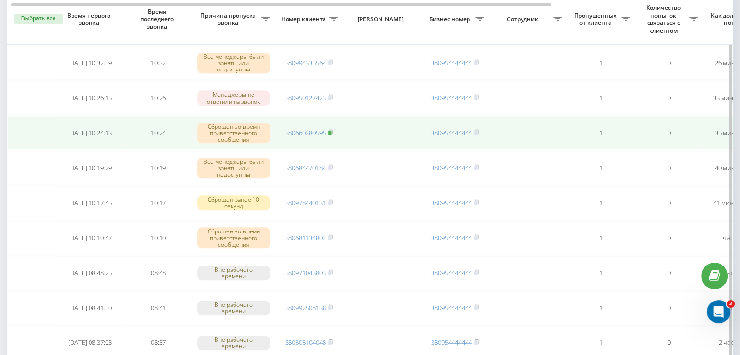
click at [331, 131] on rect at bounding box center [329, 133] width 3 height 4
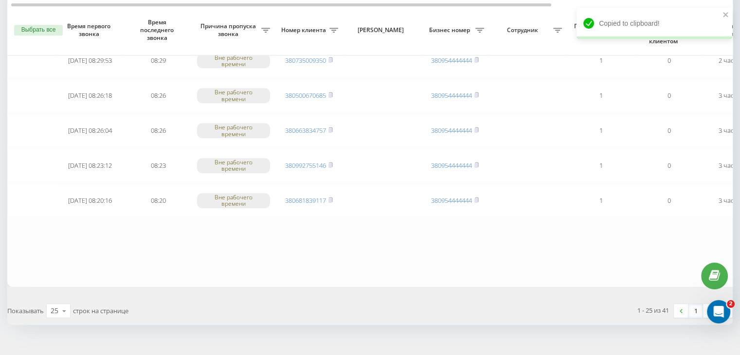
scroll to position [801, 0]
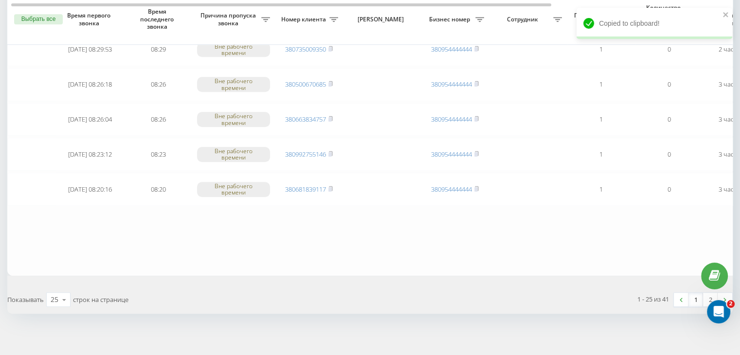
click at [696, 296] on link "1" at bounding box center [696, 300] width 15 height 14
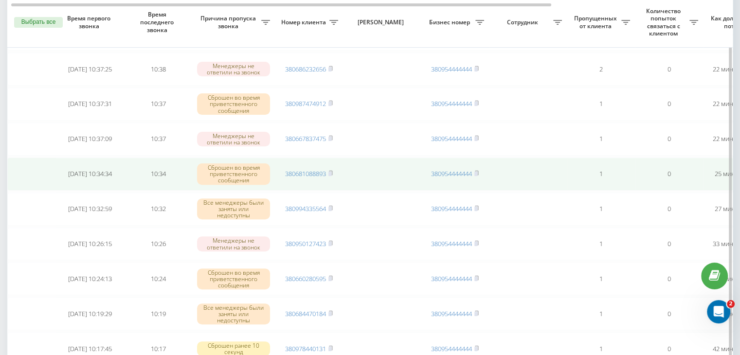
scroll to position [341, 0]
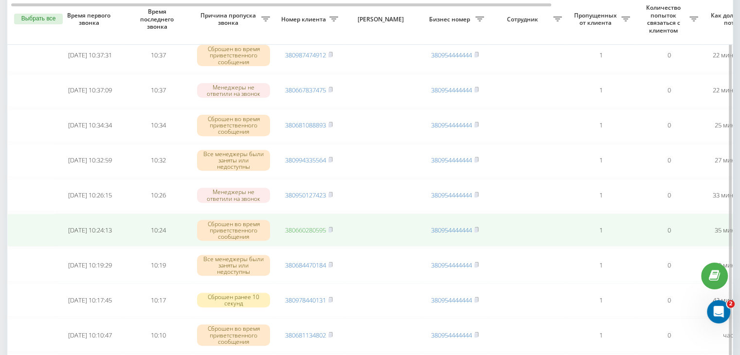
click at [323, 227] on link "380660280595" at bounding box center [305, 230] width 41 height 9
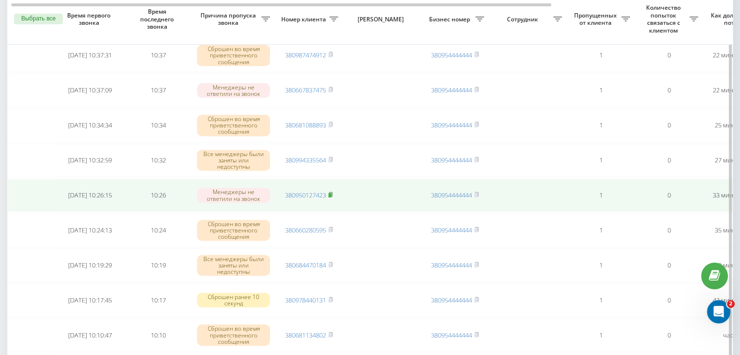
click at [330, 193] on rect at bounding box center [329, 195] width 3 height 4
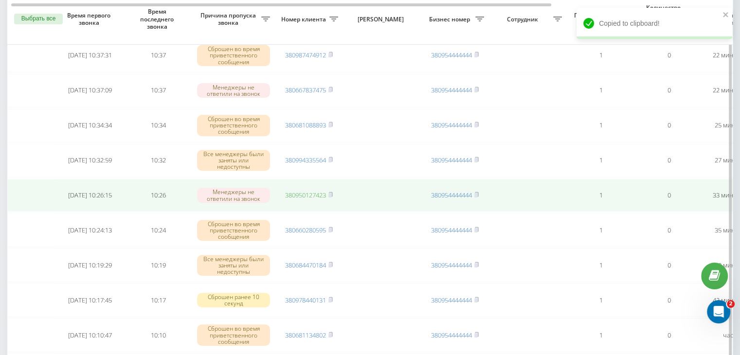
click at [321, 191] on link "380950127423" at bounding box center [305, 195] width 41 height 9
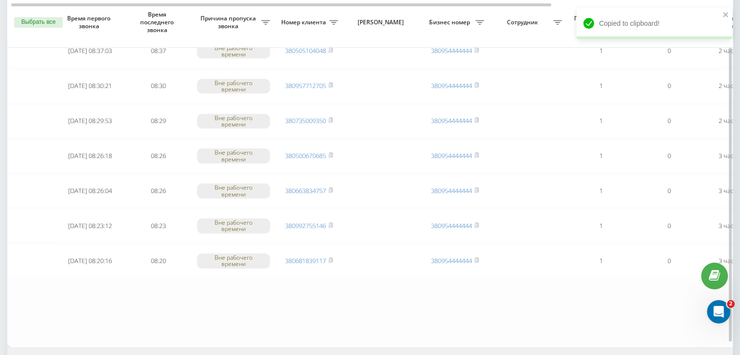
scroll to position [801, 0]
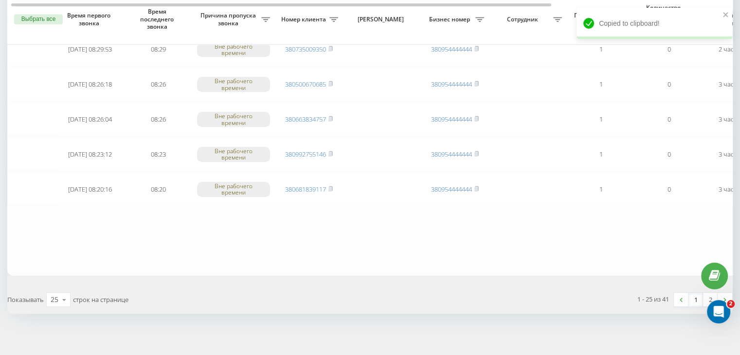
click at [695, 294] on link "1" at bounding box center [696, 300] width 15 height 14
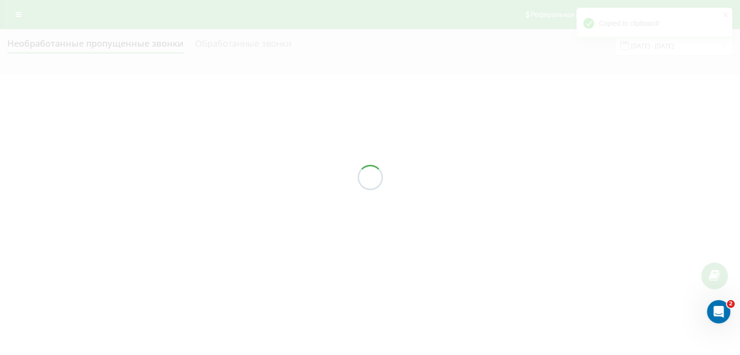
scroll to position [0, 0]
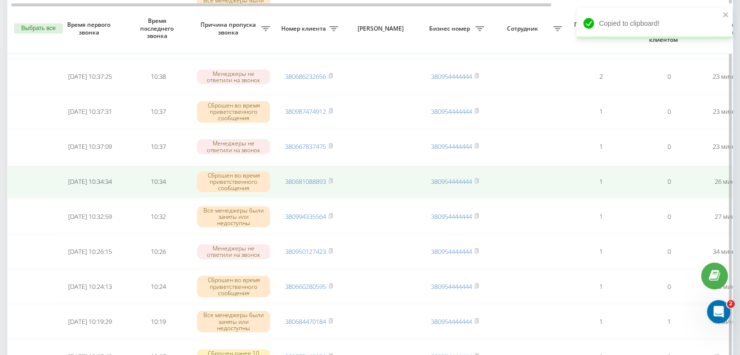
scroll to position [389, 0]
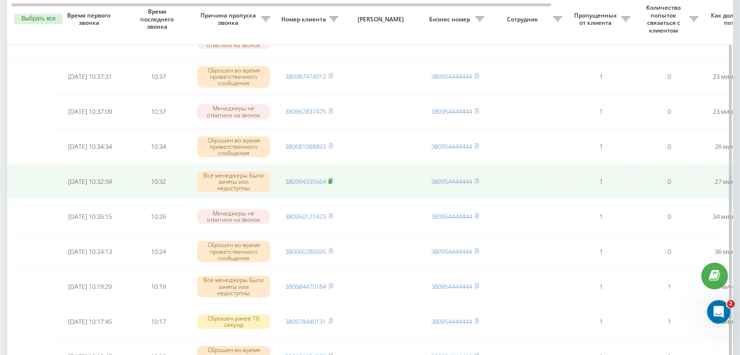
click at [333, 178] on icon at bounding box center [330, 181] width 4 height 6
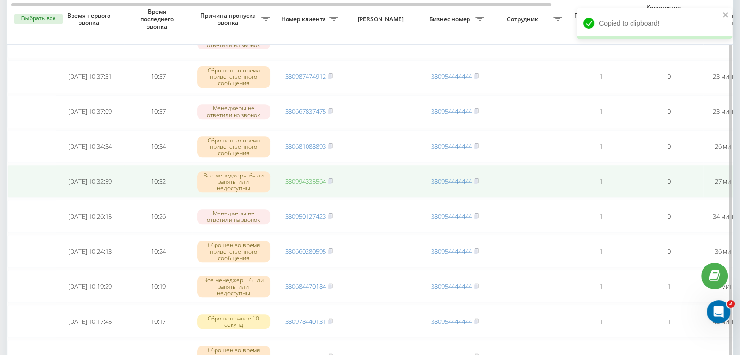
click at [315, 180] on link "380994335564" at bounding box center [305, 181] width 41 height 9
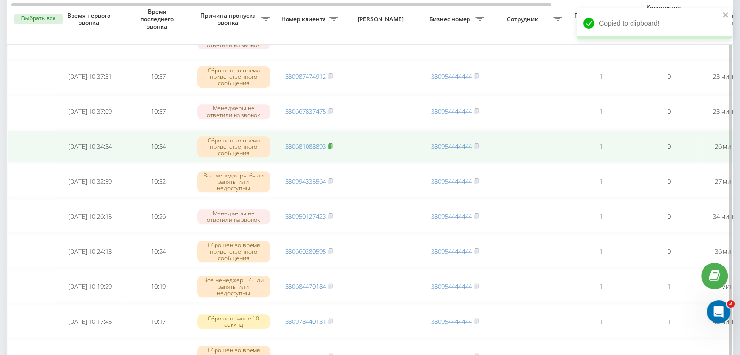
click at [331, 145] on rect at bounding box center [329, 147] width 3 height 4
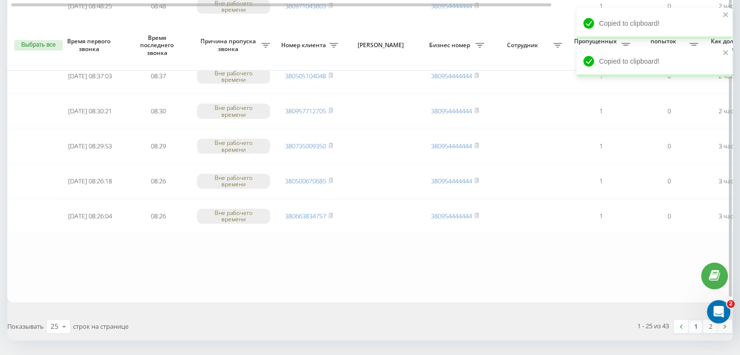
scroll to position [801, 0]
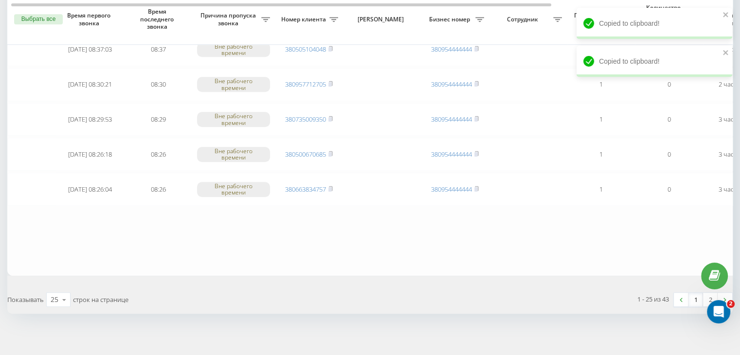
click at [691, 295] on link "1" at bounding box center [696, 300] width 15 height 14
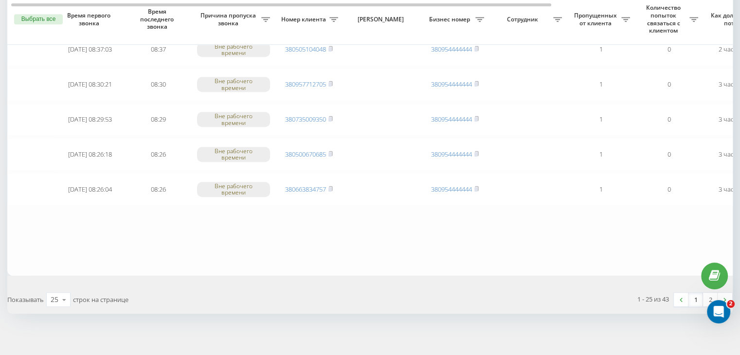
click at [700, 293] on link "1" at bounding box center [696, 300] width 15 height 14
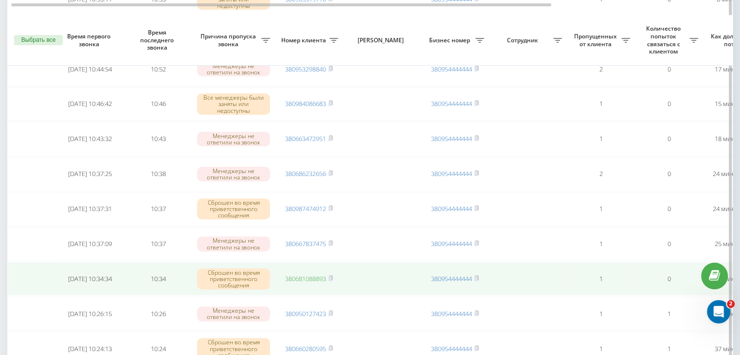
scroll to position [341, 0]
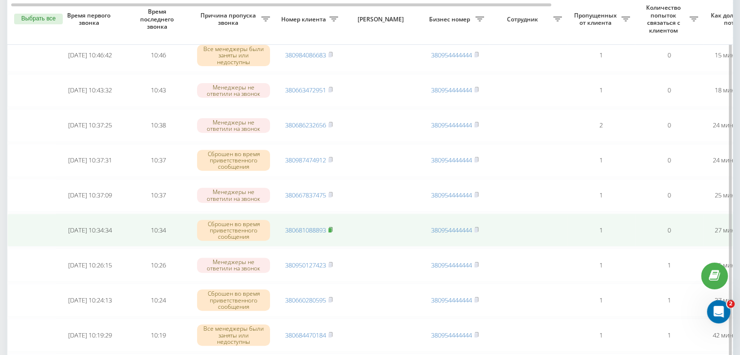
click at [331, 228] on rect at bounding box center [329, 230] width 3 height 4
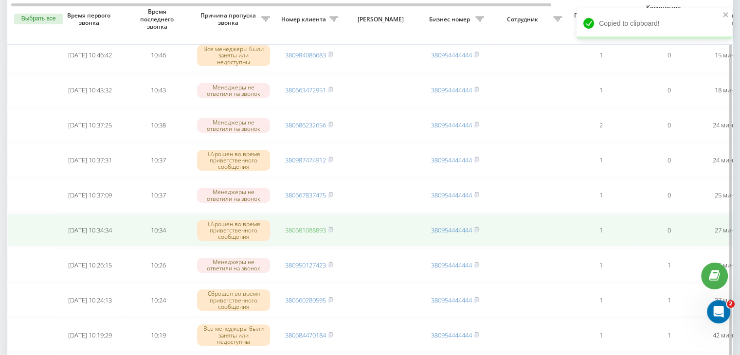
click at [319, 227] on link "380681088893" at bounding box center [305, 230] width 41 height 9
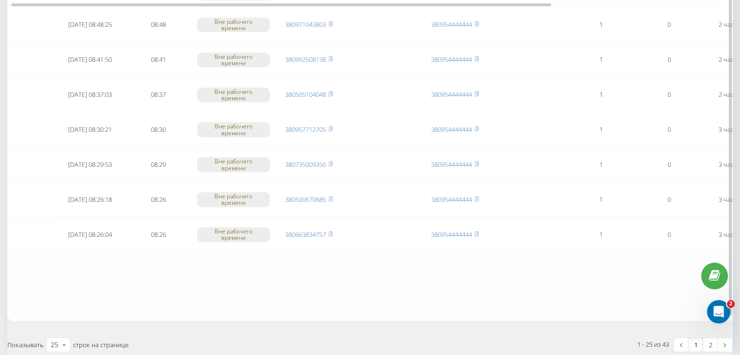
scroll to position [801, 0]
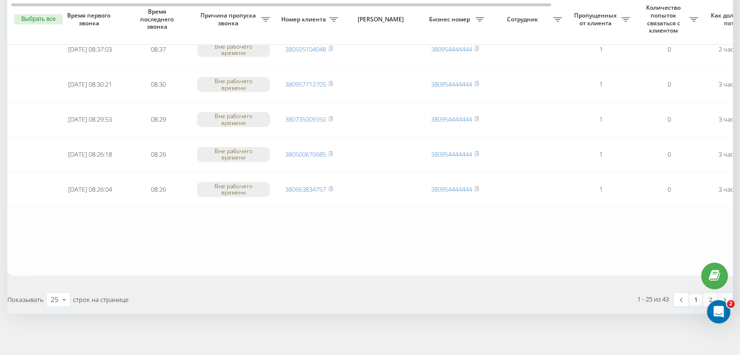
click at [693, 297] on link "1" at bounding box center [696, 300] width 15 height 14
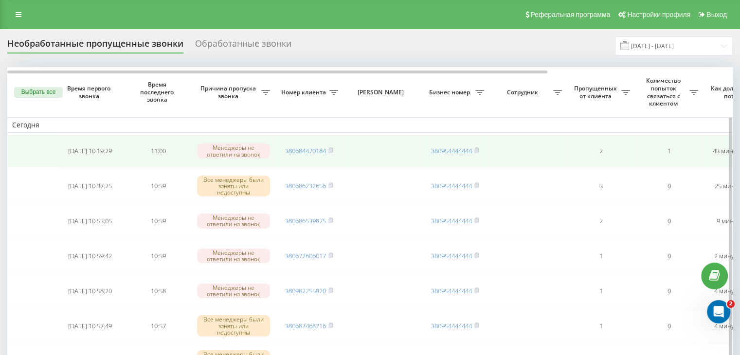
scroll to position [0, 247]
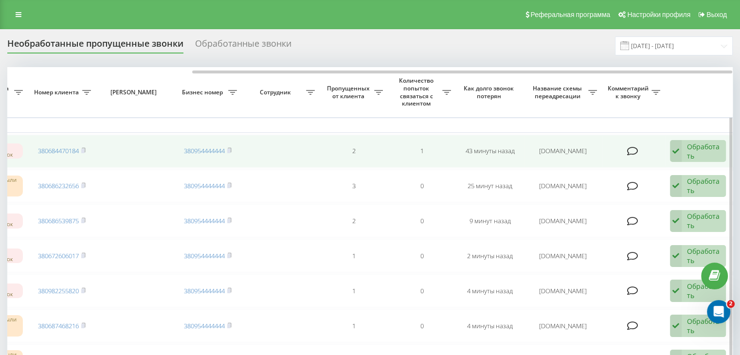
click at [693, 147] on div "Обработать" at bounding box center [704, 151] width 34 height 18
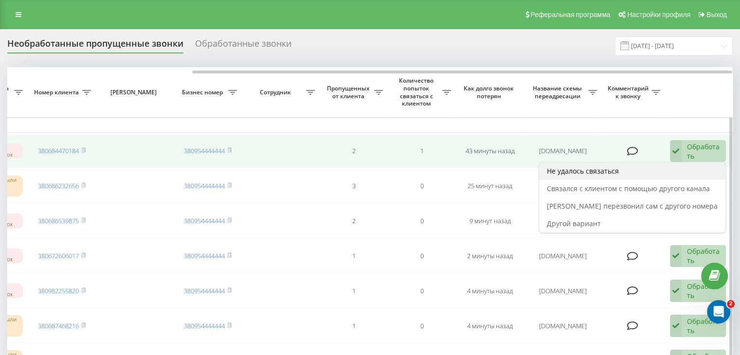
click at [654, 170] on div "Не удалось связаться" at bounding box center [632, 172] width 186 height 18
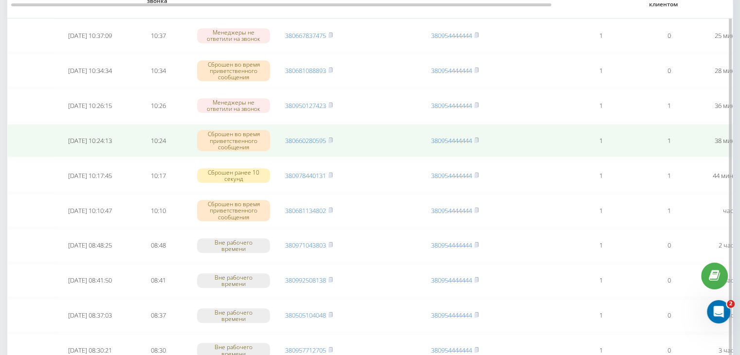
scroll to position [487, 0]
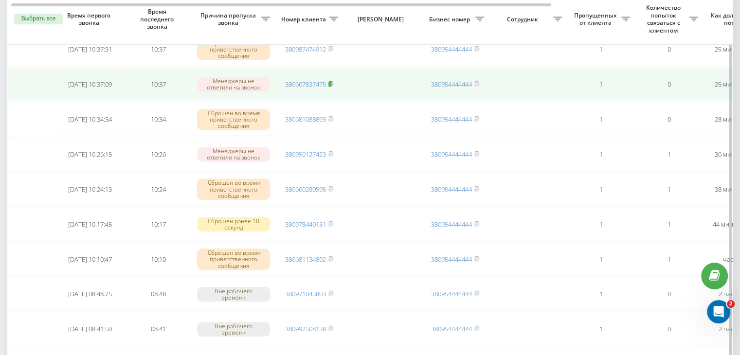
click at [331, 82] on rect at bounding box center [329, 84] width 3 height 4
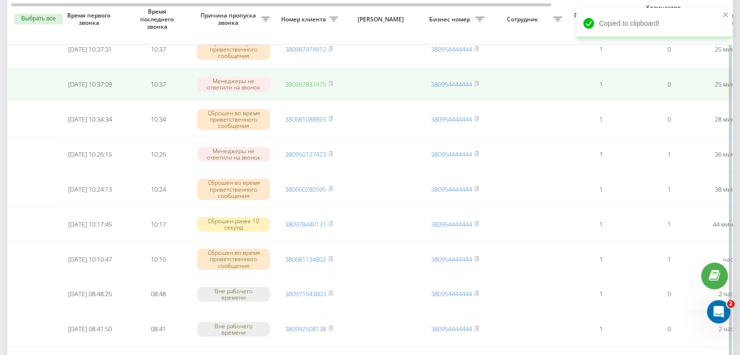
click at [313, 81] on link "380667837475" at bounding box center [305, 84] width 41 height 9
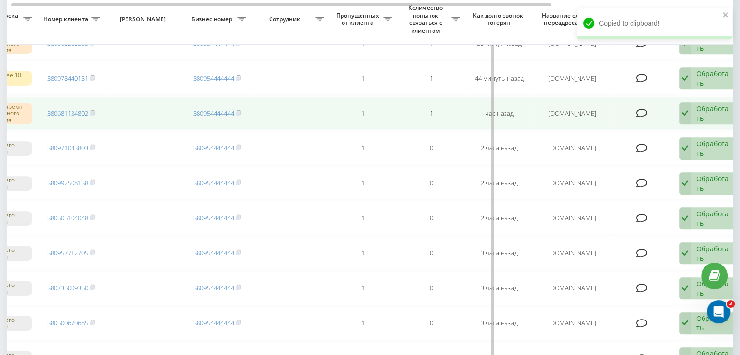
scroll to position [0, 247]
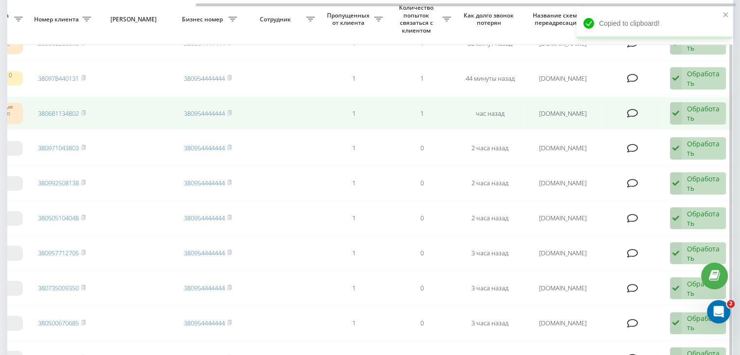
click at [706, 119] on div "Обработать Не удалось связаться Связался с клиентом с помощью другого канала Кл…" at bounding box center [698, 113] width 56 height 22
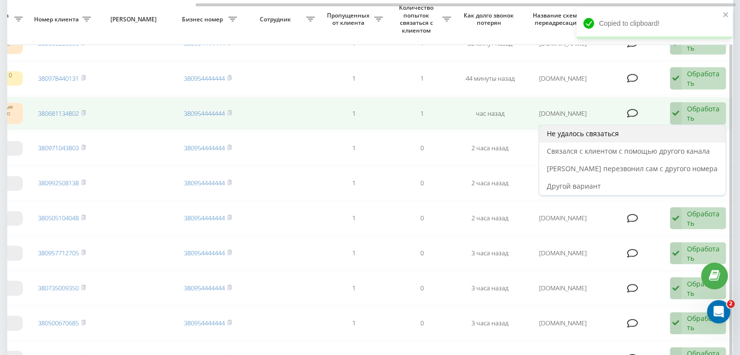
click at [667, 134] on div "Не удалось связаться" at bounding box center [632, 134] width 186 height 18
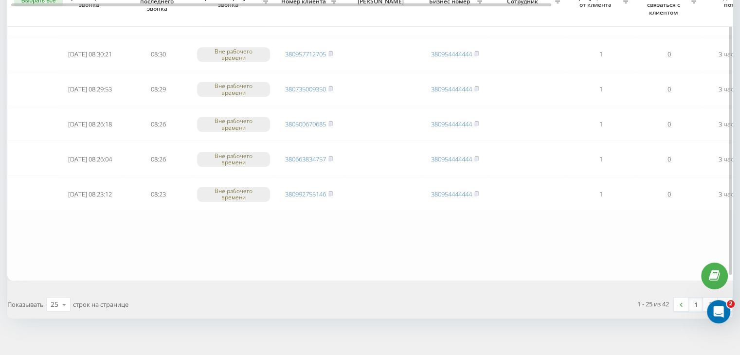
scroll to position [801, 0]
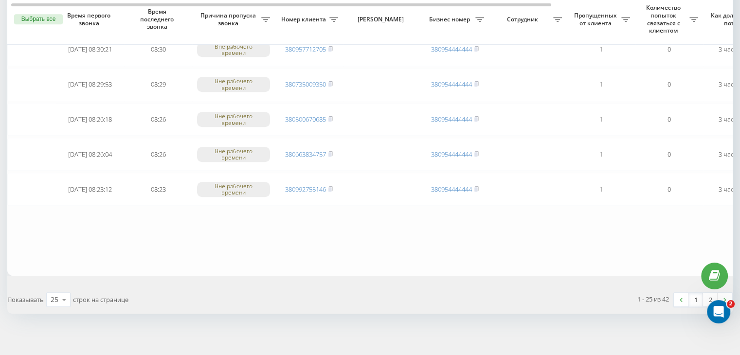
click at [697, 293] on link "1" at bounding box center [696, 300] width 15 height 14
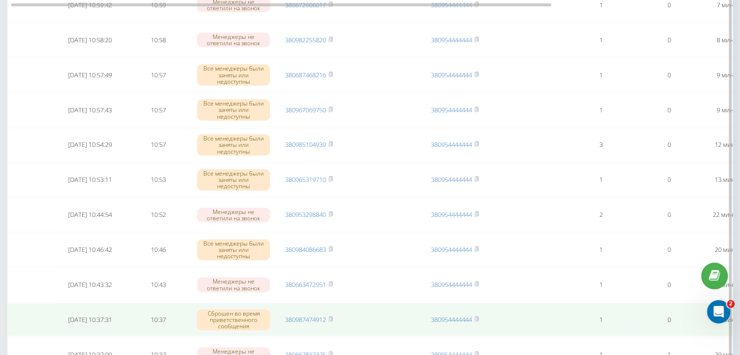
scroll to position [341, 0]
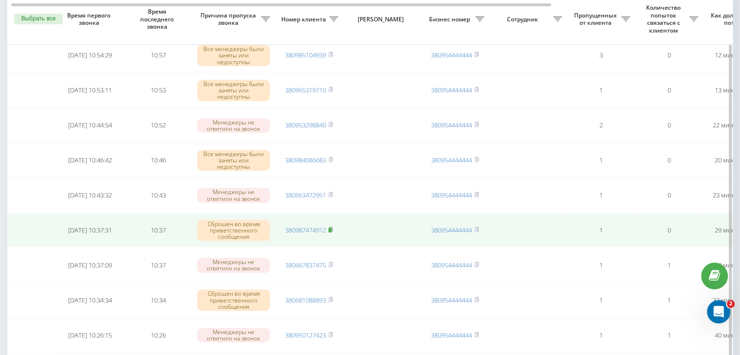
click at [331, 228] on rect at bounding box center [329, 230] width 3 height 4
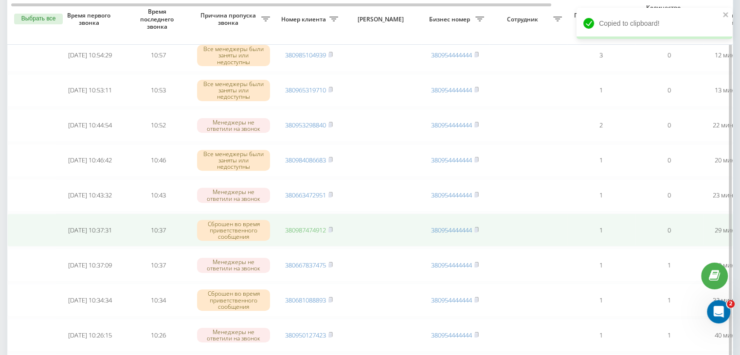
click at [306, 228] on link "380987474912" at bounding box center [305, 230] width 41 height 9
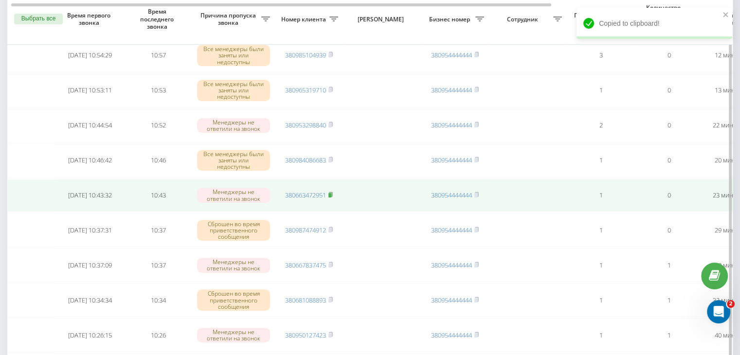
click at [331, 193] on rect at bounding box center [329, 195] width 3 height 4
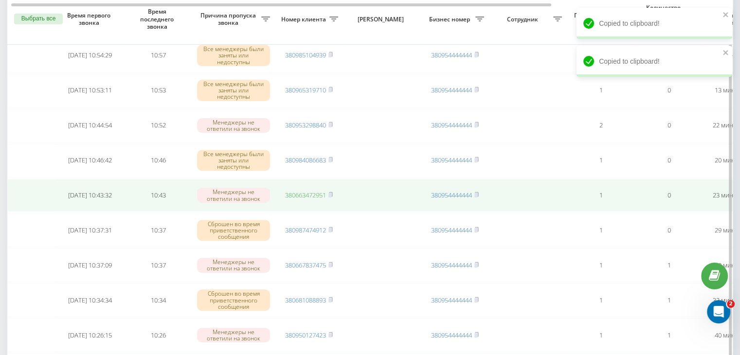
click at [323, 191] on link "380663472951" at bounding box center [305, 195] width 41 height 9
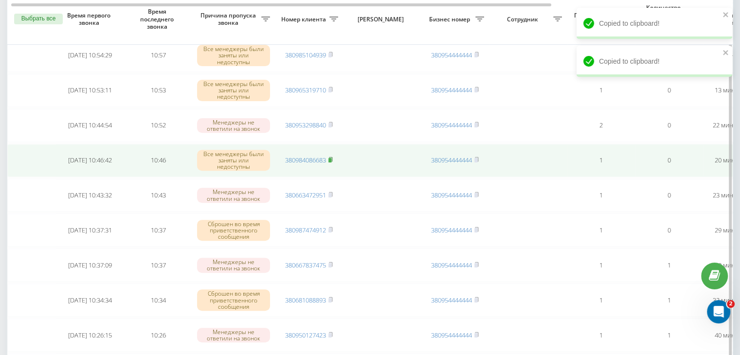
click at [331, 158] on rect at bounding box center [329, 160] width 3 height 4
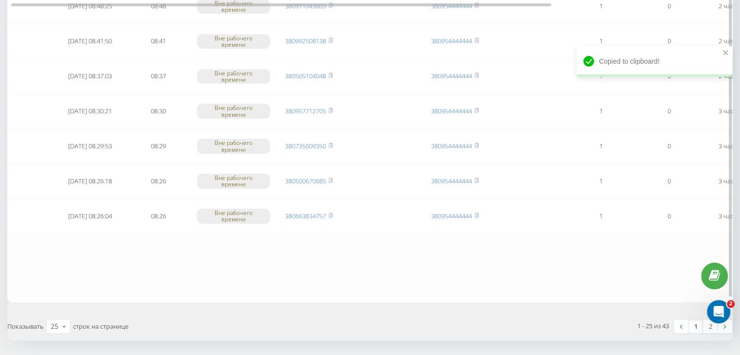
scroll to position [801, 0]
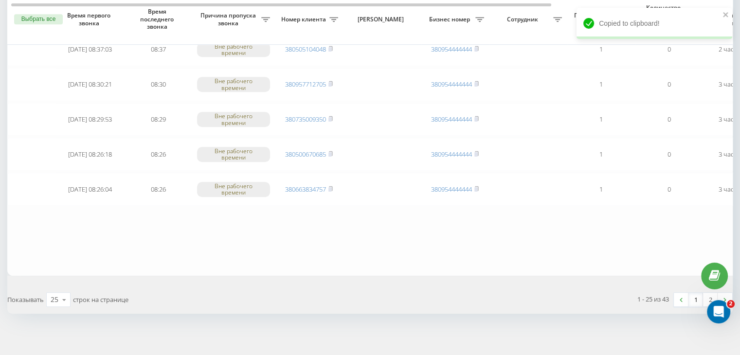
click at [694, 293] on link "1" at bounding box center [696, 300] width 15 height 14
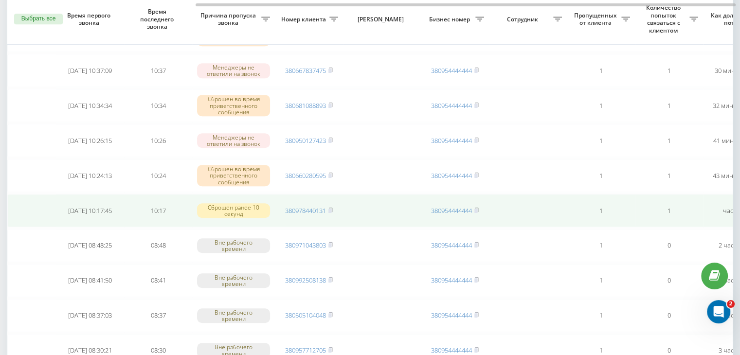
scroll to position [0, 247]
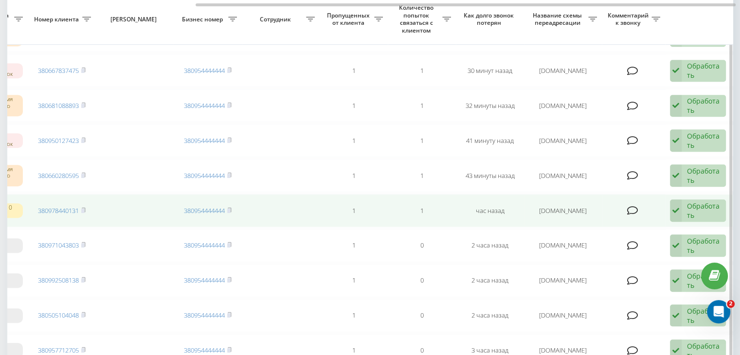
click at [685, 207] on div "Обработать Не удалось связаться Связался с клиентом с помощью другого канала Кл…" at bounding box center [698, 211] width 56 height 22
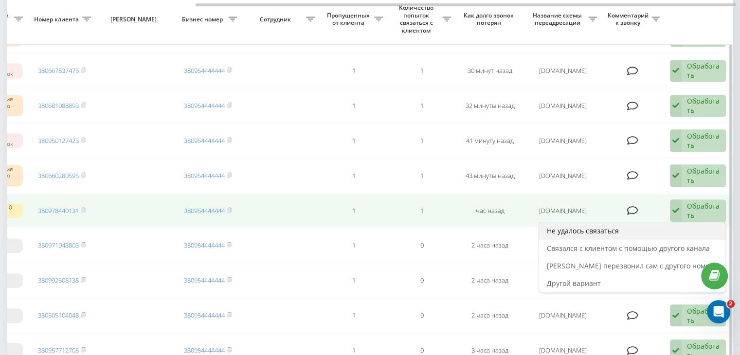
click at [648, 222] on div "Не удалось связаться" at bounding box center [632, 231] width 186 height 18
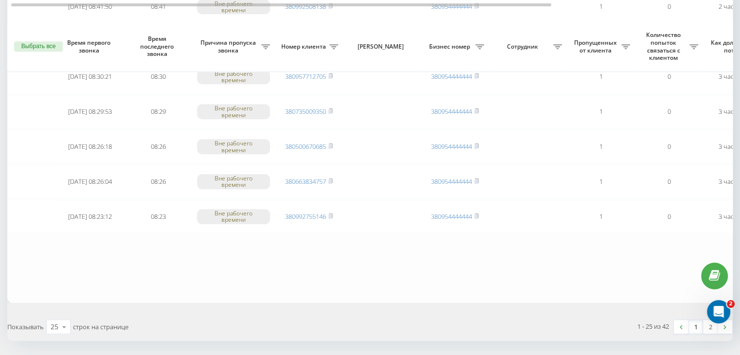
scroll to position [801, 0]
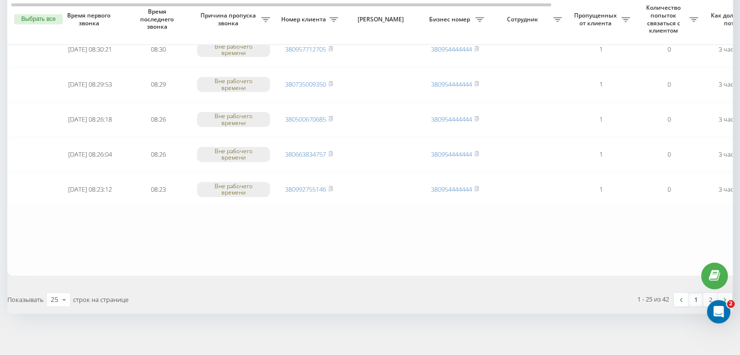
click at [693, 297] on link "1" at bounding box center [696, 300] width 15 height 14
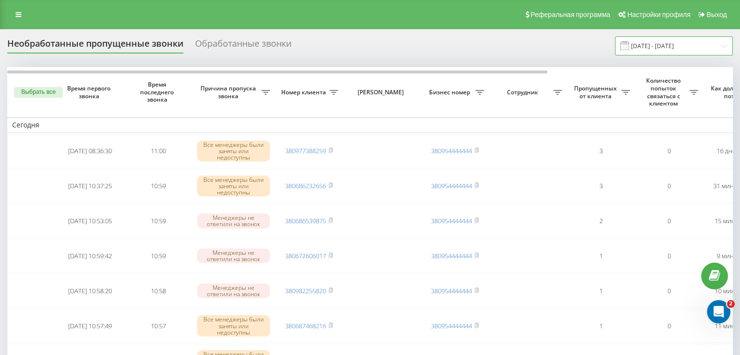
click at [665, 47] on input "[DATE] - [DATE]" at bounding box center [674, 45] width 118 height 19
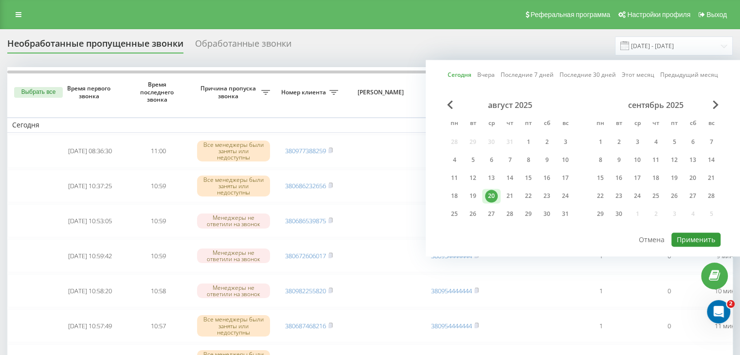
click at [693, 242] on button "Применить" at bounding box center [696, 240] width 49 height 14
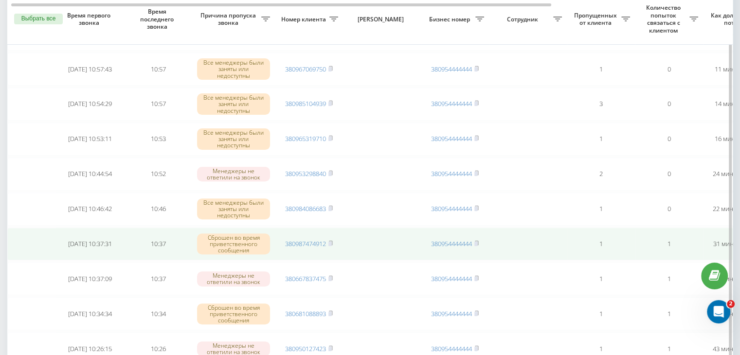
scroll to position [292, 0]
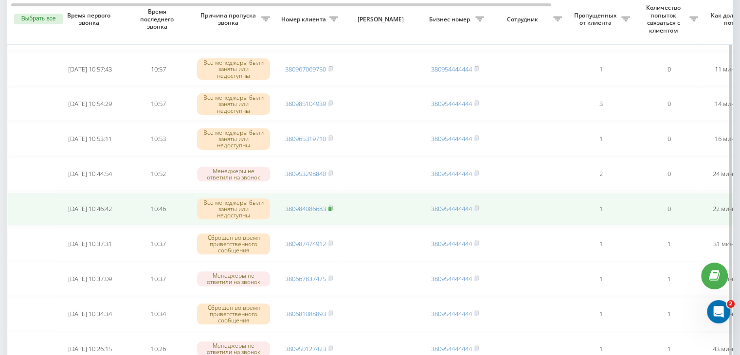
click at [331, 207] on rect at bounding box center [329, 209] width 3 height 4
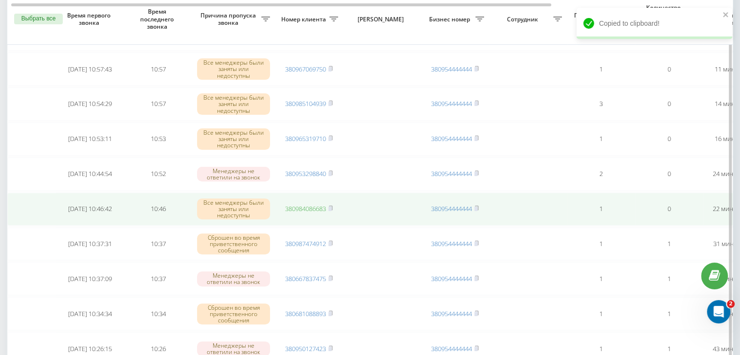
click at [323, 207] on link "380984086683" at bounding box center [305, 208] width 41 height 9
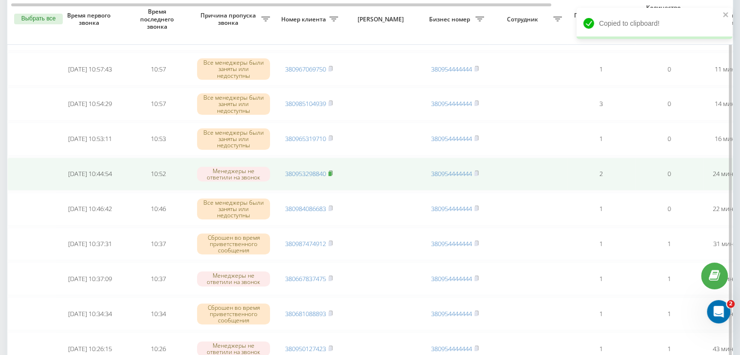
click at [331, 172] on rect at bounding box center [329, 174] width 3 height 4
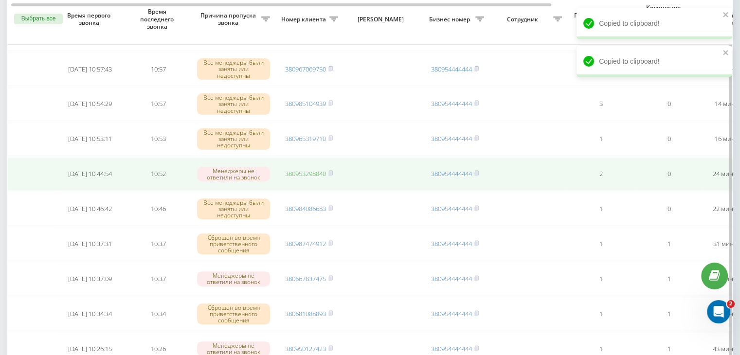
click at [313, 175] on link "380953298840" at bounding box center [305, 173] width 41 height 9
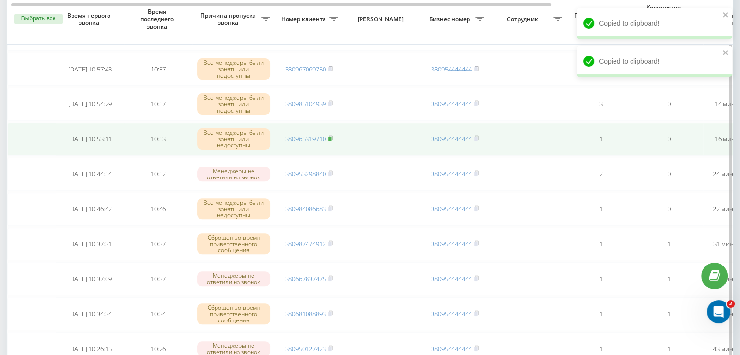
click at [331, 135] on icon at bounding box center [330, 138] width 4 height 6
click at [315, 134] on link "380965319710" at bounding box center [305, 138] width 41 height 9
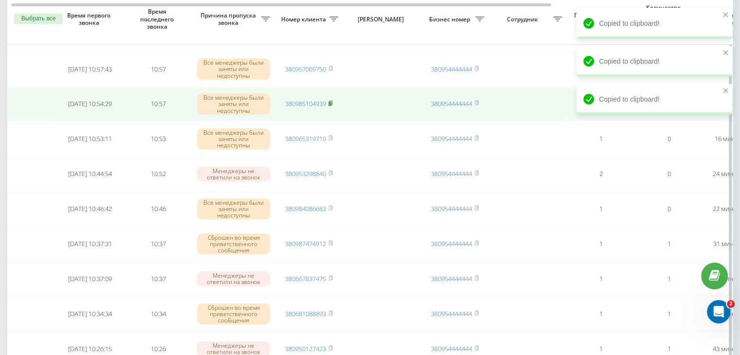
click at [331, 102] on rect at bounding box center [329, 104] width 3 height 4
click at [316, 100] on link "380985104939" at bounding box center [305, 103] width 41 height 9
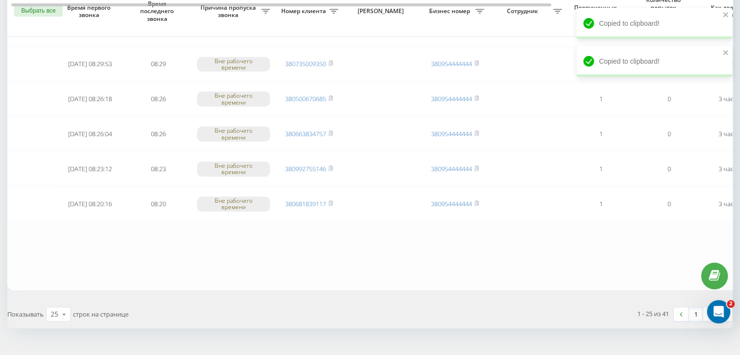
scroll to position [801, 0]
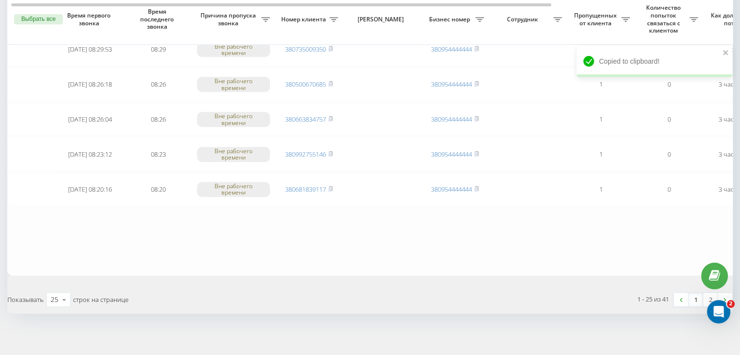
click at [696, 295] on link "1" at bounding box center [696, 300] width 15 height 14
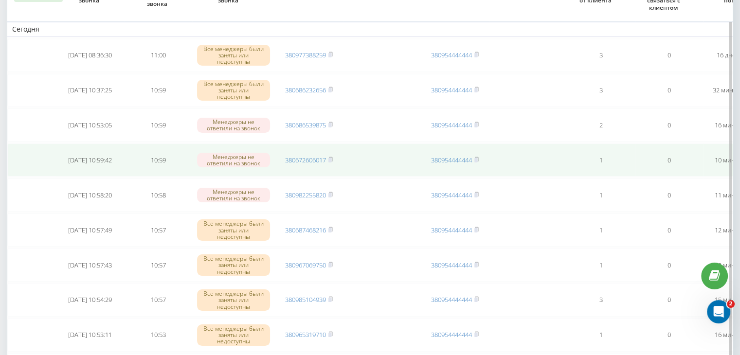
scroll to position [146, 0]
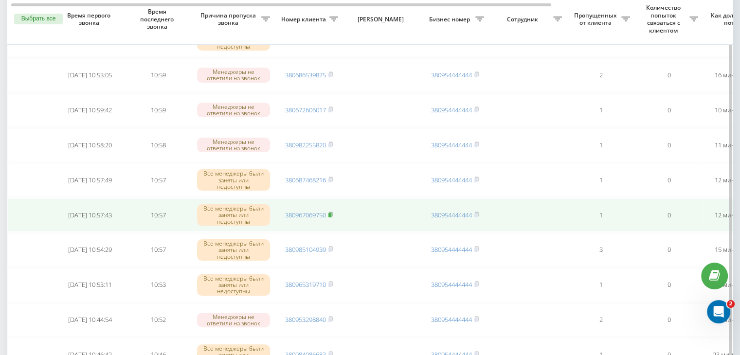
click at [331, 213] on rect at bounding box center [329, 215] width 3 height 4
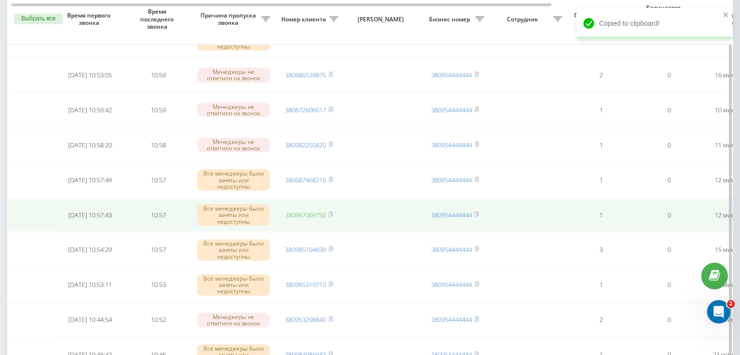
click at [309, 211] on link "380967069750" at bounding box center [305, 215] width 41 height 9
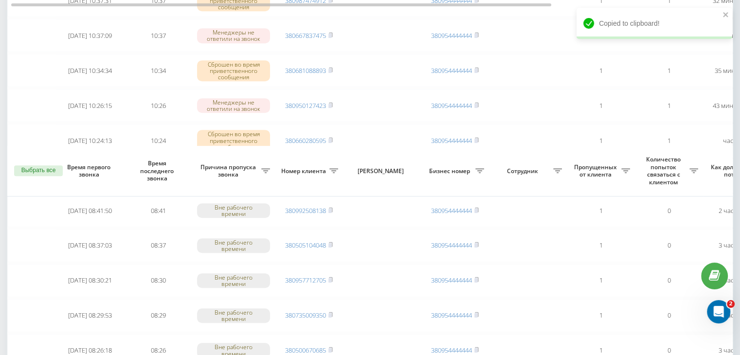
scroll to position [801, 0]
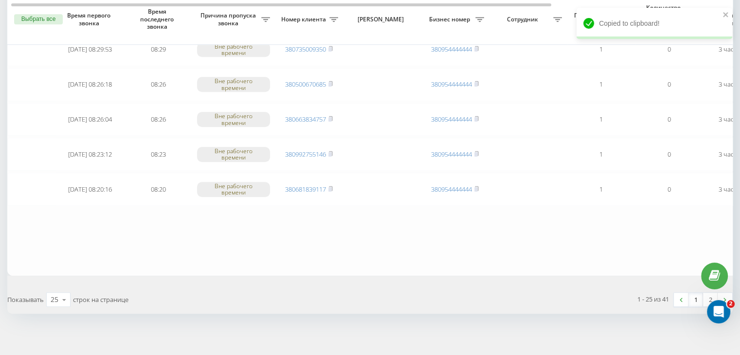
click at [693, 293] on link "1" at bounding box center [696, 300] width 15 height 14
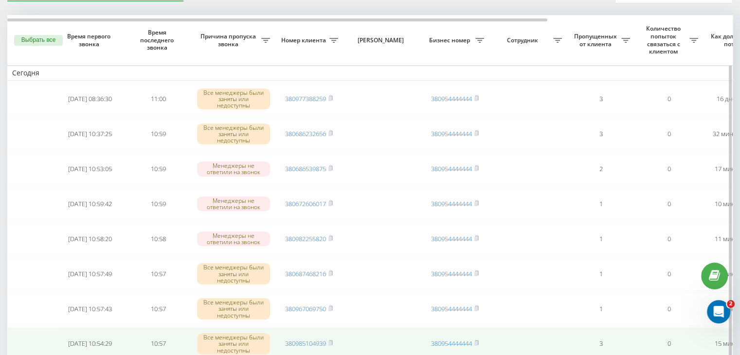
scroll to position [97, 0]
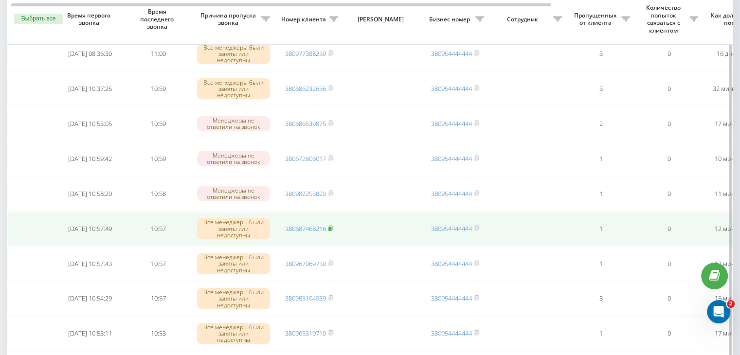
click at [332, 225] on icon at bounding box center [330, 228] width 4 height 6
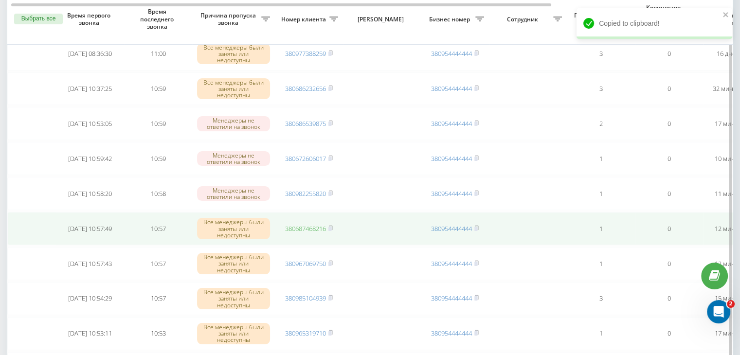
click at [321, 224] on link "380687468216" at bounding box center [305, 228] width 41 height 9
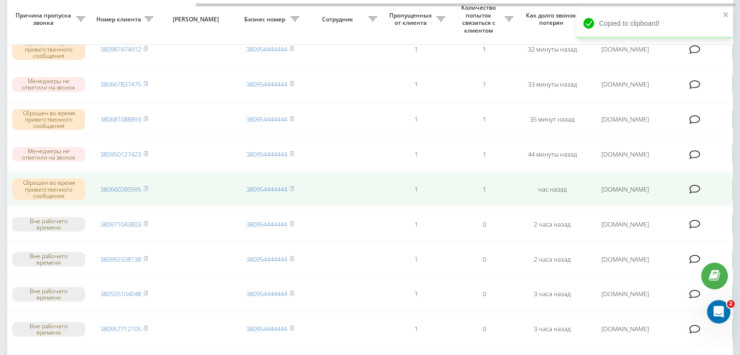
scroll to position [0, 247]
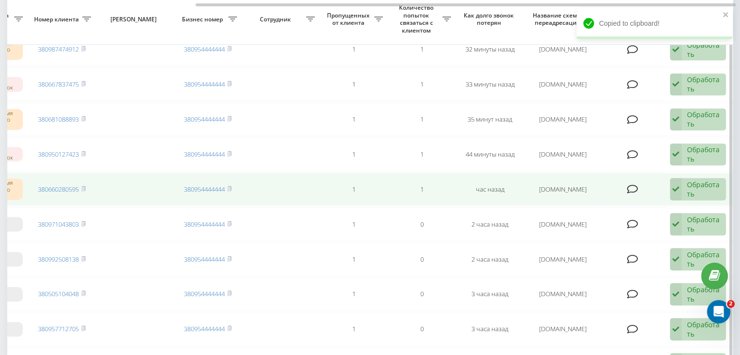
click at [713, 191] on div "Обработать" at bounding box center [704, 189] width 34 height 18
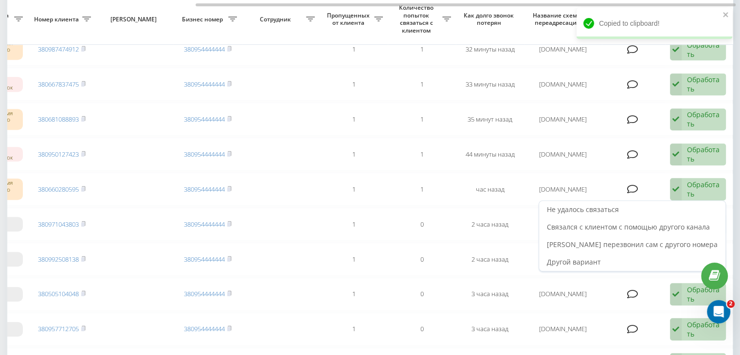
click at [676, 207] on div "Не удалось связаться" at bounding box center [632, 210] width 186 height 18
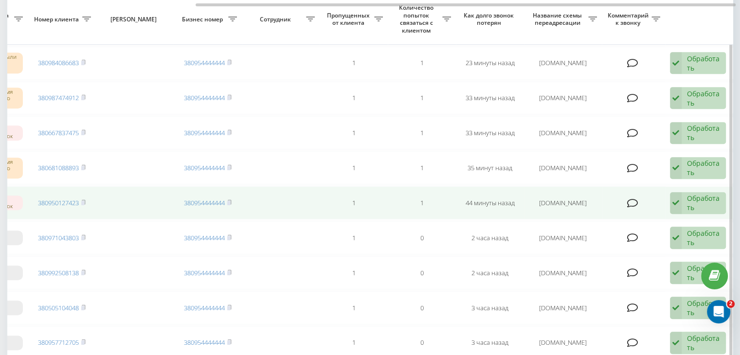
click at [708, 196] on div "Обработать" at bounding box center [704, 203] width 34 height 18
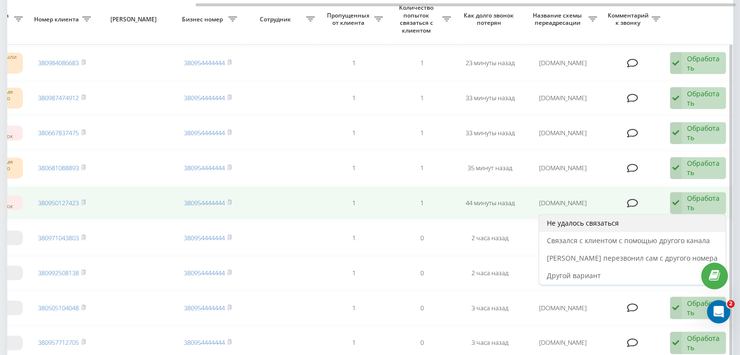
click at [664, 217] on div "Не удалось связаться" at bounding box center [632, 224] width 186 height 18
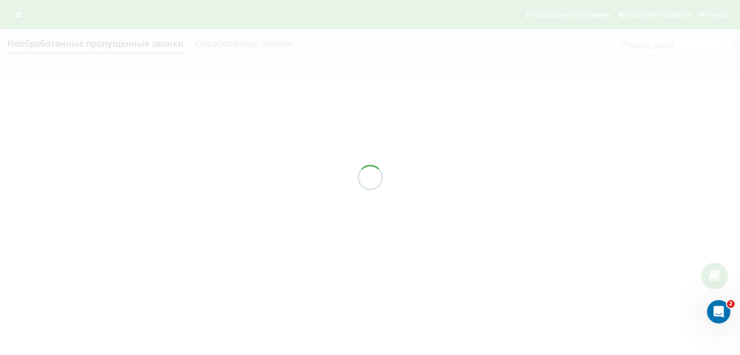
scroll to position [0, 0]
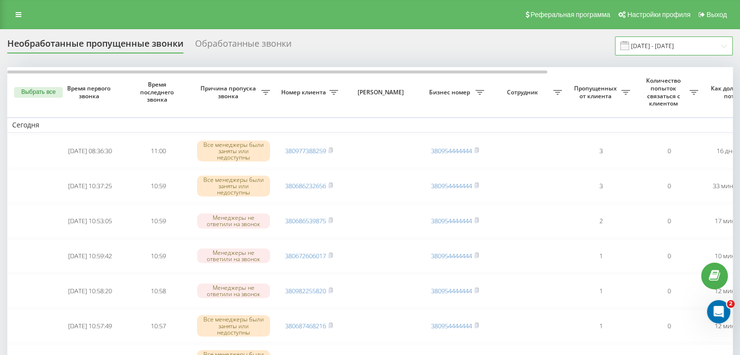
click at [669, 39] on input "[DATE] - [DATE]" at bounding box center [674, 45] width 118 height 19
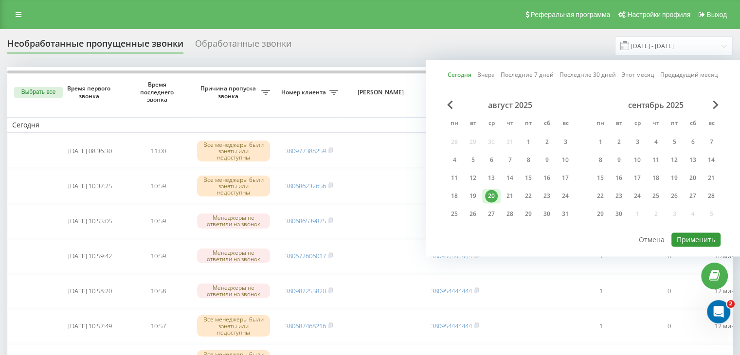
drag, startPoint x: 691, startPoint y: 238, endPoint x: 632, endPoint y: 263, distance: 64.5
click at [689, 237] on button "Применить" at bounding box center [696, 240] width 49 height 14
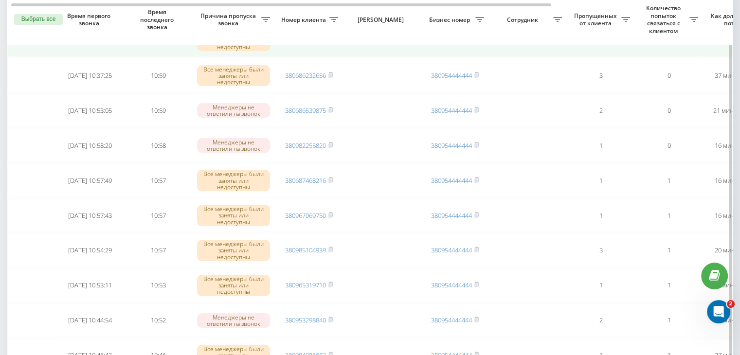
scroll to position [146, 0]
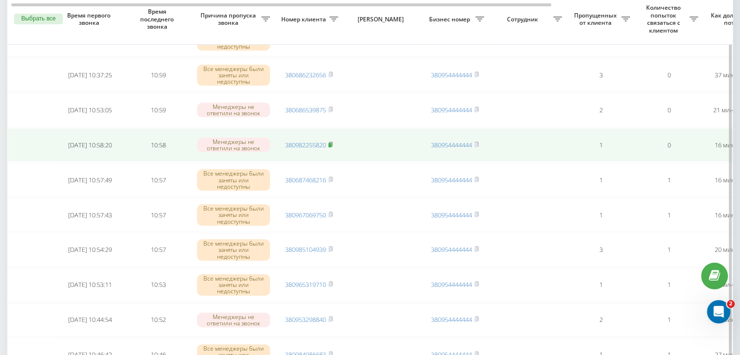
click at [331, 143] on rect at bounding box center [329, 145] width 3 height 4
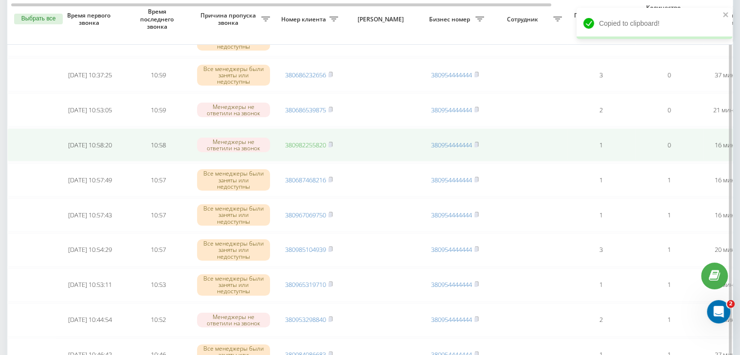
click at [319, 144] on link "380982255820" at bounding box center [305, 145] width 41 height 9
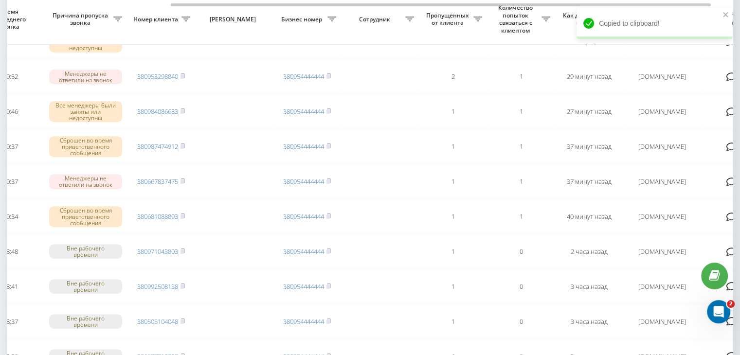
scroll to position [0, 247]
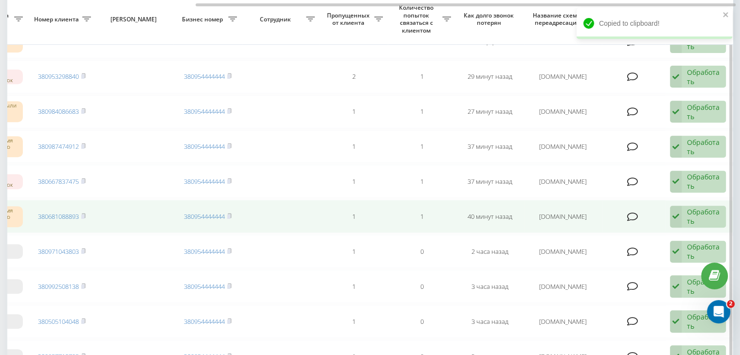
click at [695, 216] on div "Обработать" at bounding box center [704, 216] width 34 height 18
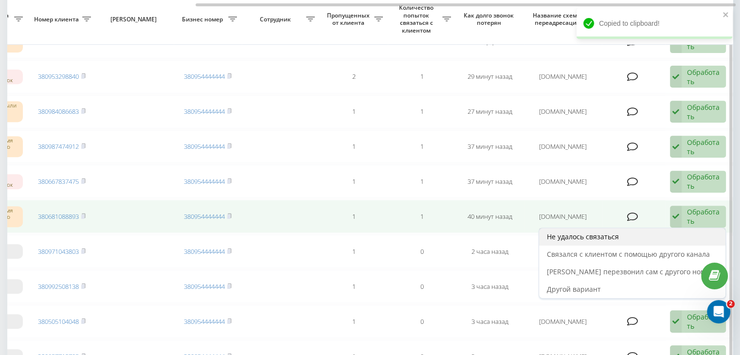
click at [659, 228] on div "Не удалось связаться" at bounding box center [632, 237] width 186 height 18
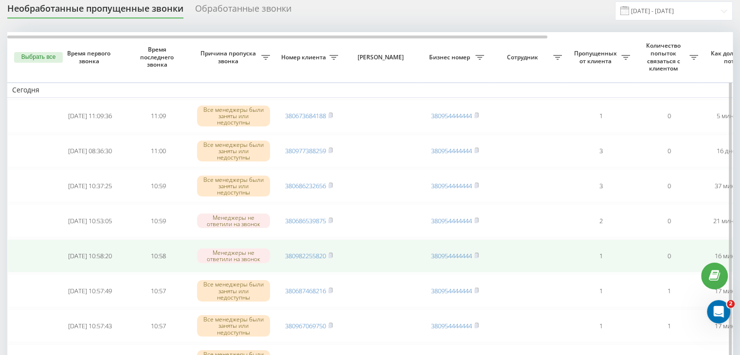
scroll to position [49, 0]
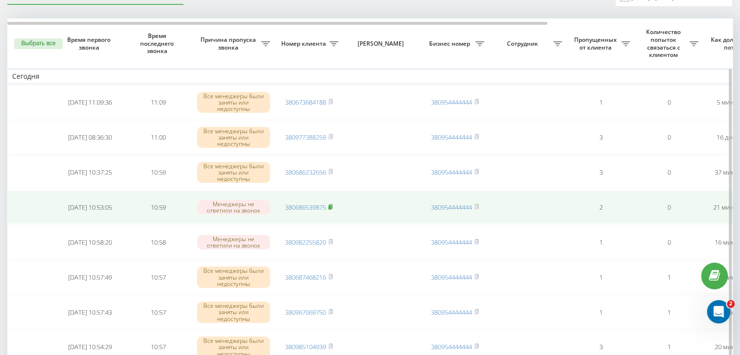
click at [331, 205] on rect at bounding box center [329, 207] width 3 height 4
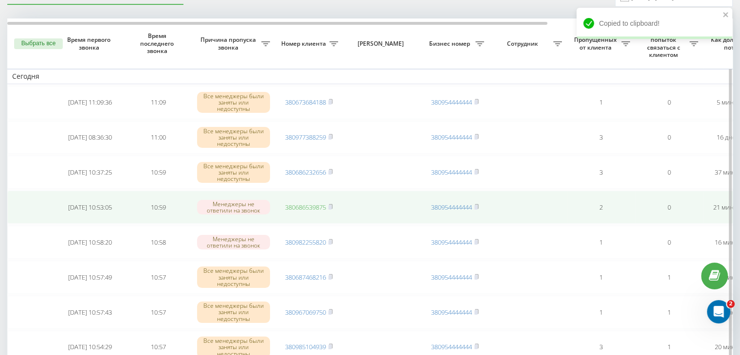
click at [318, 207] on link "380686539875" at bounding box center [305, 207] width 41 height 9
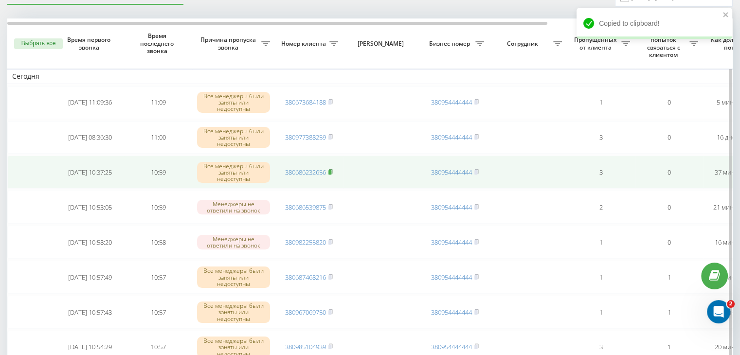
click at [330, 170] on rect at bounding box center [329, 172] width 3 height 4
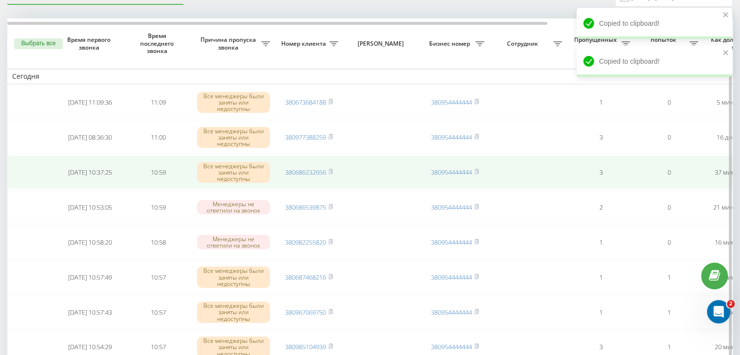
click at [317, 165] on td "380686232656" at bounding box center [309, 172] width 68 height 33
click at [320, 170] on link "380686232656" at bounding box center [305, 172] width 41 height 9
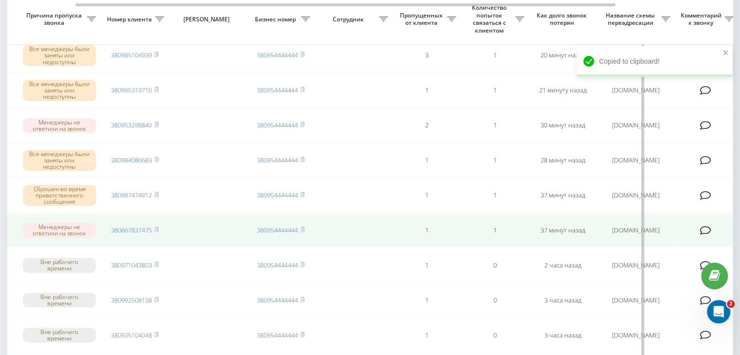
scroll to position [0, 247]
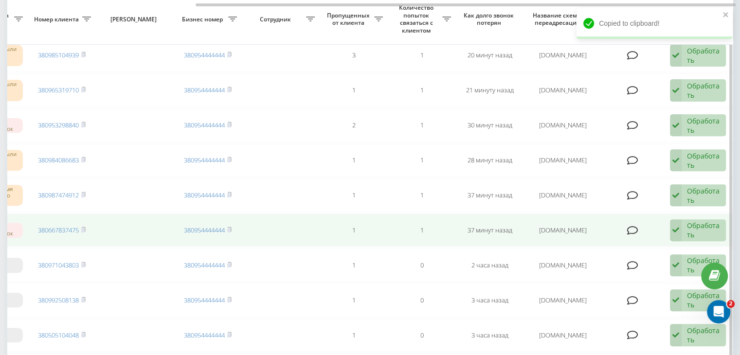
click at [688, 228] on div "Обработать" at bounding box center [704, 230] width 34 height 18
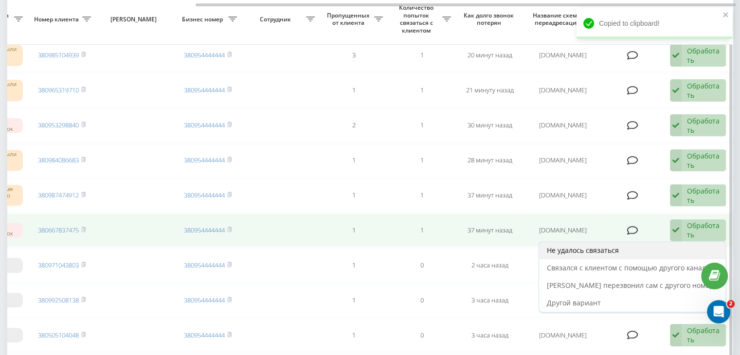
click at [647, 242] on div "Не удалось связаться" at bounding box center [632, 251] width 186 height 18
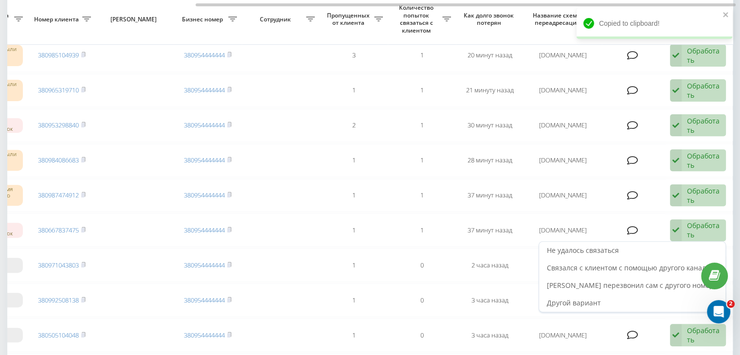
scroll to position [0, 0]
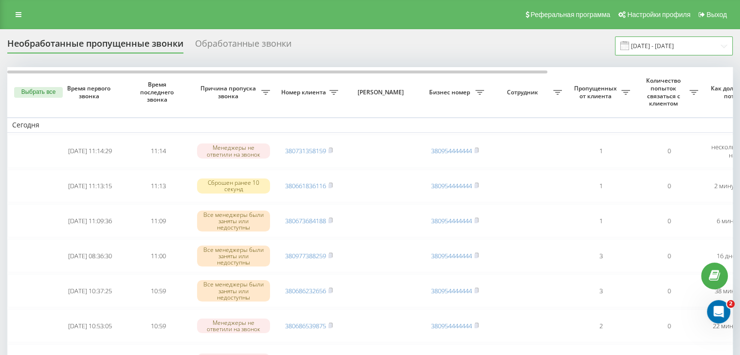
click at [705, 51] on input "[DATE] - [DATE]" at bounding box center [674, 45] width 118 height 19
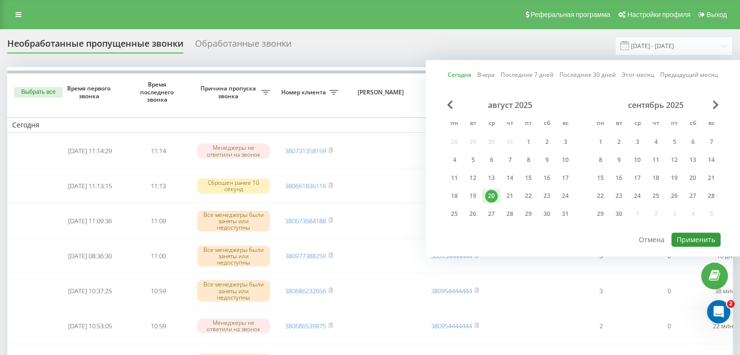
click at [690, 236] on button "Применить" at bounding box center [696, 240] width 49 height 14
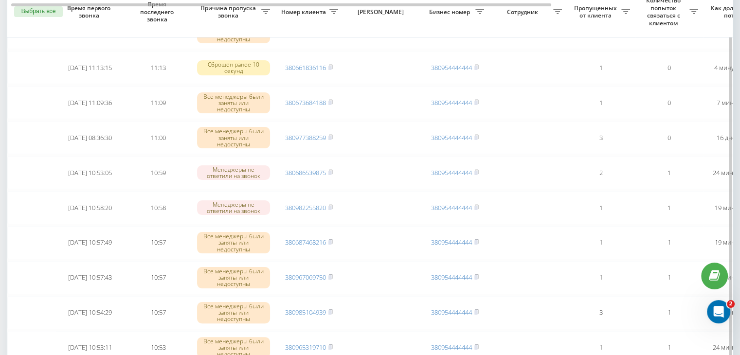
scroll to position [146, 0]
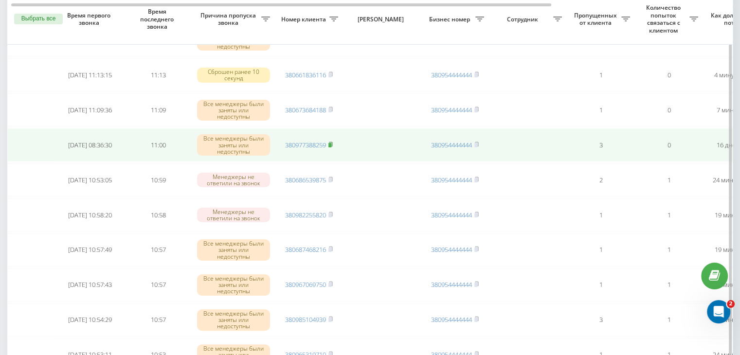
click at [331, 143] on rect at bounding box center [329, 145] width 3 height 4
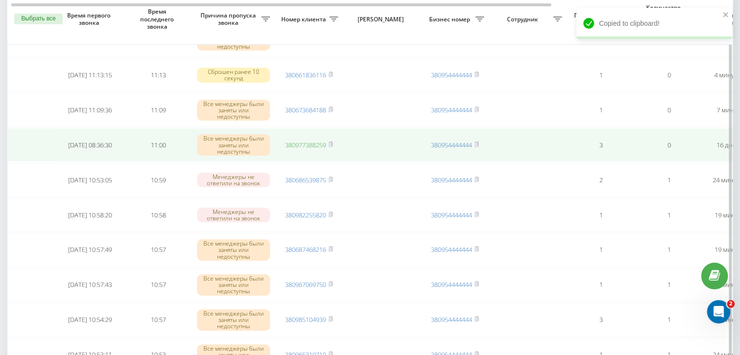
click at [321, 143] on link "380977388259" at bounding box center [305, 145] width 41 height 9
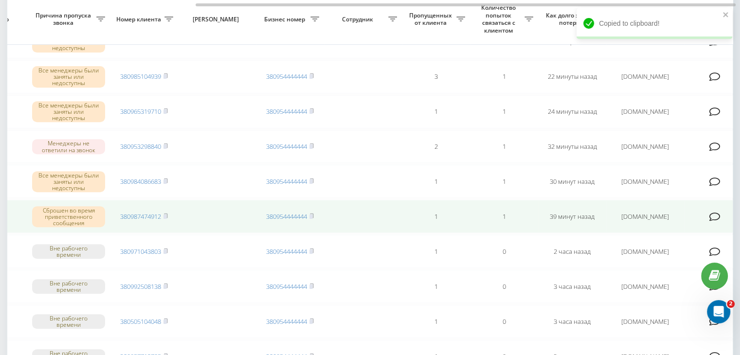
scroll to position [0, 247]
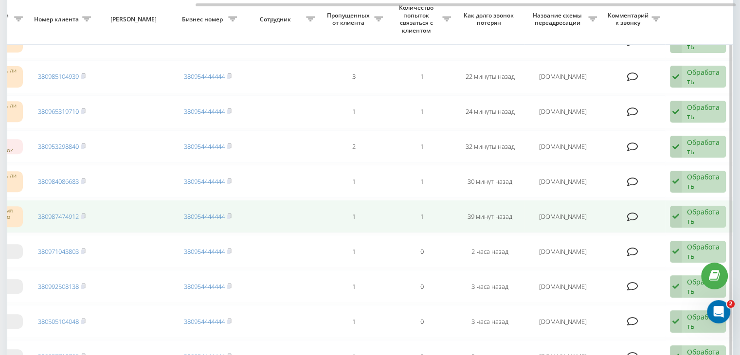
click at [710, 214] on div "Обработать" at bounding box center [704, 216] width 34 height 18
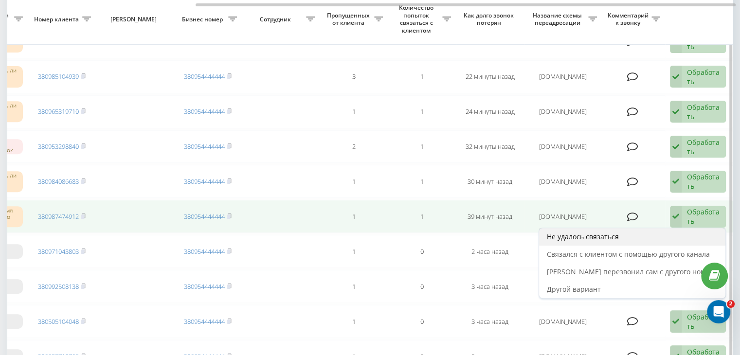
click at [674, 232] on div "Не удалось связаться" at bounding box center [632, 237] width 186 height 18
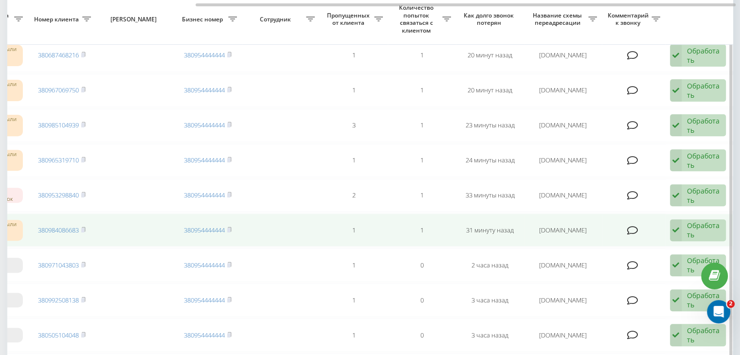
click at [677, 230] on icon at bounding box center [676, 230] width 12 height 22
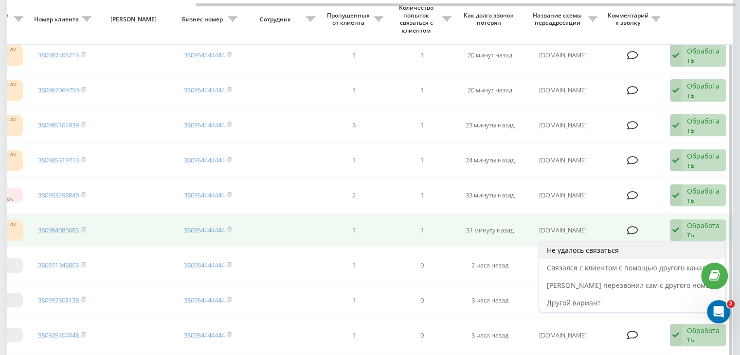
click at [650, 243] on div "Не удалось связаться" at bounding box center [632, 251] width 186 height 18
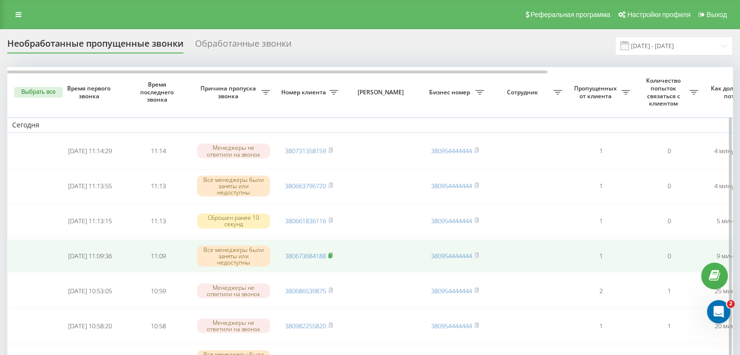
click at [331, 256] on rect at bounding box center [329, 256] width 3 height 4
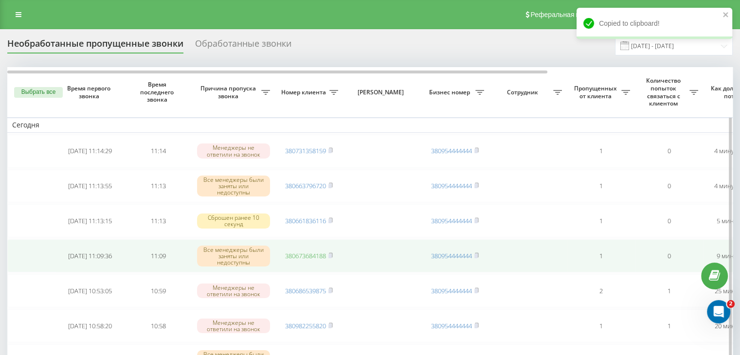
click at [319, 253] on link "380673684188" at bounding box center [305, 256] width 41 height 9
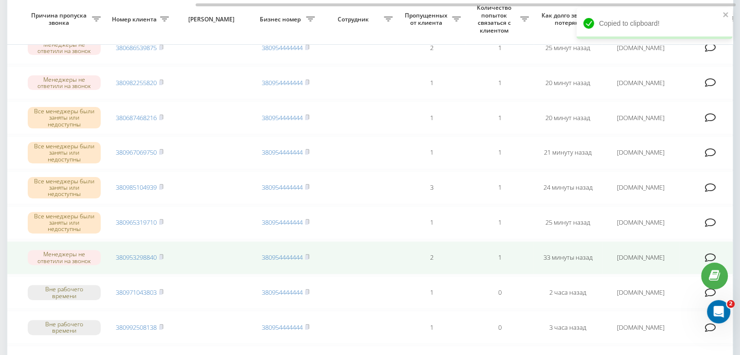
scroll to position [0, 247]
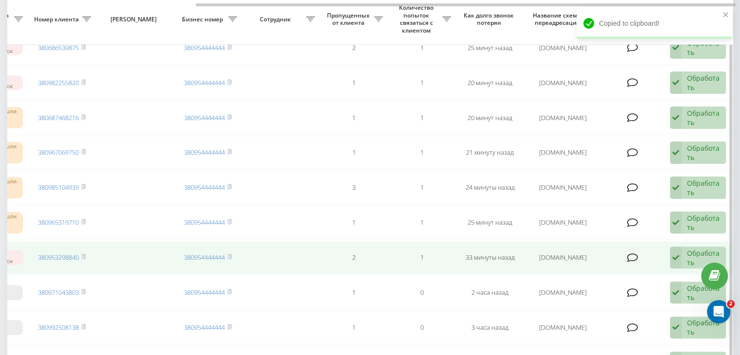
click at [675, 253] on icon at bounding box center [676, 258] width 12 height 22
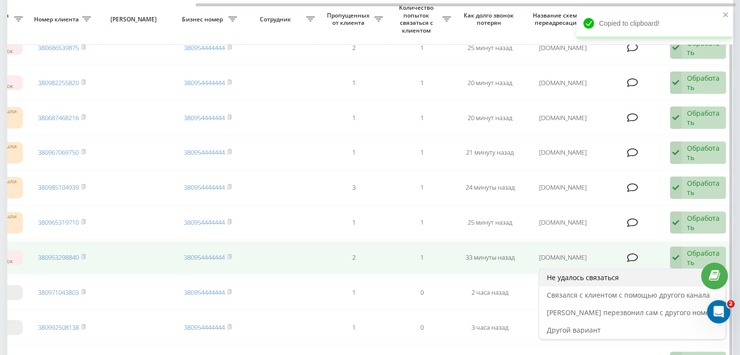
click at [638, 271] on div "Не удалось связаться" at bounding box center [632, 278] width 186 height 18
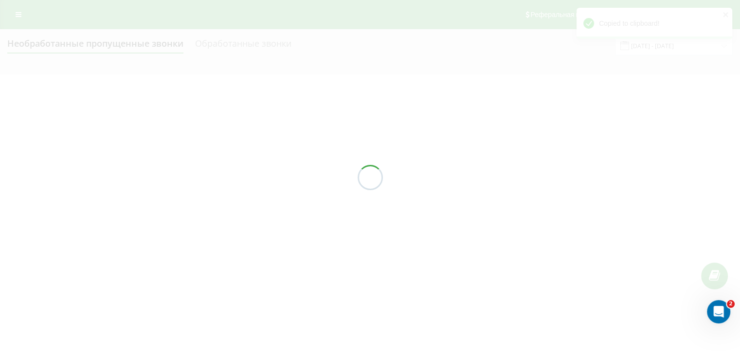
scroll to position [0, 0]
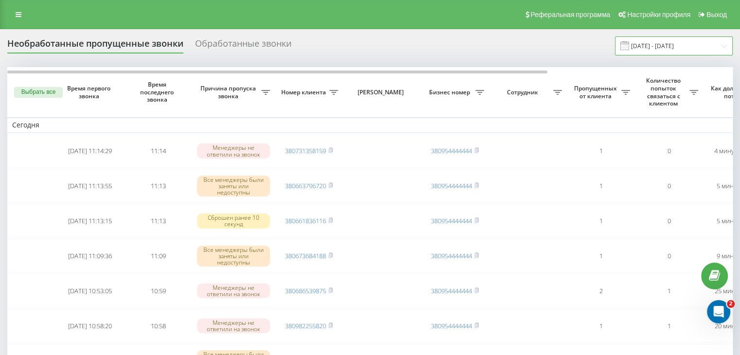
click at [684, 50] on input "[DATE] - [DATE]" at bounding box center [674, 45] width 118 height 19
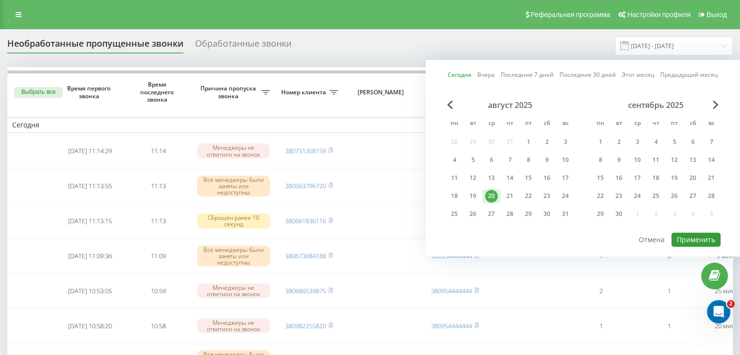
click at [703, 238] on button "Применить" at bounding box center [696, 240] width 49 height 14
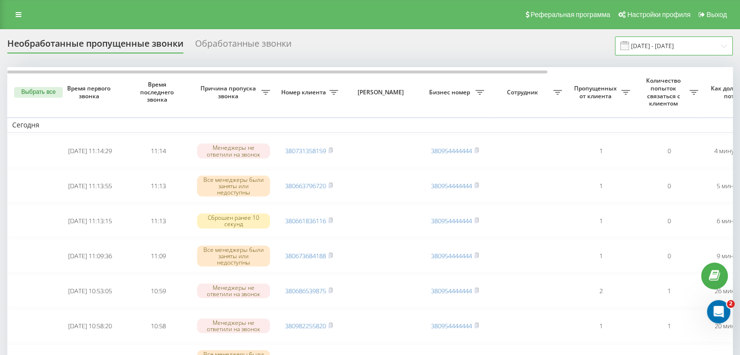
click at [657, 55] on input "[DATE] - [DATE]" at bounding box center [674, 45] width 118 height 19
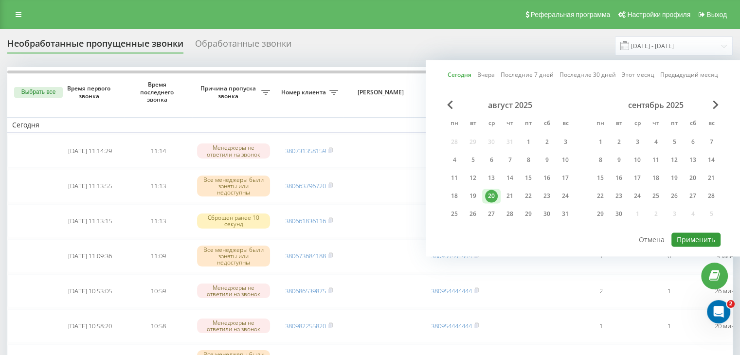
click at [683, 233] on button "Применить" at bounding box center [696, 240] width 49 height 14
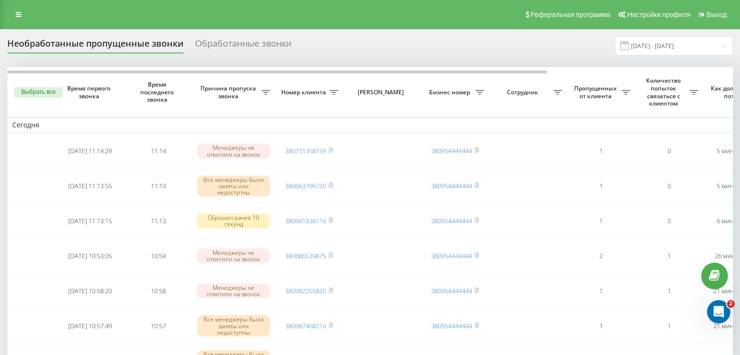
click at [333, 39] on div "Необработанные пропущенные звонки Обработанные звонки [DATE] - [DATE]" at bounding box center [370, 45] width 726 height 19
click at [694, 48] on input "[DATE] - [DATE]" at bounding box center [674, 45] width 118 height 19
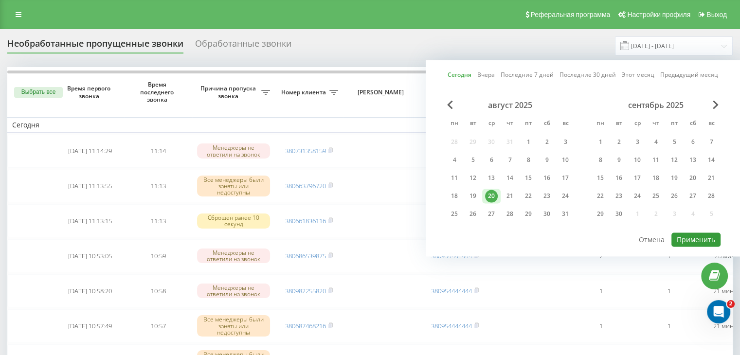
click at [683, 233] on button "Применить" at bounding box center [696, 240] width 49 height 14
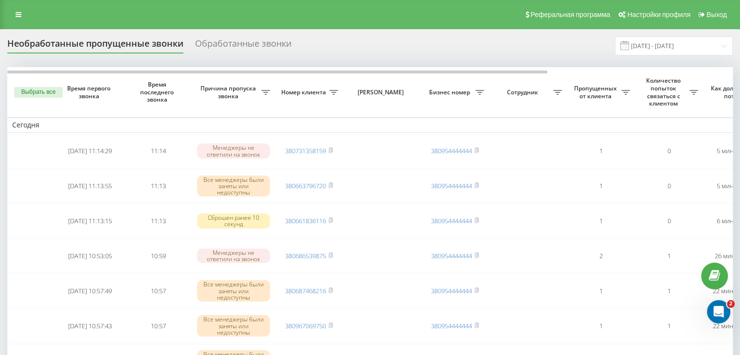
click at [346, 37] on div "Необработанные пропущенные звонки Обработанные звонки [DATE] - [DATE]" at bounding box center [370, 45] width 726 height 19
click at [663, 43] on input "[DATE] - [DATE]" at bounding box center [674, 45] width 118 height 19
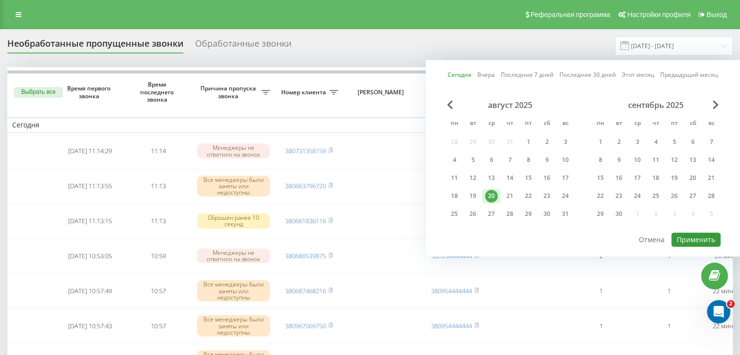
click at [683, 234] on button "Применить" at bounding box center [696, 240] width 49 height 14
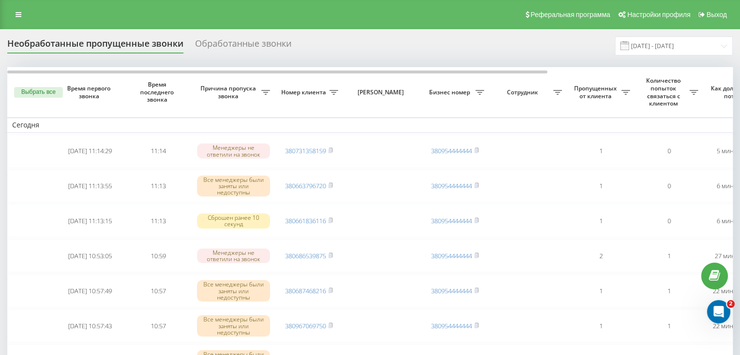
click at [348, 22] on div "Реферальная программа Настройки профиля Выход" at bounding box center [370, 14] width 740 height 29
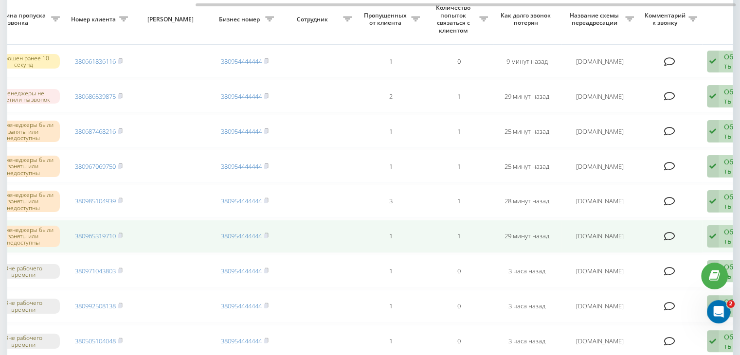
scroll to position [0, 247]
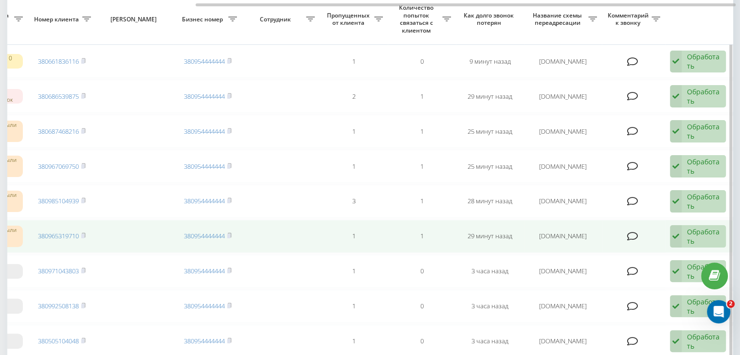
click at [687, 234] on div "Обработать" at bounding box center [704, 236] width 34 height 18
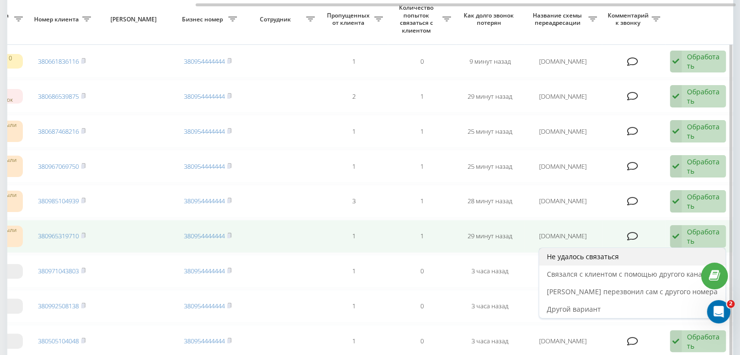
click at [669, 251] on div "Не удалось связаться" at bounding box center [632, 257] width 186 height 18
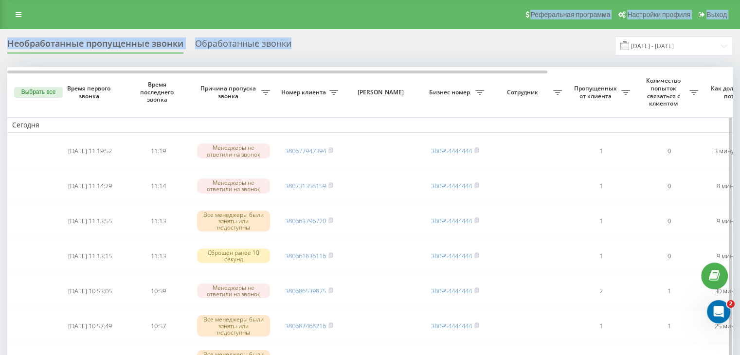
drag, startPoint x: 345, startPoint y: 22, endPoint x: 337, endPoint y: 114, distance: 92.3
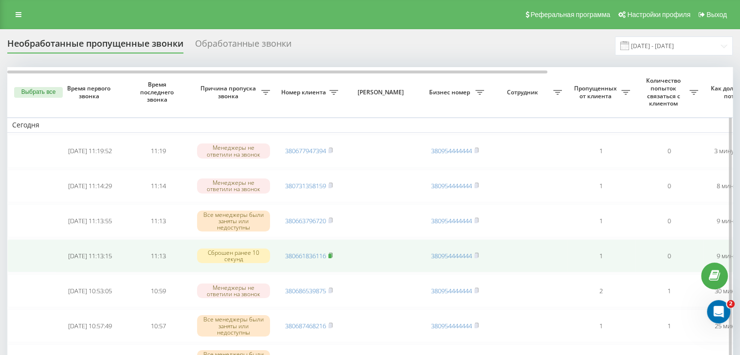
click at [330, 254] on rect at bounding box center [329, 256] width 3 height 4
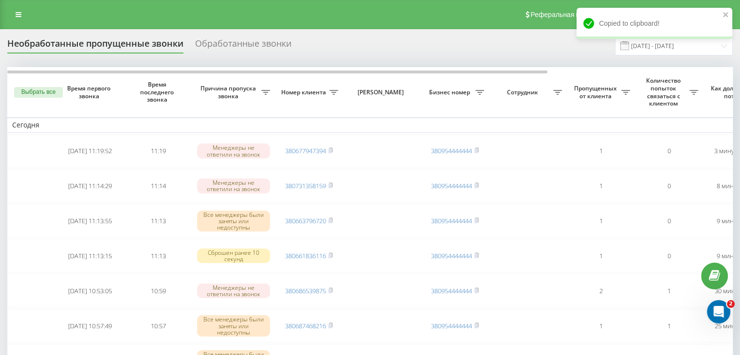
click at [672, 53] on input "[DATE] - [DATE]" at bounding box center [674, 45] width 118 height 19
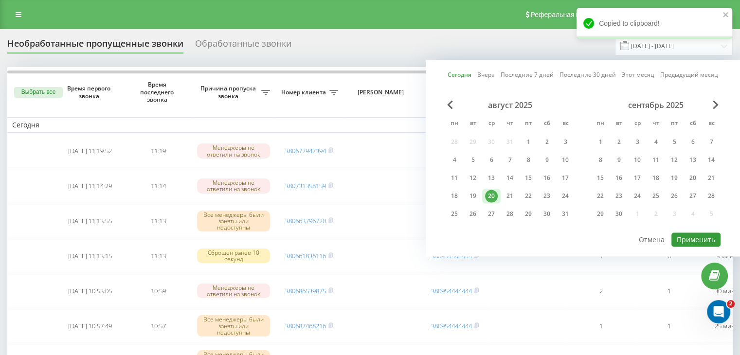
click at [701, 240] on button "Применить" at bounding box center [696, 240] width 49 height 14
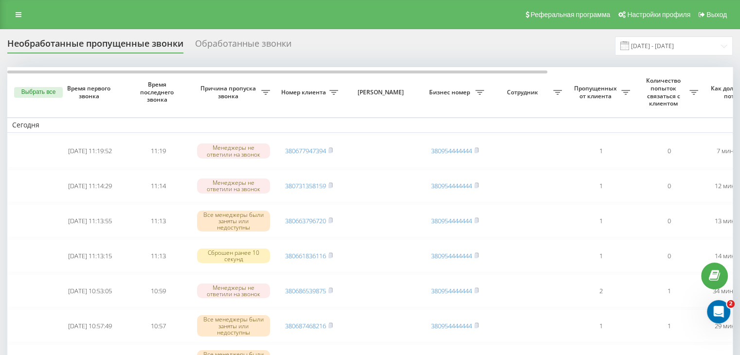
click at [682, 43] on input "[DATE] - [DATE]" at bounding box center [674, 45] width 118 height 19
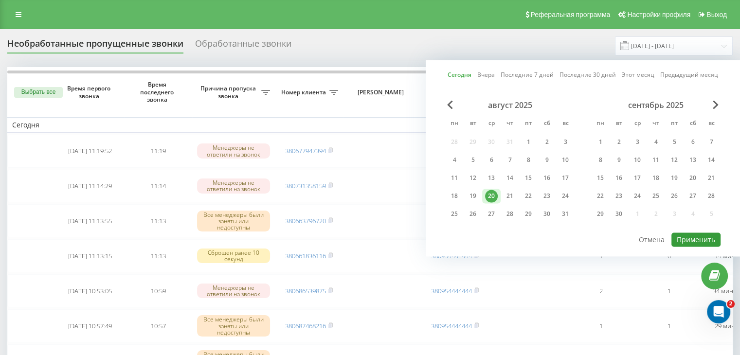
click at [688, 238] on button "Применить" at bounding box center [696, 240] width 49 height 14
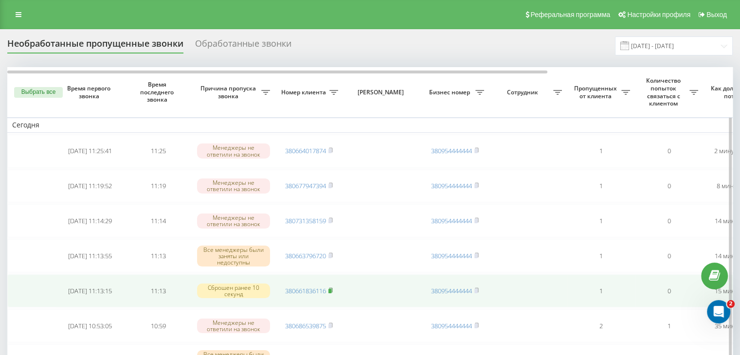
click at [329, 291] on rect at bounding box center [329, 291] width 3 height 4
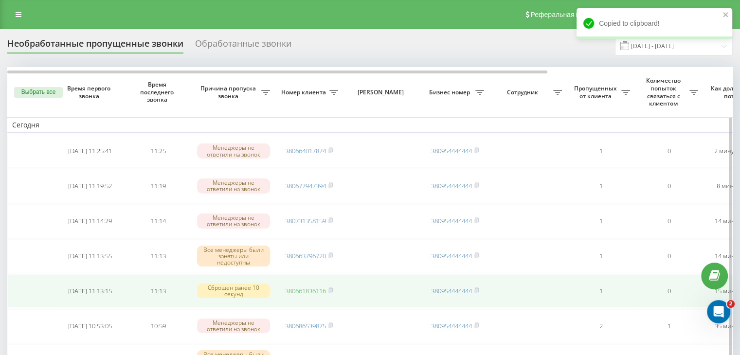
click at [302, 292] on link "380661836116" at bounding box center [305, 291] width 41 height 9
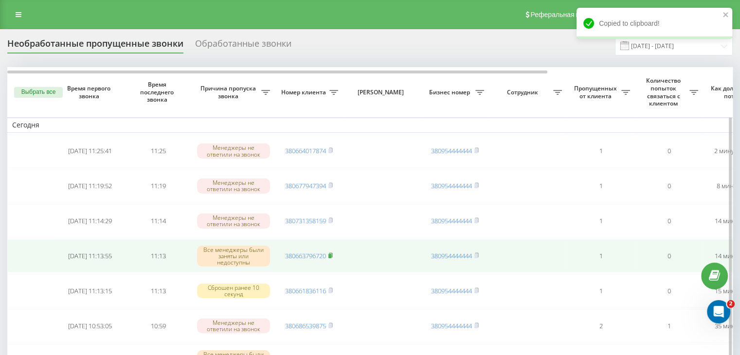
click at [331, 253] on icon at bounding box center [330, 255] width 3 height 4
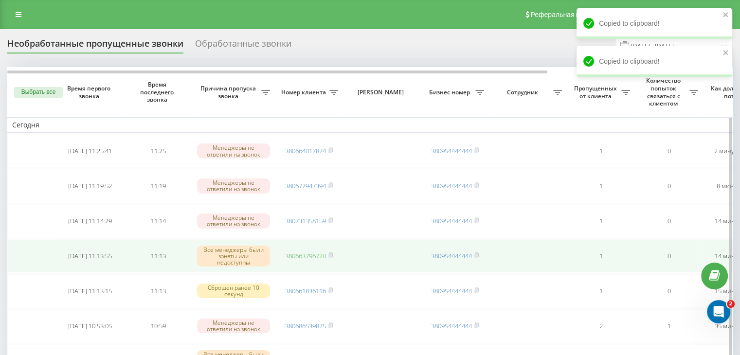
click at [308, 254] on link "380663796720" at bounding box center [305, 256] width 41 height 9
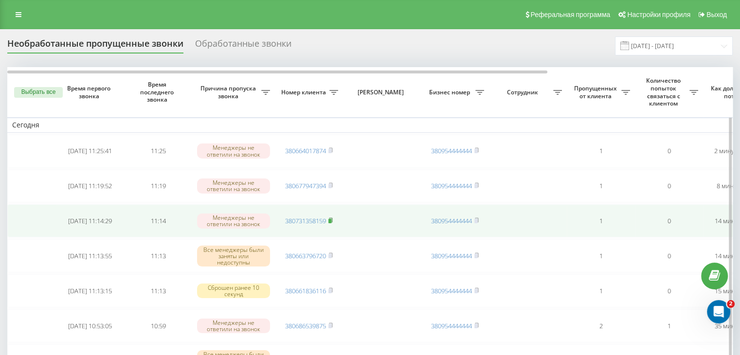
click at [331, 218] on icon at bounding box center [330, 221] width 4 height 6
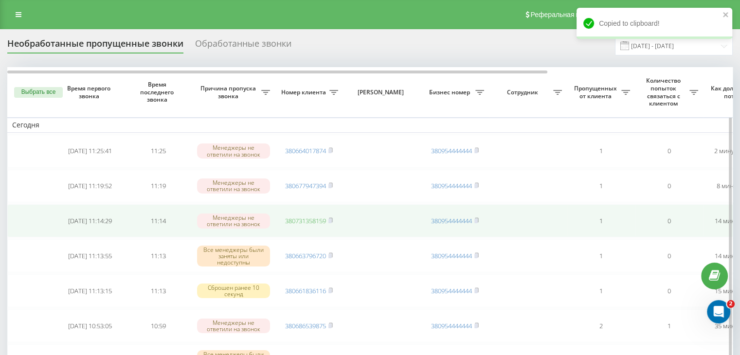
click at [314, 217] on link "380731358159" at bounding box center [305, 221] width 41 height 9
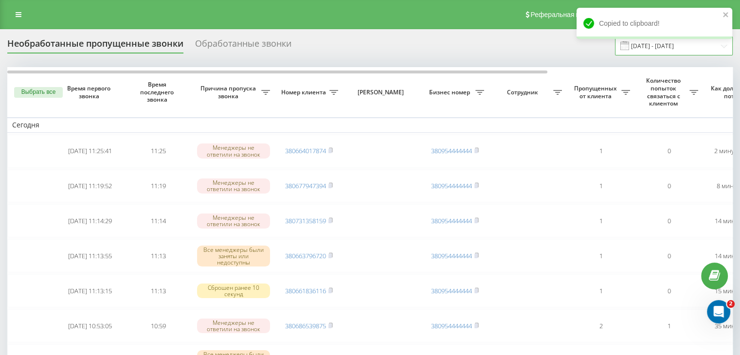
click at [690, 51] on input "[DATE] - [DATE]" at bounding box center [674, 45] width 118 height 19
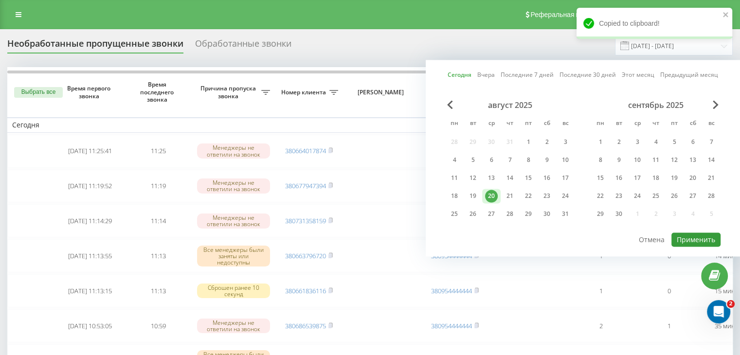
click at [694, 233] on button "Применить" at bounding box center [696, 240] width 49 height 14
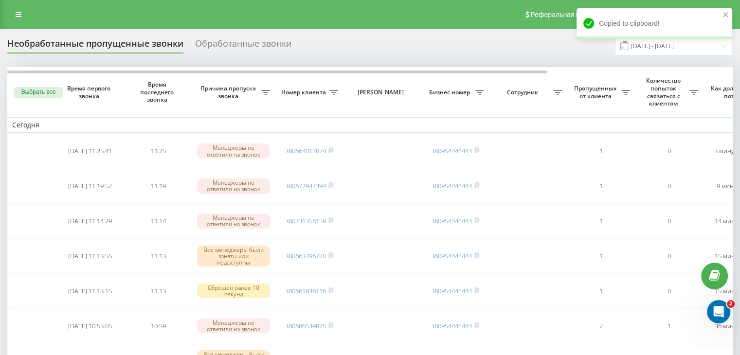
click at [327, 50] on div "Необработанные пропущенные звонки Обработанные звонки [DATE] - [DATE]" at bounding box center [370, 45] width 726 height 19
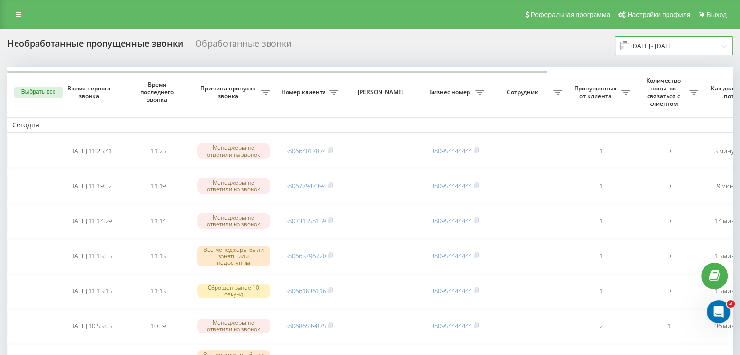
click at [665, 46] on input "[DATE] - [DATE]" at bounding box center [674, 45] width 118 height 19
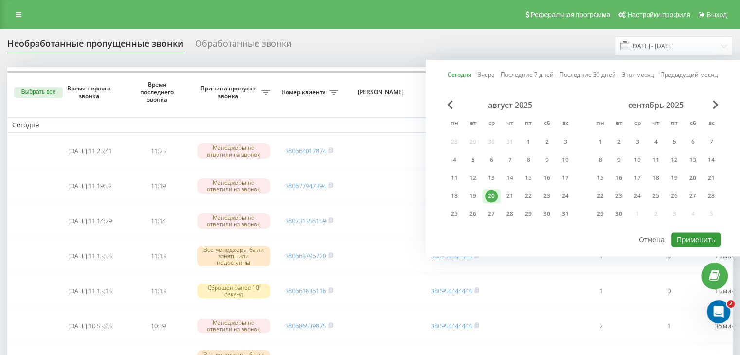
click at [691, 235] on button "Применить" at bounding box center [696, 240] width 49 height 14
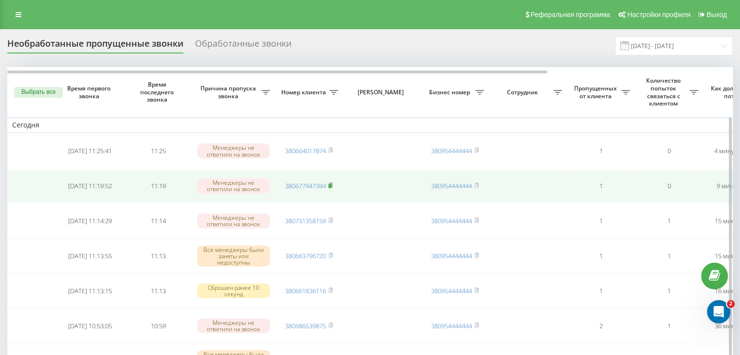
click at [333, 185] on icon at bounding box center [330, 185] width 4 height 6
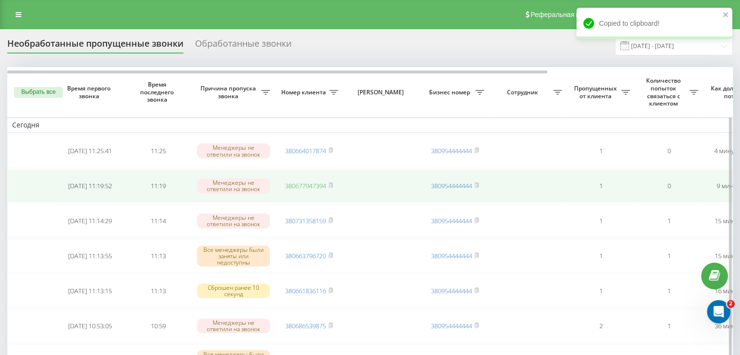
click at [313, 187] on link "380677947394" at bounding box center [305, 186] width 41 height 9
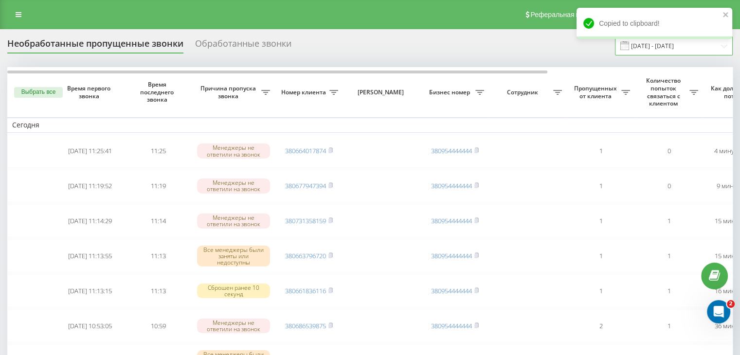
click at [650, 50] on input "[DATE] - [DATE]" at bounding box center [674, 45] width 118 height 19
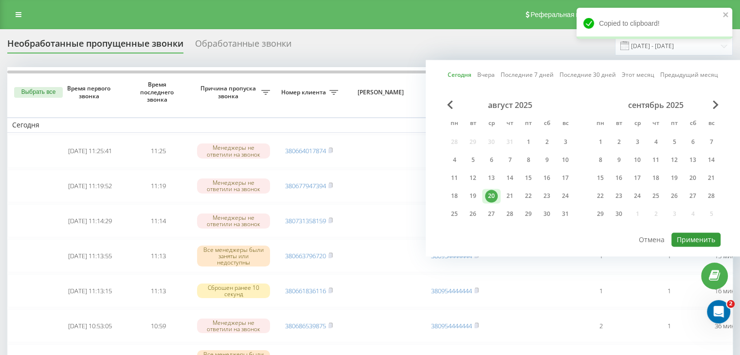
click at [693, 237] on button "Применить" at bounding box center [696, 240] width 49 height 14
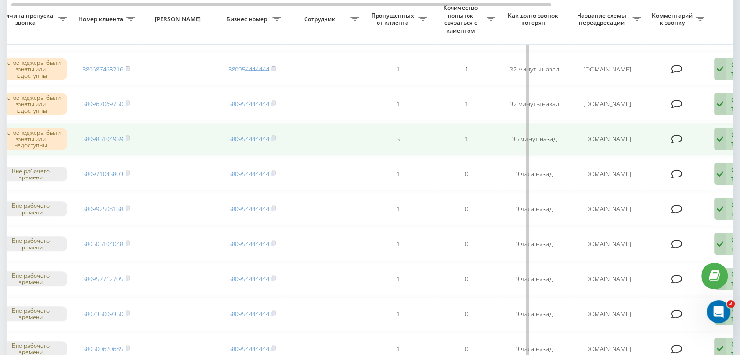
scroll to position [0, 247]
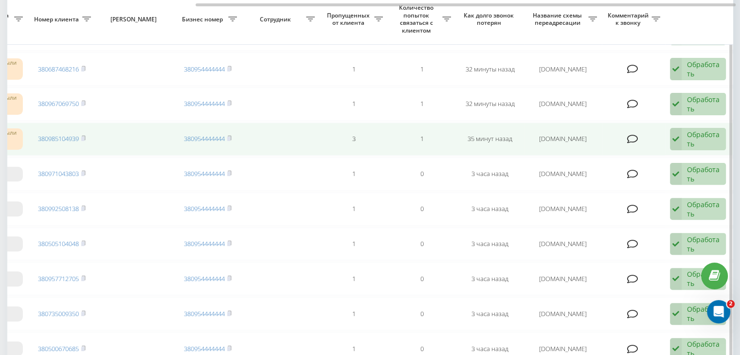
click at [696, 139] on div "Обработать" at bounding box center [704, 139] width 34 height 18
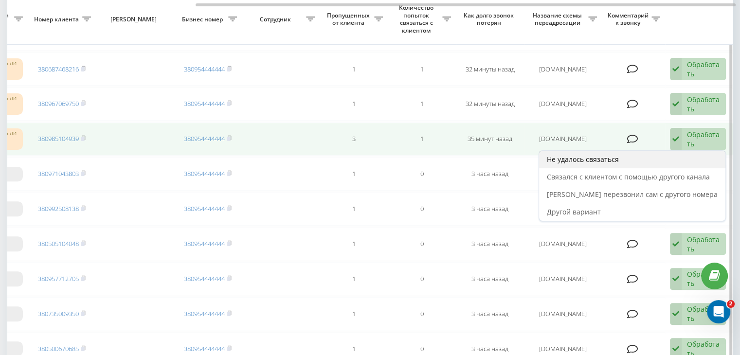
click at [682, 152] on div "Не удалось связаться" at bounding box center [632, 160] width 186 height 18
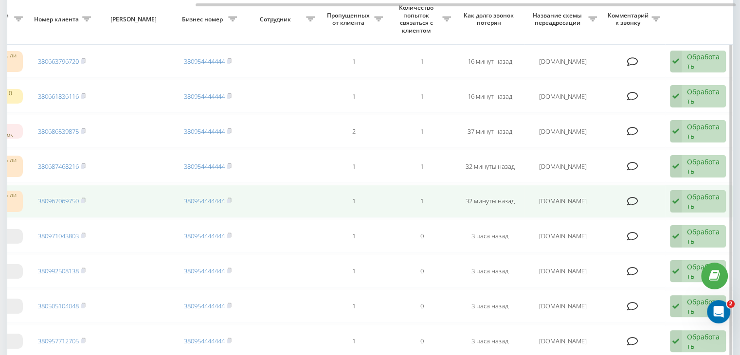
click at [703, 205] on div "Обработать" at bounding box center [704, 201] width 34 height 18
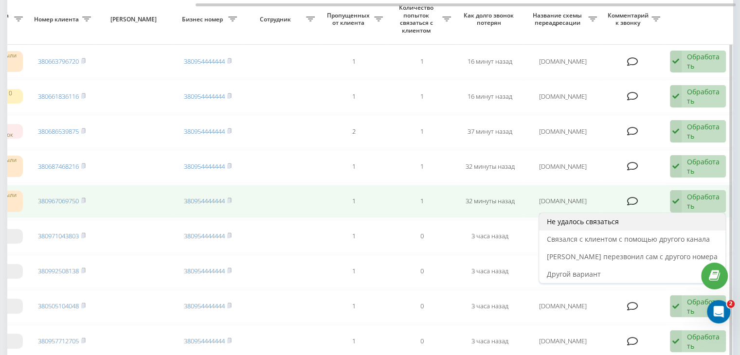
click at [668, 216] on div "Не удалось связаться" at bounding box center [632, 222] width 186 height 18
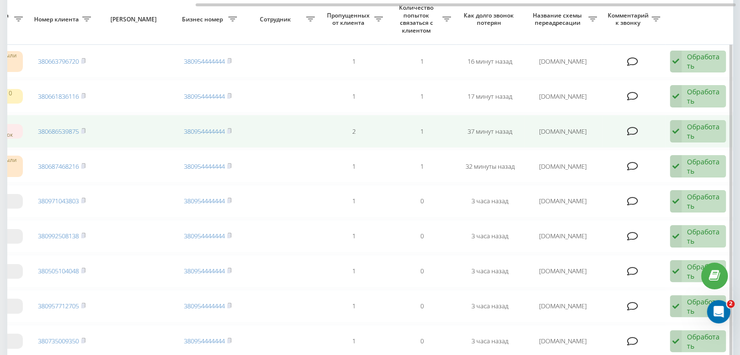
click at [690, 128] on div "Обработать" at bounding box center [704, 131] width 34 height 18
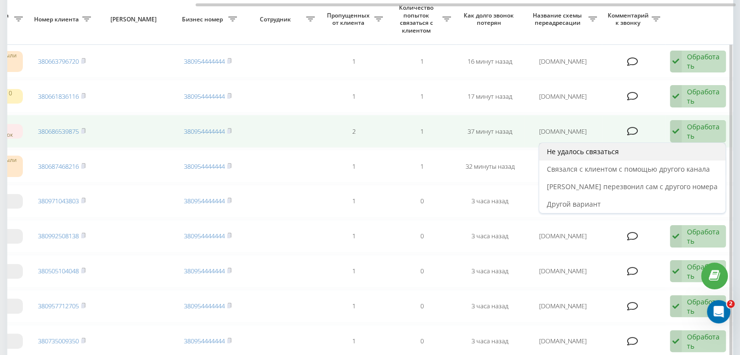
click at [657, 151] on div "Не удалось связаться" at bounding box center [632, 152] width 186 height 18
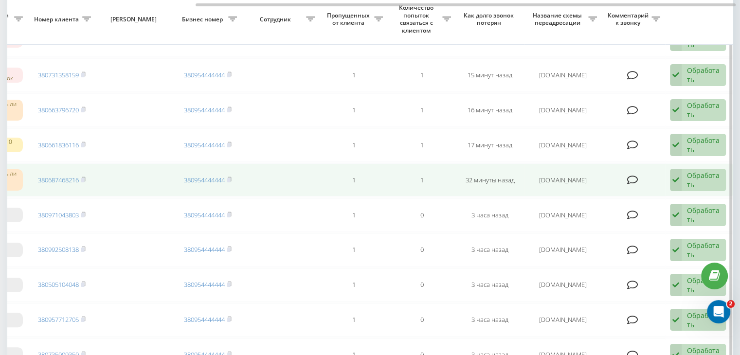
click at [675, 178] on icon at bounding box center [676, 180] width 12 height 22
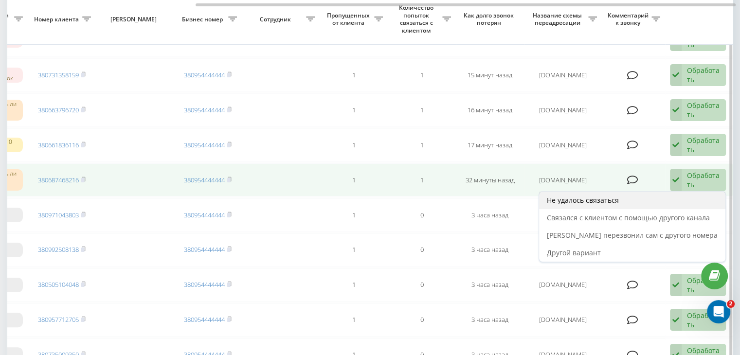
click at [619, 197] on span "Не удалось связаться" at bounding box center [583, 200] width 72 height 9
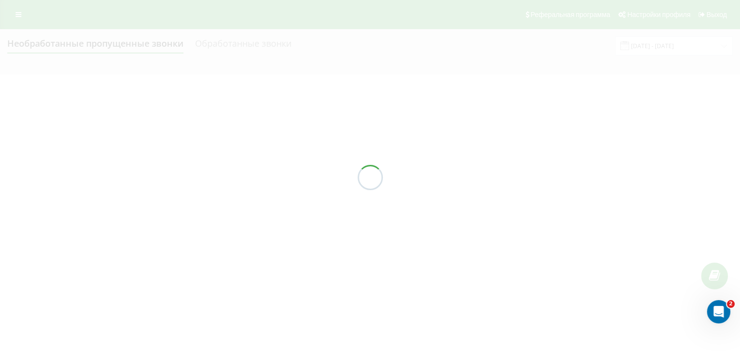
scroll to position [0, 0]
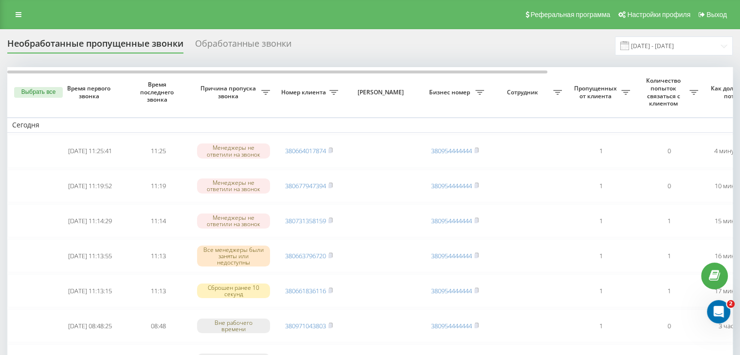
click at [664, 45] on input "[DATE] - [DATE]" at bounding box center [674, 45] width 118 height 19
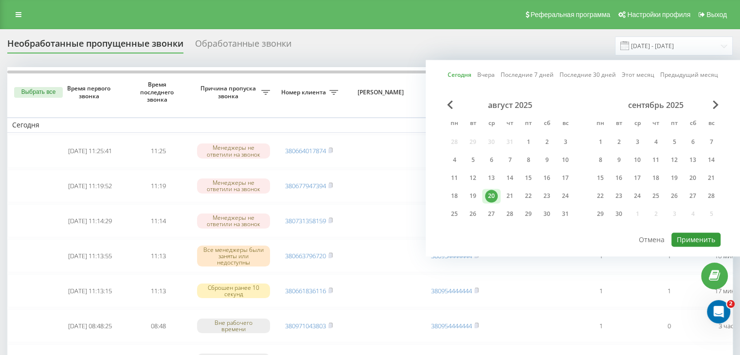
click at [692, 233] on button "Применить" at bounding box center [696, 240] width 49 height 14
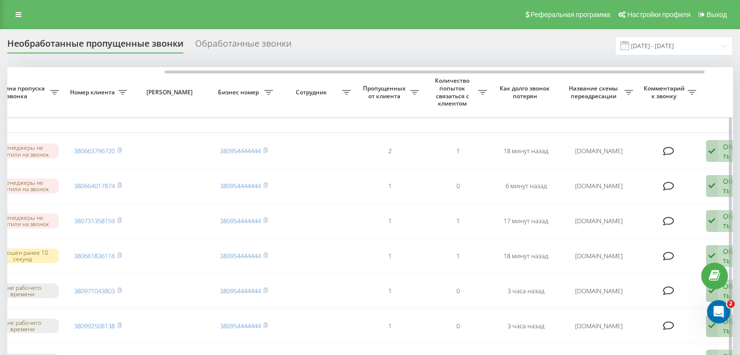
scroll to position [0, 247]
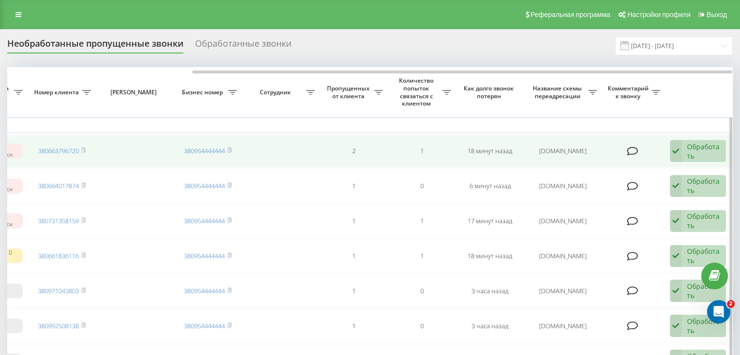
click at [689, 145] on div "Обработать" at bounding box center [704, 151] width 34 height 18
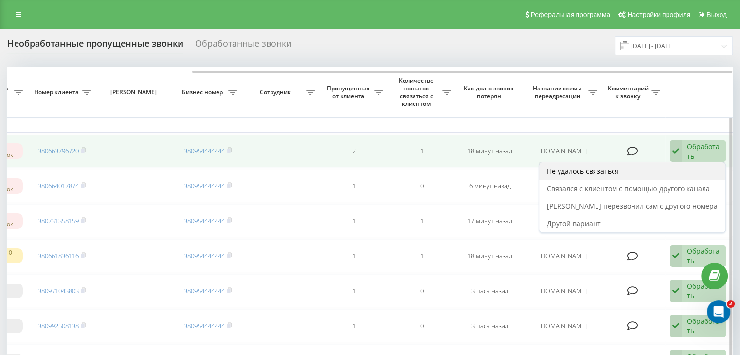
click at [665, 166] on div "Не удалось связаться" at bounding box center [632, 172] width 186 height 18
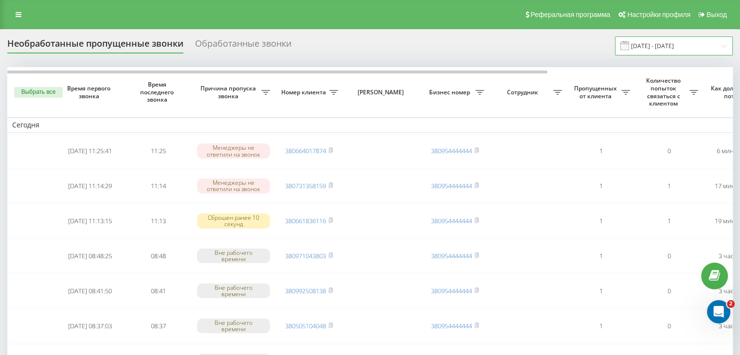
click at [668, 50] on input "[DATE] - [DATE]" at bounding box center [674, 45] width 118 height 19
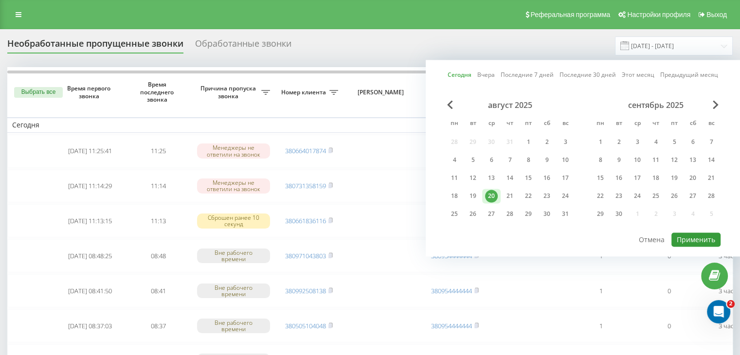
click at [690, 233] on button "Применить" at bounding box center [696, 240] width 49 height 14
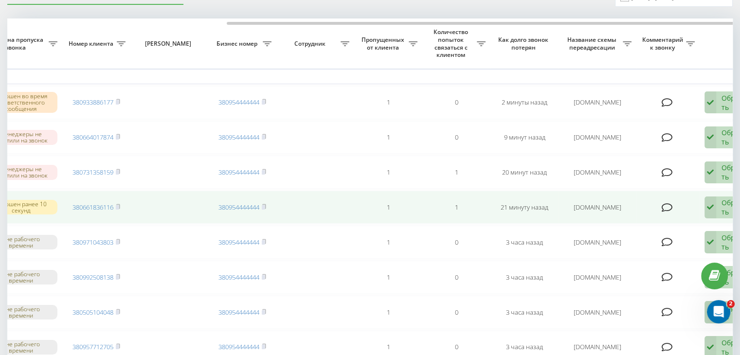
scroll to position [0, 247]
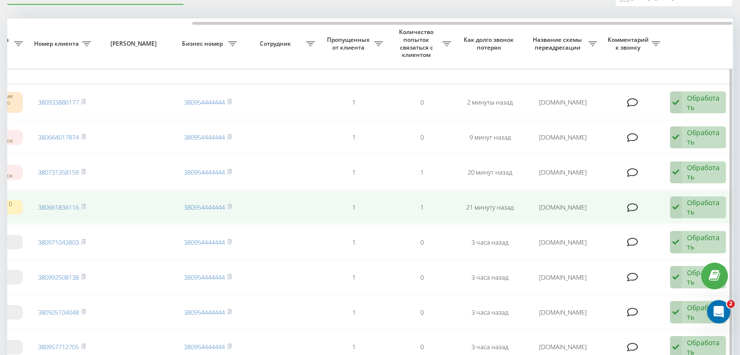
click at [683, 203] on div "Обработать Не удалось связаться Связался с клиентом с помощью другого канала Кл…" at bounding box center [698, 208] width 56 height 22
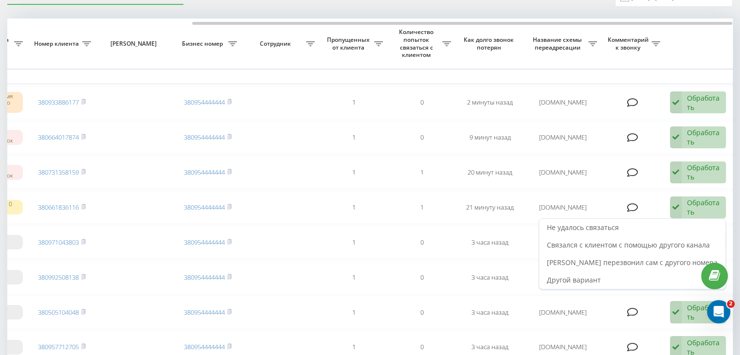
click at [656, 229] on div "Не удалось связаться" at bounding box center [632, 228] width 186 height 18
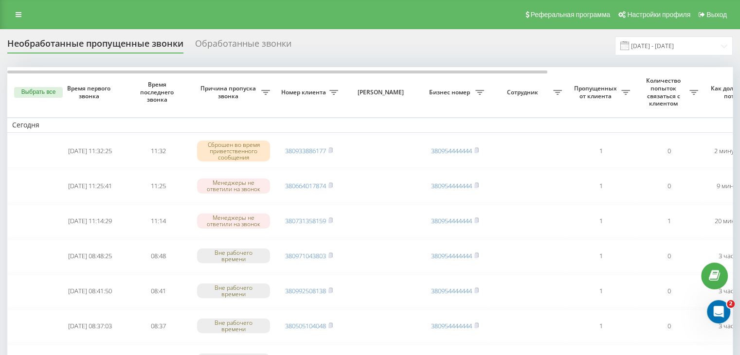
scroll to position [49, 0]
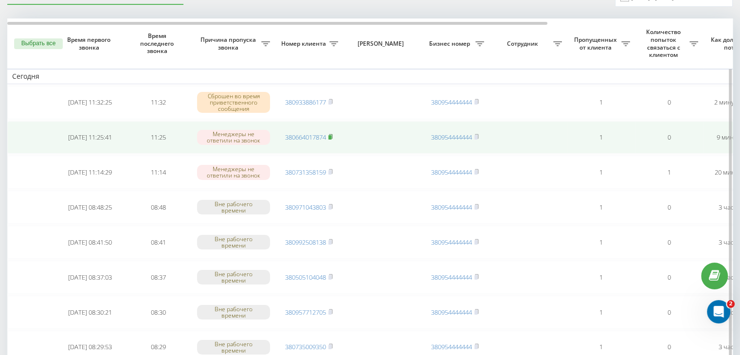
click at [331, 134] on icon at bounding box center [330, 136] width 3 height 4
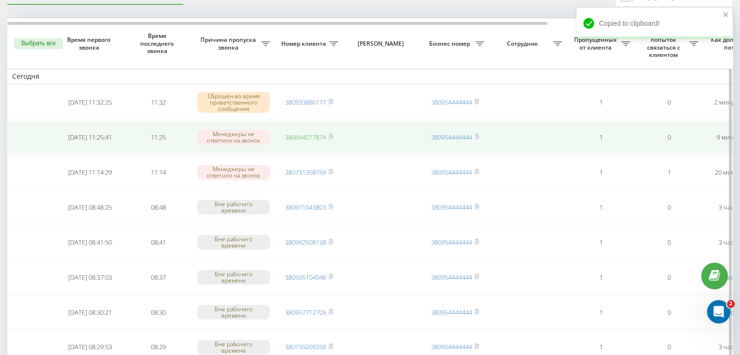
click at [305, 138] on link "380664017874" at bounding box center [305, 137] width 41 height 9
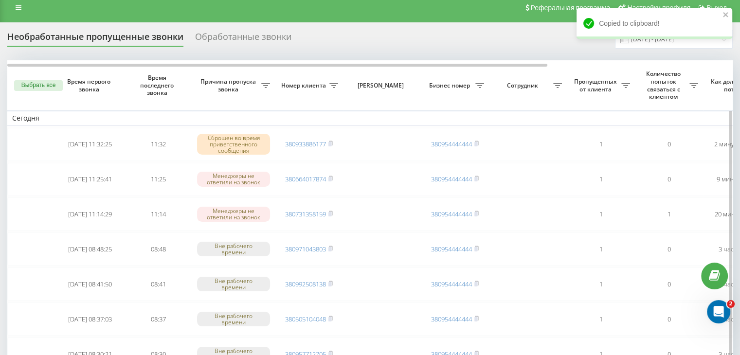
scroll to position [0, 0]
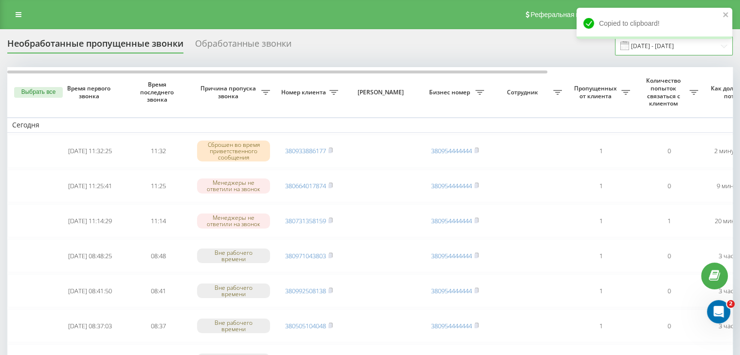
click at [677, 52] on input "[DATE] - [DATE]" at bounding box center [674, 45] width 118 height 19
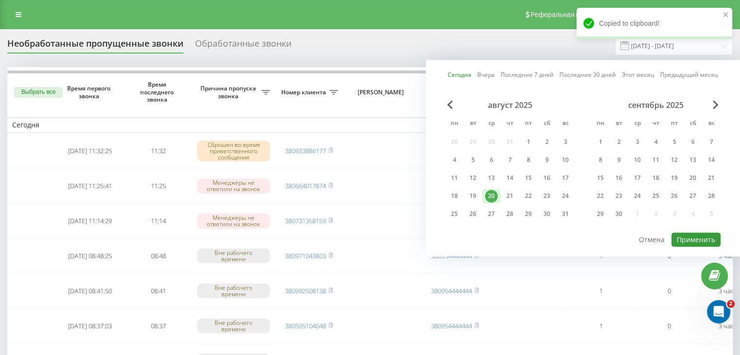
click at [691, 236] on button "Применить" at bounding box center [696, 240] width 49 height 14
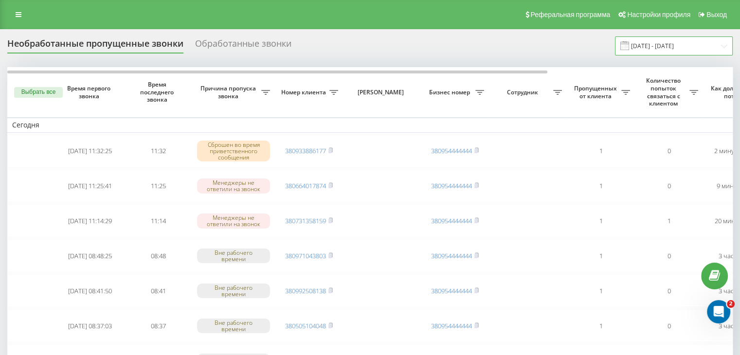
click at [708, 49] on input "[DATE] - [DATE]" at bounding box center [674, 45] width 118 height 19
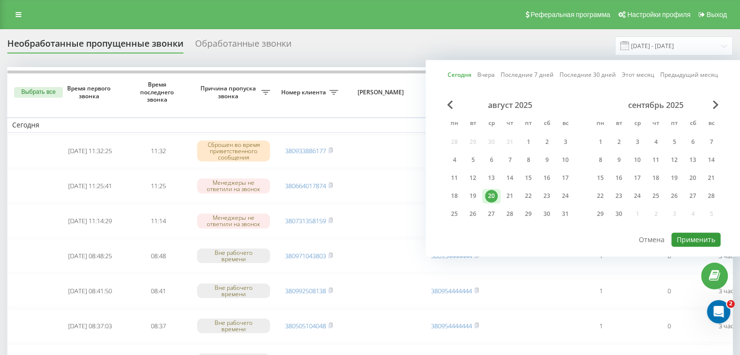
click at [690, 236] on button "Применить" at bounding box center [696, 240] width 49 height 14
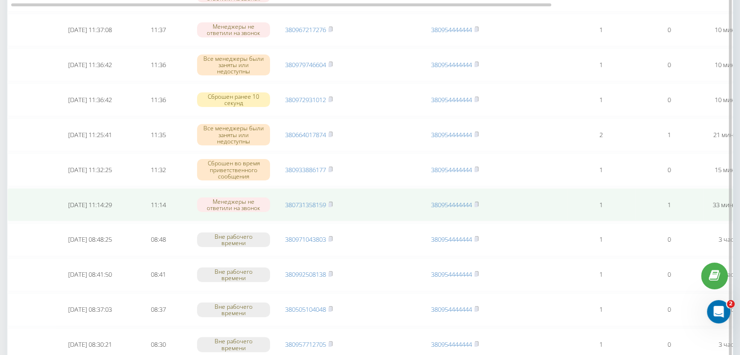
scroll to position [195, 0]
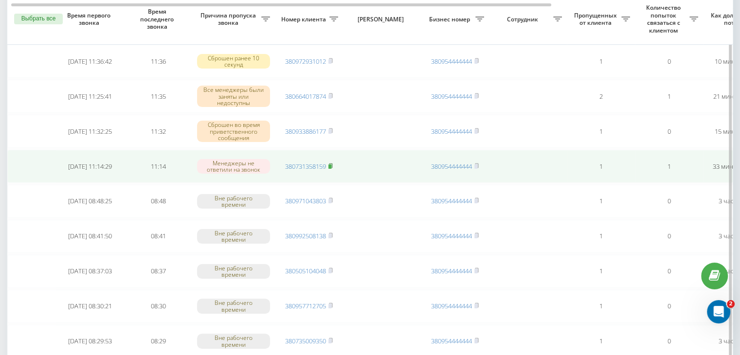
click at [331, 166] on rect at bounding box center [329, 166] width 3 height 4
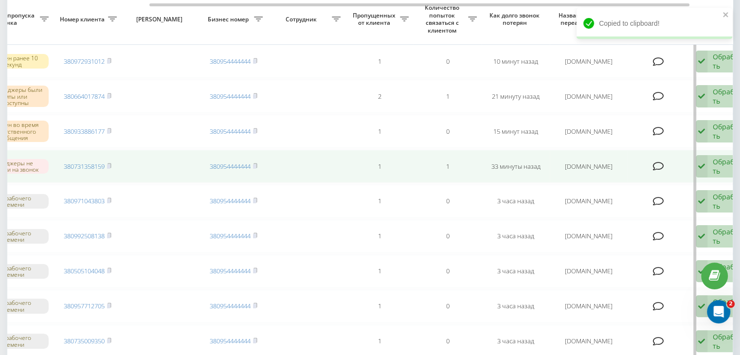
scroll to position [0, 247]
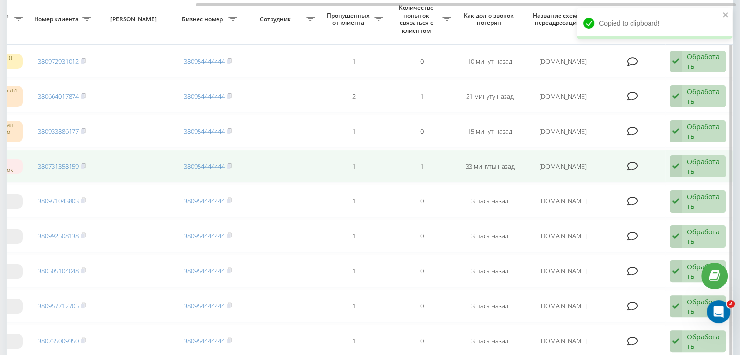
drag, startPoint x: 685, startPoint y: 160, endPoint x: 678, endPoint y: 166, distance: 9.3
click at [685, 159] on div "Обработать Не удалось связаться Связался с клиентом с помощью другого канала Кл…" at bounding box center [698, 166] width 56 height 22
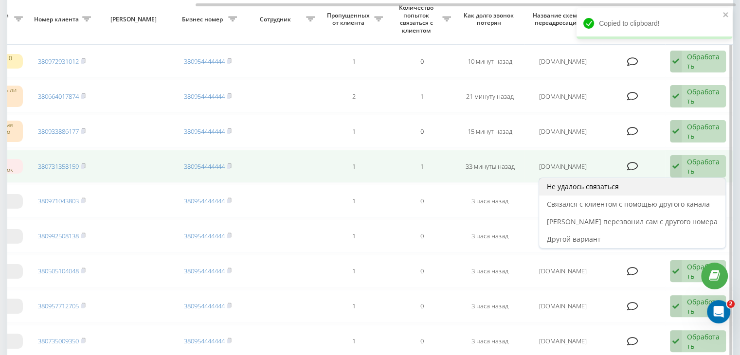
click at [662, 180] on div "Не удалось связаться" at bounding box center [632, 187] width 186 height 18
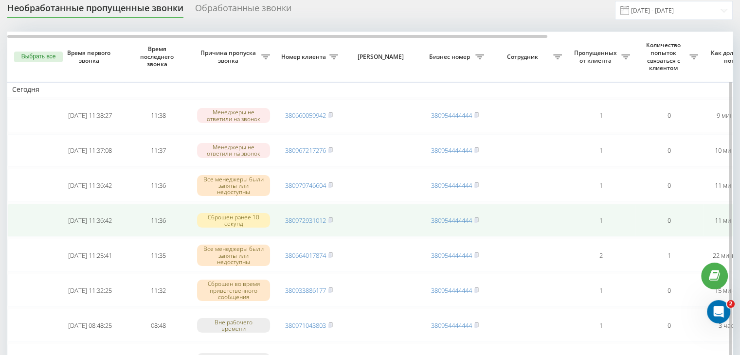
scroll to position [49, 0]
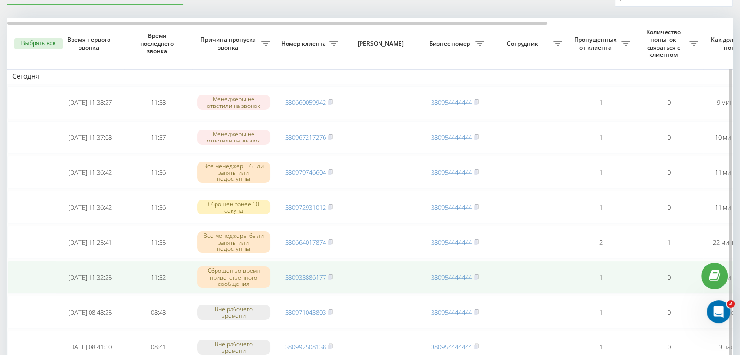
drag, startPoint x: 331, startPoint y: 275, endPoint x: 329, endPoint y: 290, distance: 14.7
click at [331, 275] on rect at bounding box center [329, 277] width 3 height 4
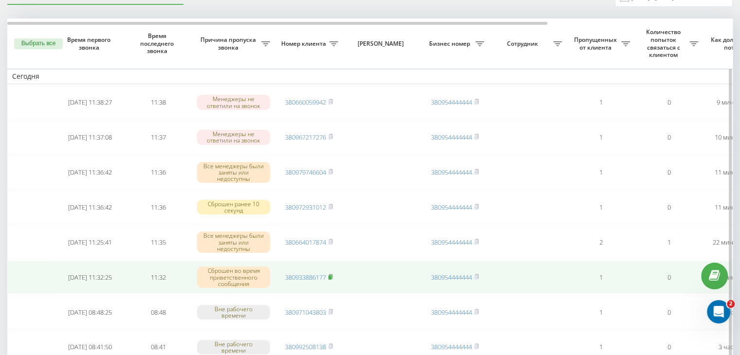
click at [330, 277] on rect at bounding box center [329, 277] width 3 height 4
click at [315, 274] on link "380933886177" at bounding box center [305, 277] width 41 height 9
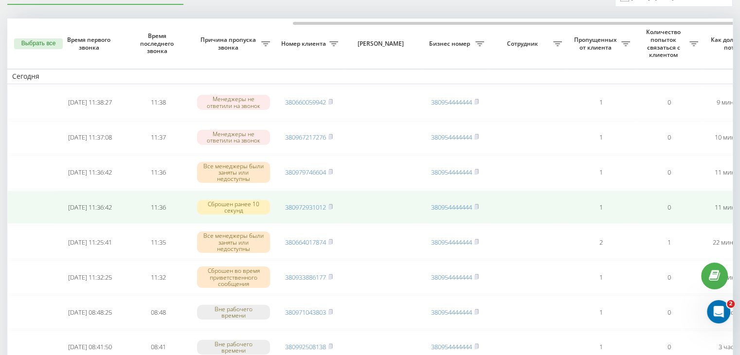
scroll to position [0, 247]
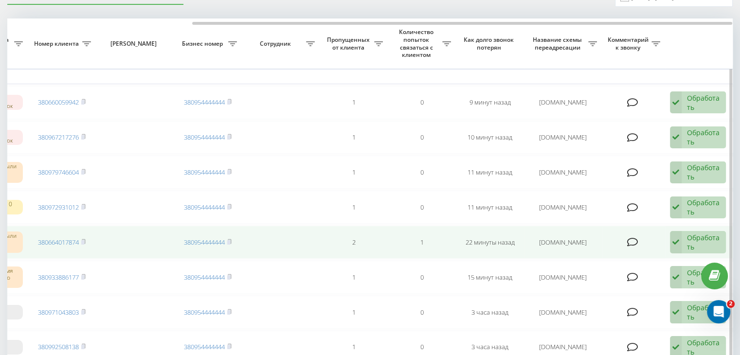
click at [693, 236] on div "Обработать" at bounding box center [704, 242] width 34 height 18
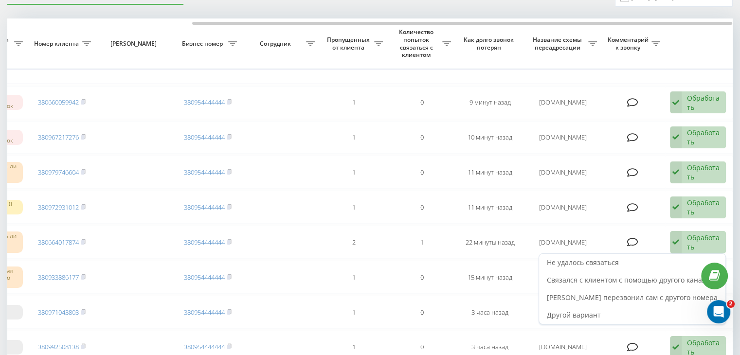
drag, startPoint x: 647, startPoint y: 256, endPoint x: 566, endPoint y: 300, distance: 91.9
click at [646, 256] on div "Не удалось связаться" at bounding box center [632, 263] width 186 height 18
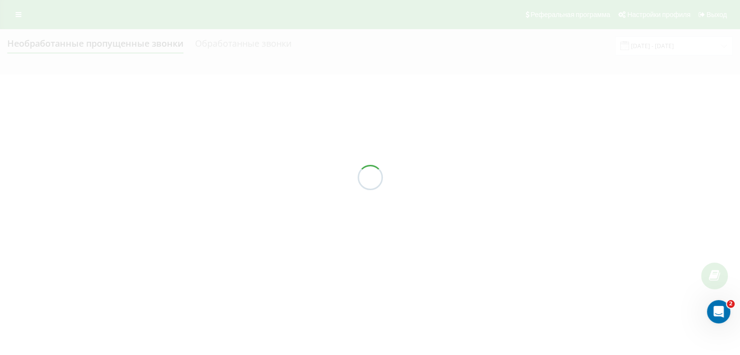
scroll to position [0, 0]
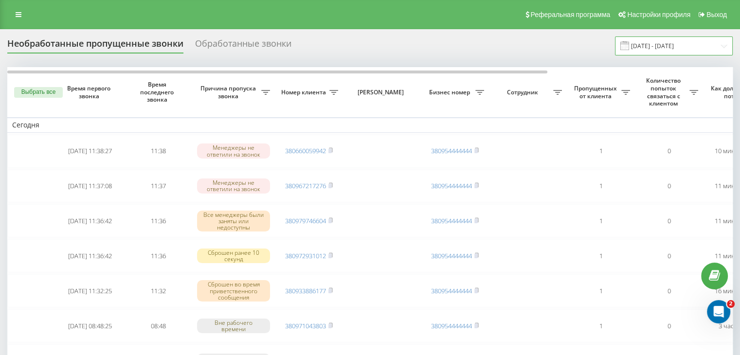
click at [695, 54] on input "[DATE] - [DATE]" at bounding box center [674, 45] width 118 height 19
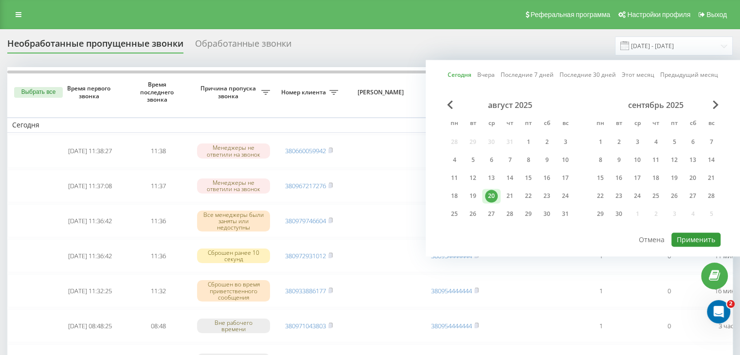
click at [692, 242] on button "Применить" at bounding box center [696, 240] width 49 height 14
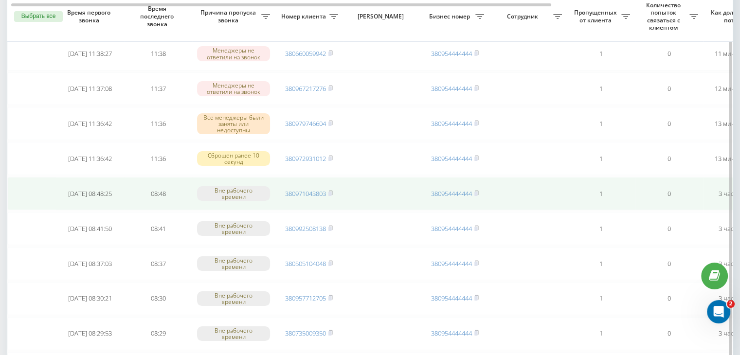
scroll to position [49, 0]
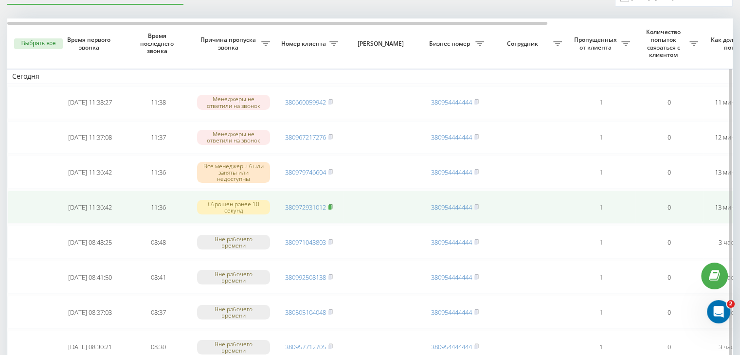
click at [331, 205] on rect at bounding box center [329, 207] width 3 height 4
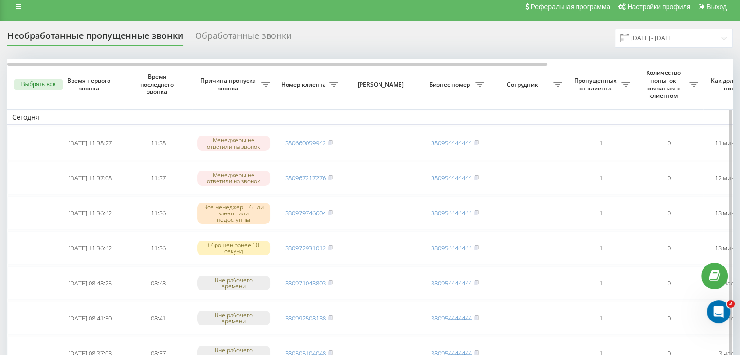
scroll to position [0, 0]
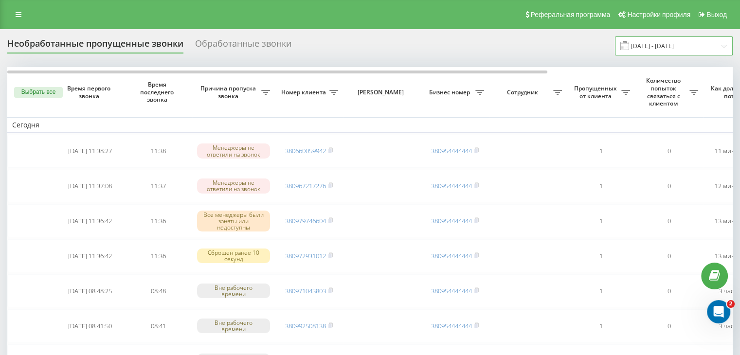
click at [660, 53] on input "[DATE] - [DATE]" at bounding box center [674, 45] width 118 height 19
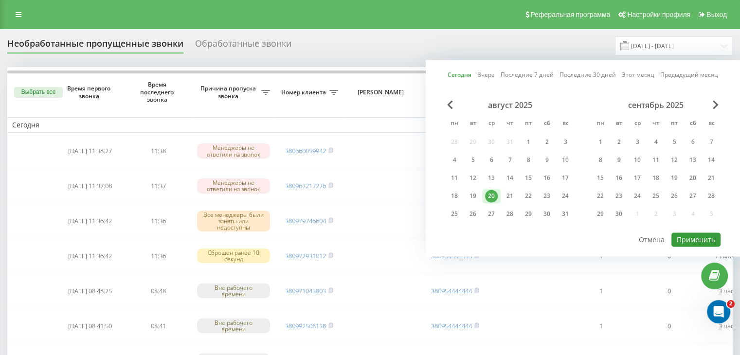
click at [679, 240] on button "Применить" at bounding box center [696, 240] width 49 height 14
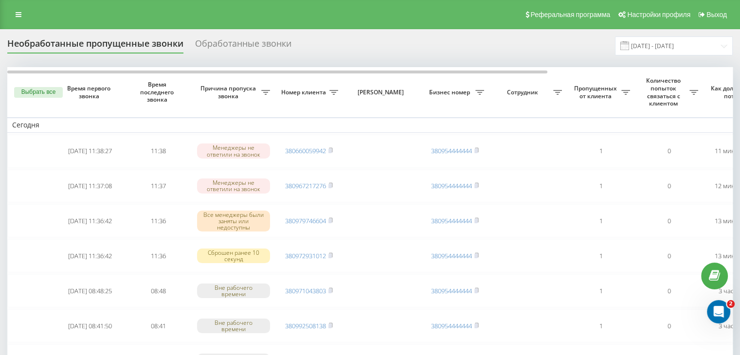
drag, startPoint x: 325, startPoint y: 43, endPoint x: 325, endPoint y: 48, distance: 4.9
click at [325, 43] on div "Необработанные пропущенные звонки Обработанные звонки [DATE] - [DATE]" at bounding box center [370, 45] width 726 height 19
click at [683, 38] on input "[DATE] - [DATE]" at bounding box center [674, 45] width 118 height 19
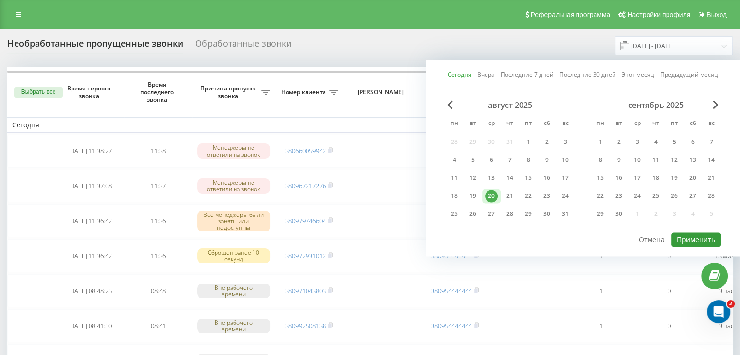
click at [684, 238] on button "Применить" at bounding box center [696, 240] width 49 height 14
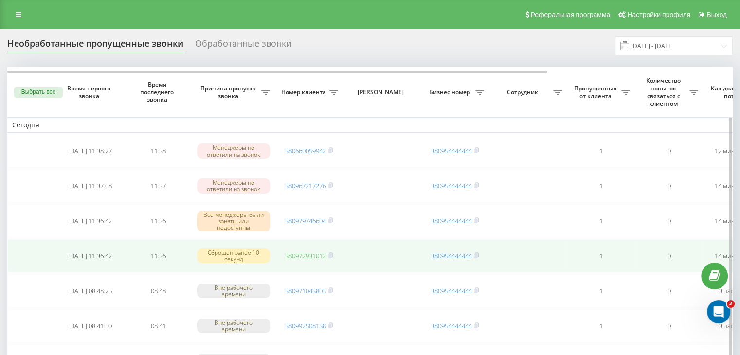
click at [314, 257] on link "380972931012" at bounding box center [305, 256] width 41 height 9
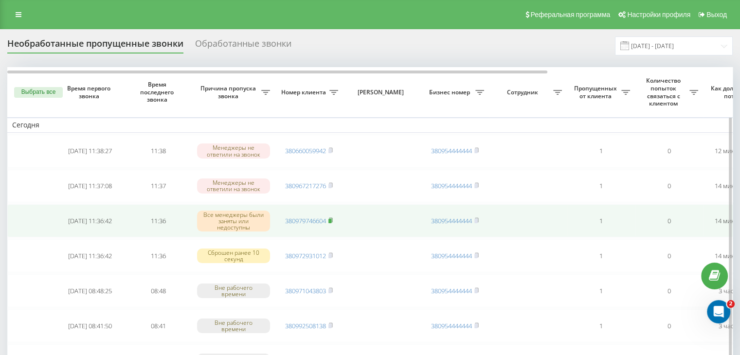
click at [333, 220] on icon at bounding box center [330, 221] width 4 height 6
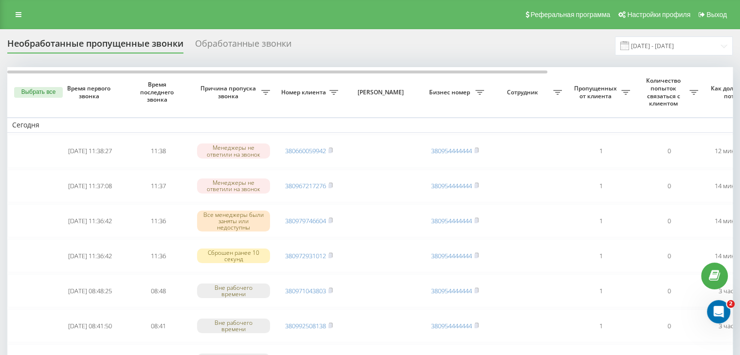
click at [354, 49] on div "Необработанные пропущенные звонки Обработанные звонки [DATE] - [DATE]" at bounding box center [370, 45] width 726 height 19
click at [685, 43] on input "[DATE] - [DATE]" at bounding box center [674, 45] width 118 height 19
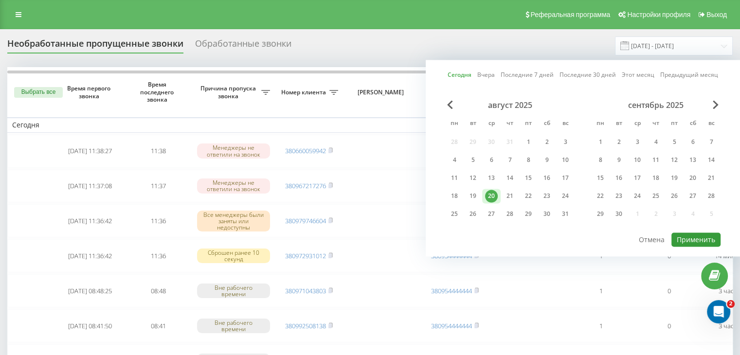
drag, startPoint x: 690, startPoint y: 240, endPoint x: 652, endPoint y: 256, distance: 42.1
click at [690, 240] on button "Применить" at bounding box center [696, 240] width 49 height 14
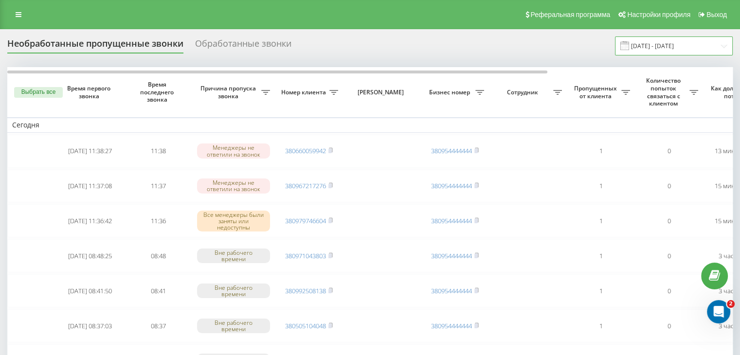
click at [703, 52] on input "[DATE] - [DATE]" at bounding box center [674, 45] width 118 height 19
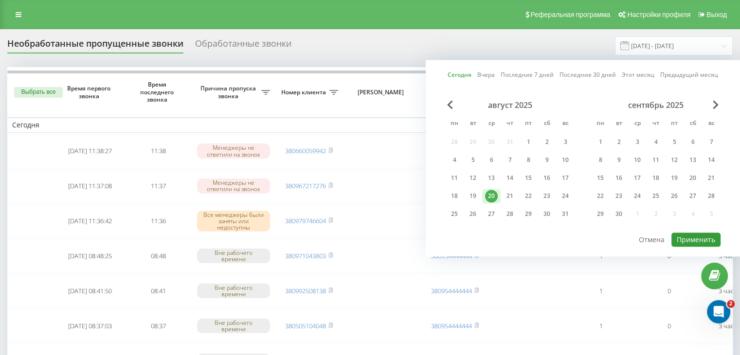
click at [690, 239] on button "Применить" at bounding box center [696, 240] width 49 height 14
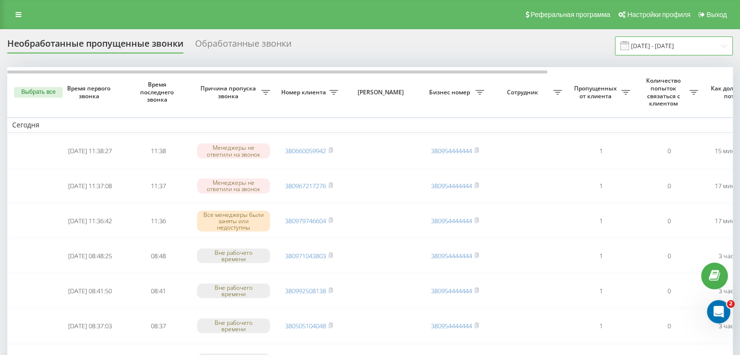
click at [714, 44] on input "[DATE] - [DATE]" at bounding box center [674, 45] width 118 height 19
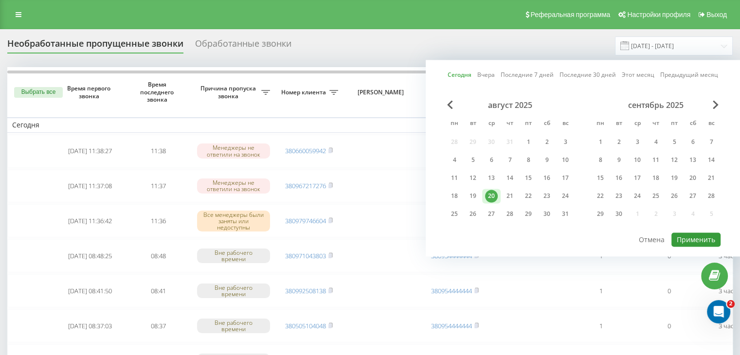
click at [689, 236] on button "Применить" at bounding box center [696, 240] width 49 height 14
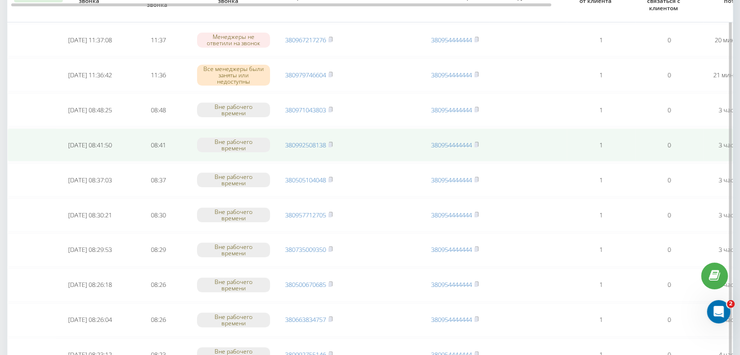
scroll to position [49, 0]
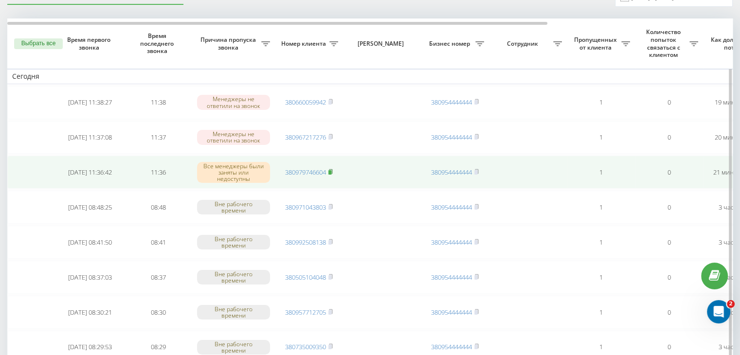
click at [332, 169] on icon at bounding box center [330, 171] width 3 height 4
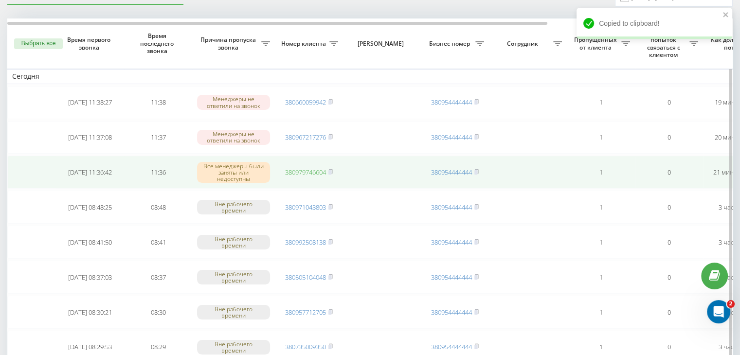
click at [313, 169] on link "380979746604" at bounding box center [305, 172] width 41 height 9
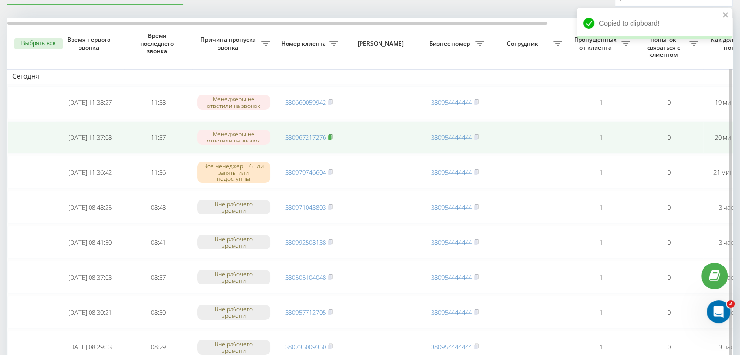
click at [331, 135] on rect at bounding box center [329, 137] width 3 height 4
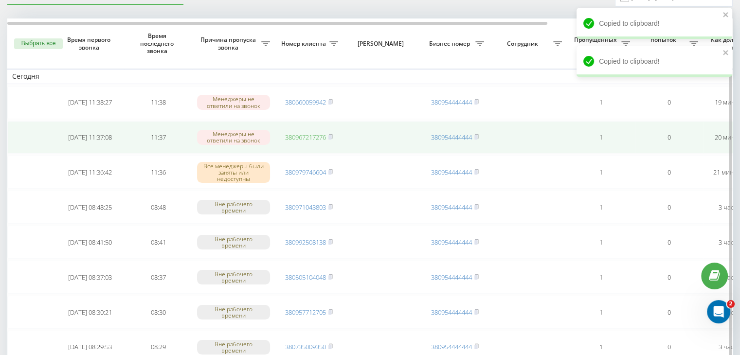
click at [319, 135] on link "380967217276" at bounding box center [305, 137] width 41 height 9
drag, startPoint x: 329, startPoint y: 102, endPoint x: 333, endPoint y: 134, distance: 32.3
click at [329, 102] on rect at bounding box center [329, 102] width 3 height 4
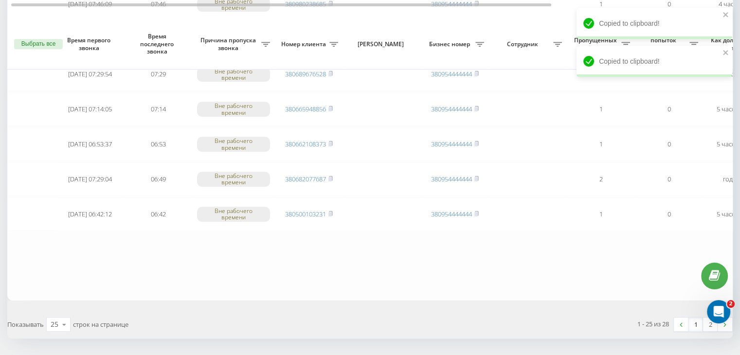
scroll to position [801, 0]
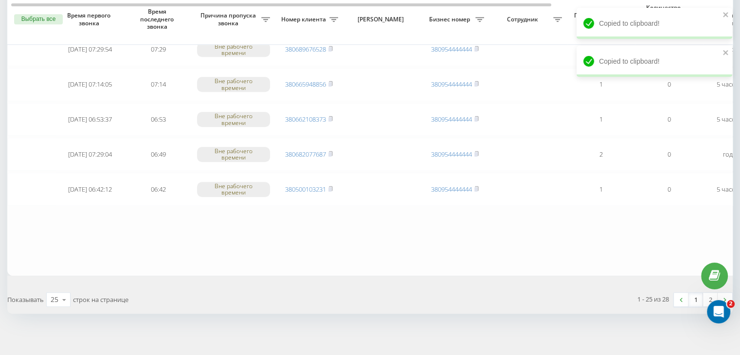
click at [697, 294] on link "1" at bounding box center [696, 300] width 15 height 14
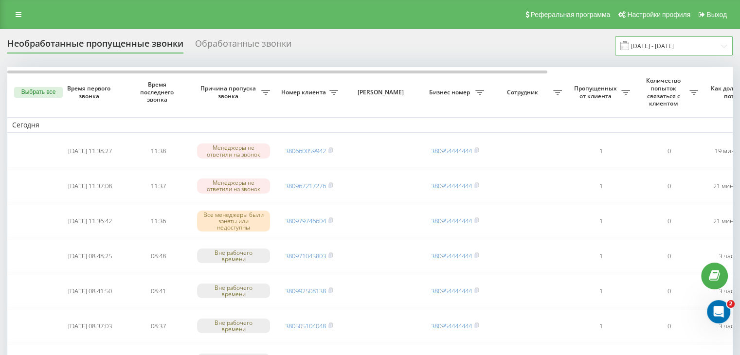
drag, startPoint x: 674, startPoint y: 46, endPoint x: 672, endPoint y: 54, distance: 8.5
click at [674, 46] on input "[DATE] - [DATE]" at bounding box center [674, 45] width 118 height 19
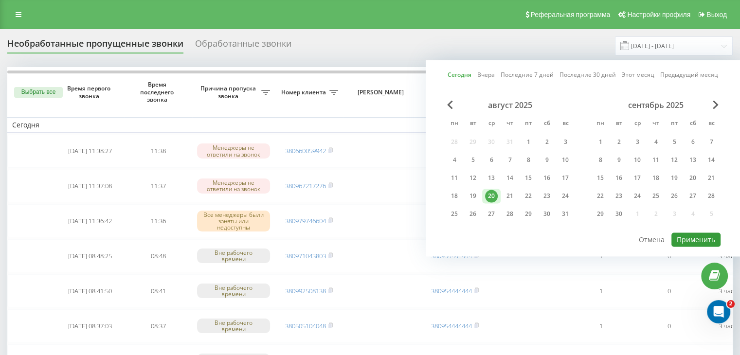
click at [675, 236] on button "Применить" at bounding box center [696, 240] width 49 height 14
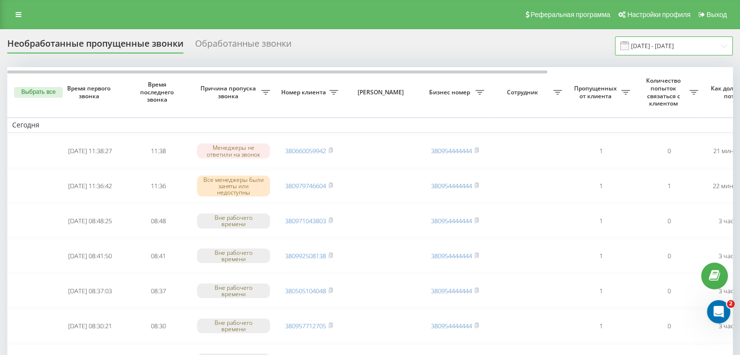
click at [692, 49] on input "[DATE] - [DATE]" at bounding box center [674, 45] width 118 height 19
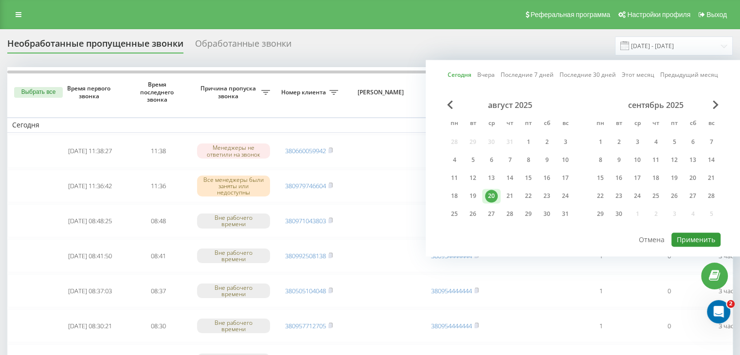
drag, startPoint x: 697, startPoint y: 244, endPoint x: 696, endPoint y: 238, distance: 6.0
click at [697, 243] on button "Применить" at bounding box center [696, 240] width 49 height 14
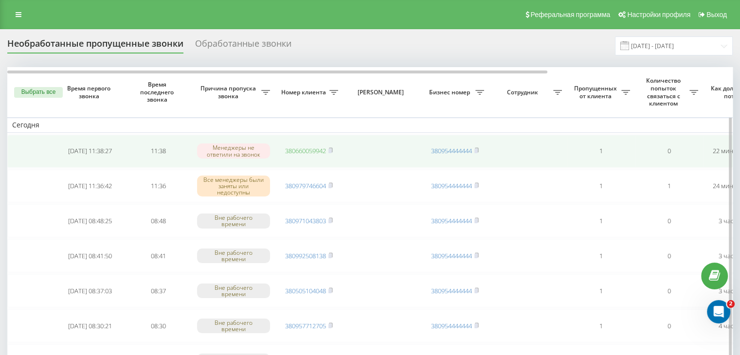
click at [317, 151] on link "380660059942" at bounding box center [305, 150] width 41 height 9
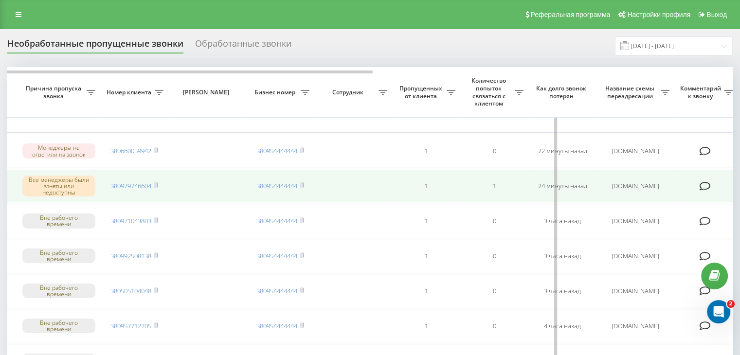
scroll to position [0, 247]
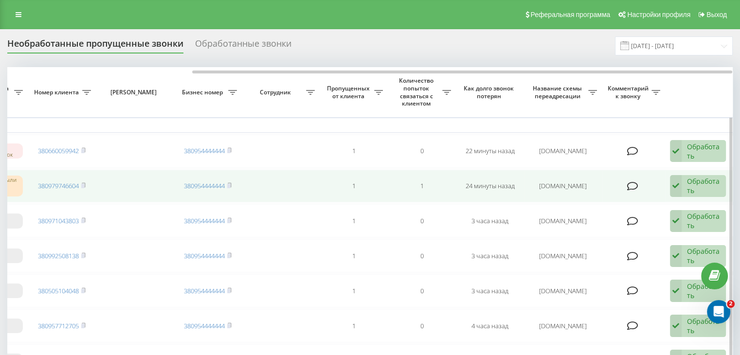
click at [715, 190] on div "Обработать" at bounding box center [704, 186] width 34 height 18
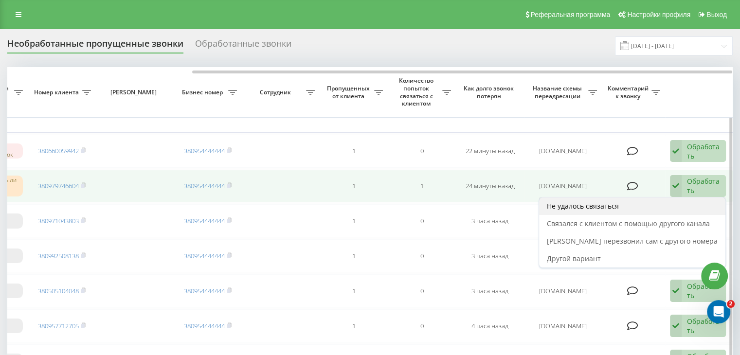
click at [683, 203] on div "Не удалось связаться" at bounding box center [632, 207] width 186 height 18
